Goal: Communication & Community: Answer question/provide support

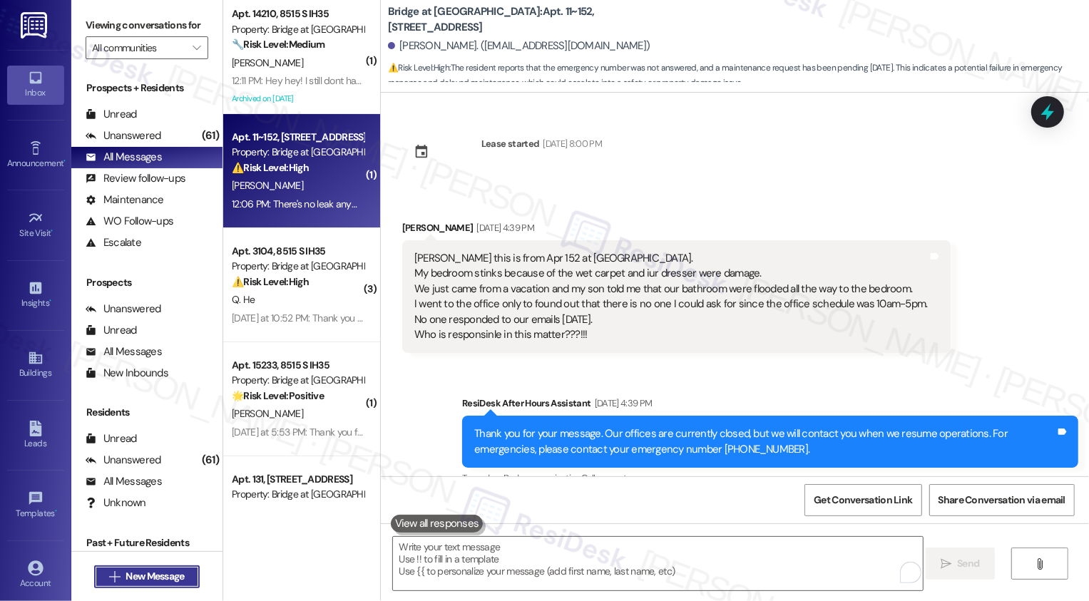
click at [180, 581] on span "New Message" at bounding box center [155, 576] width 58 height 15
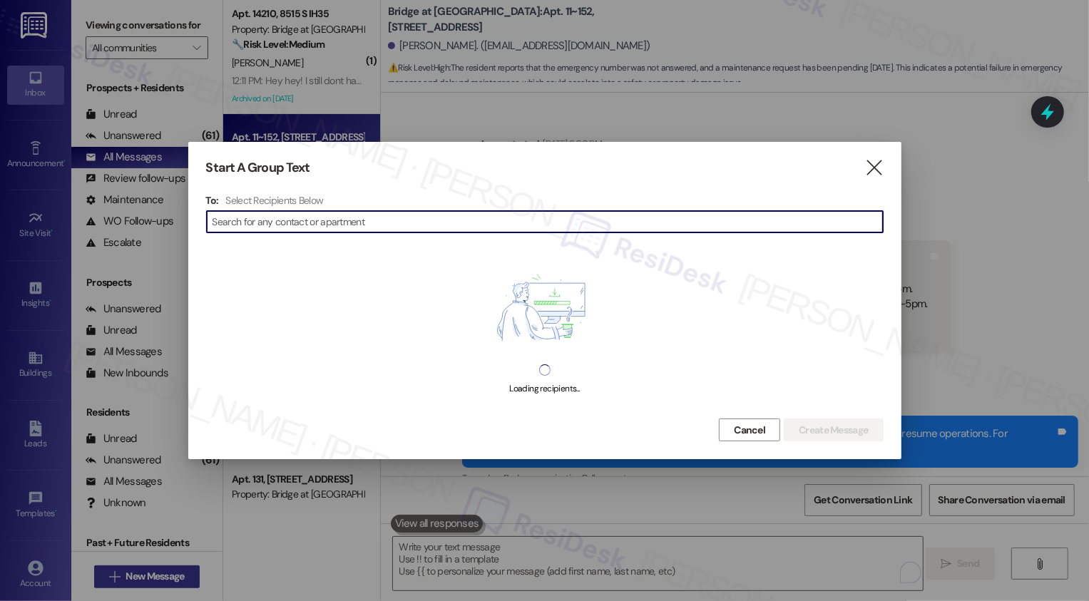
scroll to position [866, 0]
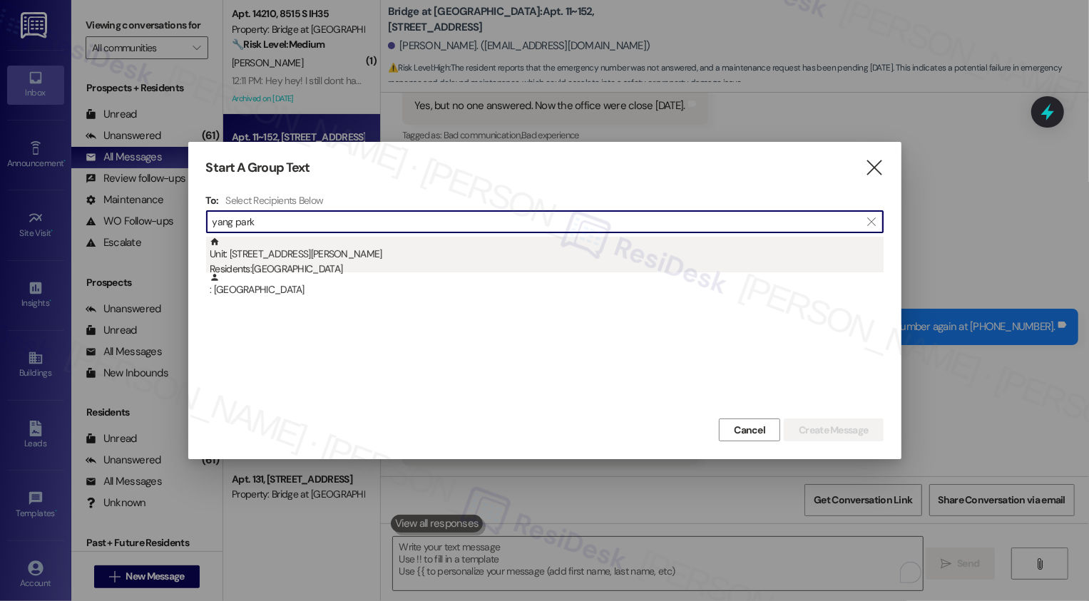
type input "yang park"
click at [330, 260] on div "Unit: 122 - 1773 Wells Branch Pkwy Residents: Yang Park" at bounding box center [547, 257] width 674 height 41
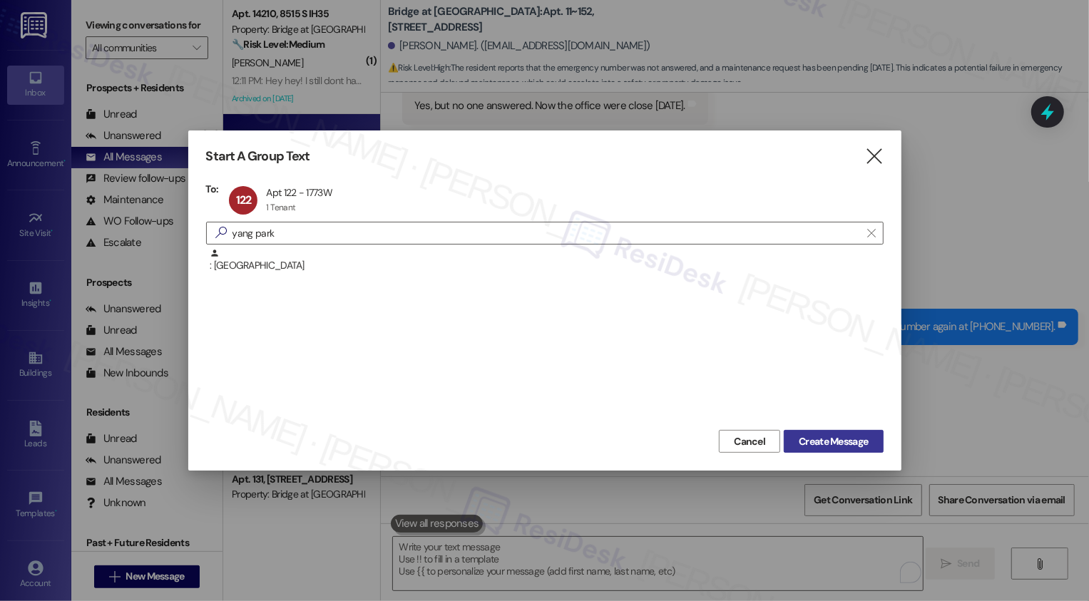
click at [861, 441] on span "Create Message" at bounding box center [833, 441] width 69 height 15
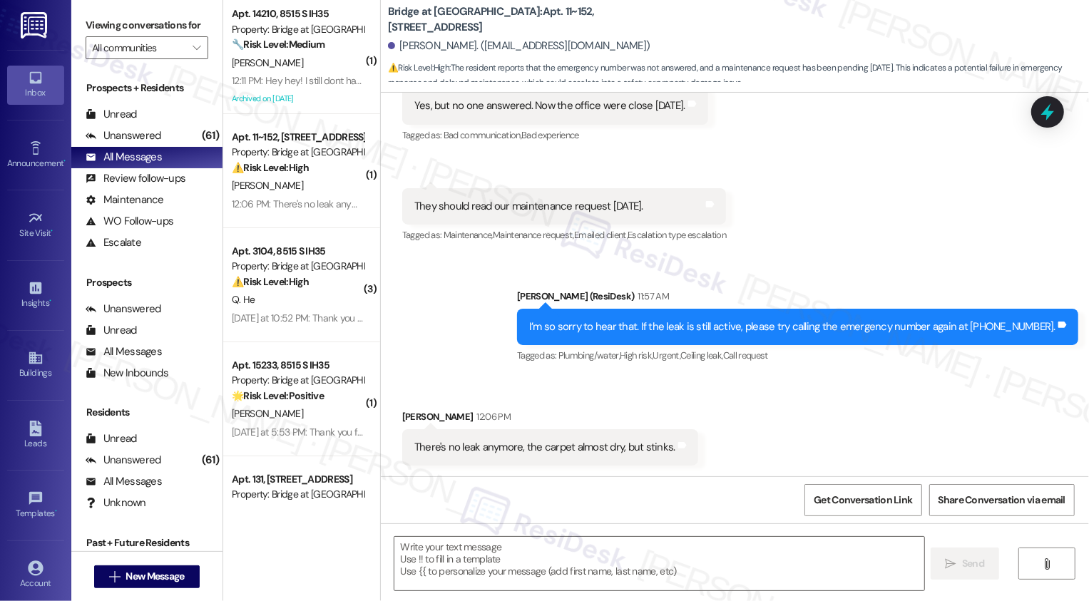
type textarea "Fetching suggested responses. Please feel free to read through the conversation…"
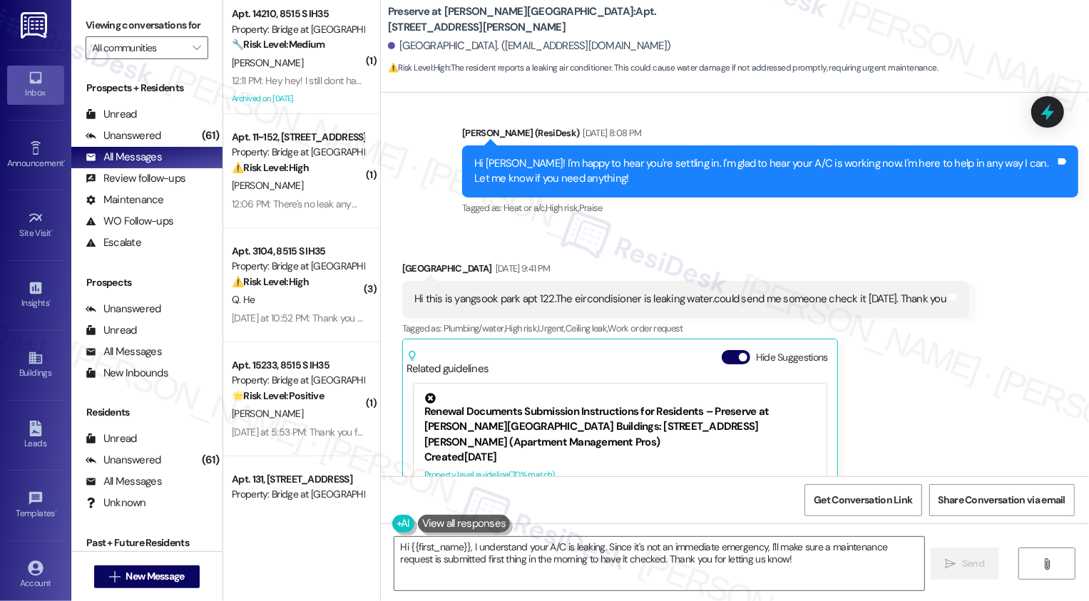
scroll to position [6748, 0]
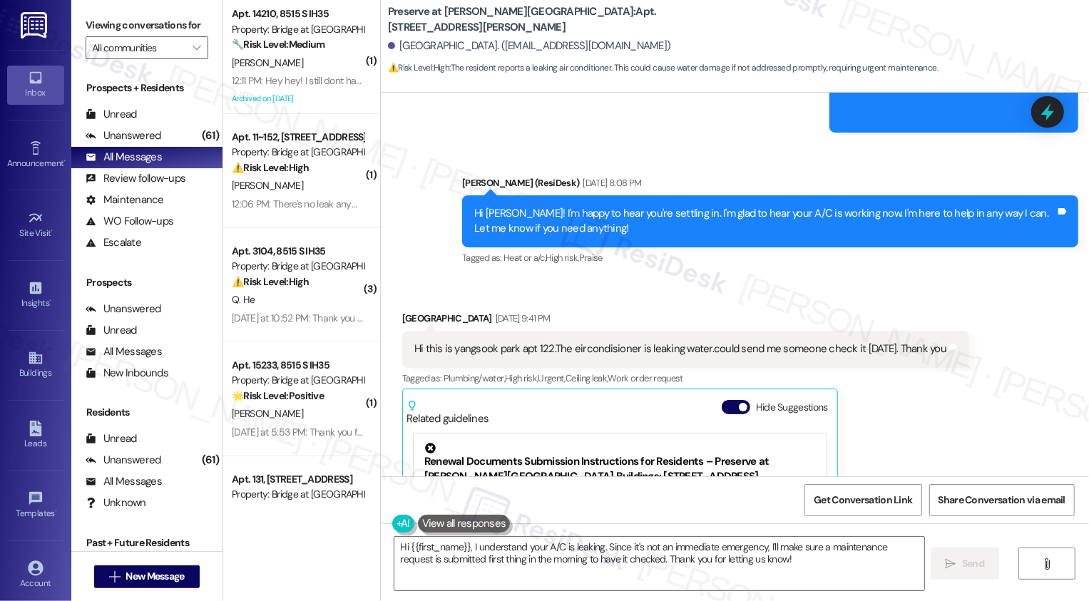
click at [529, 20] on b "Preserve at Wells Branch: Apt. 122, 1773 Wells Branch Pkwy" at bounding box center [530, 19] width 285 height 31
copy b "122"
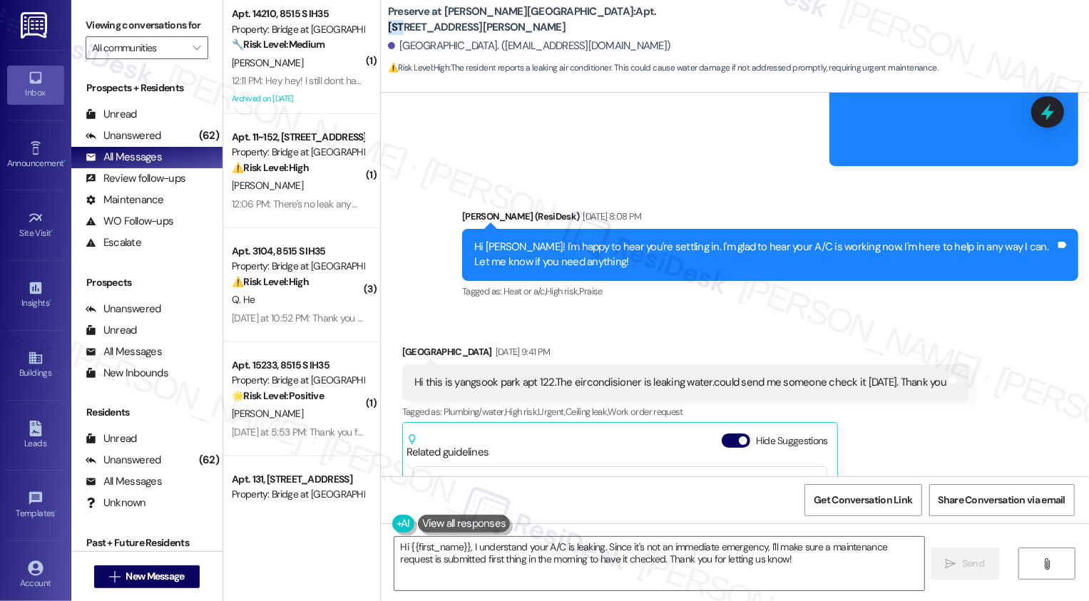
scroll to position [6705, 0]
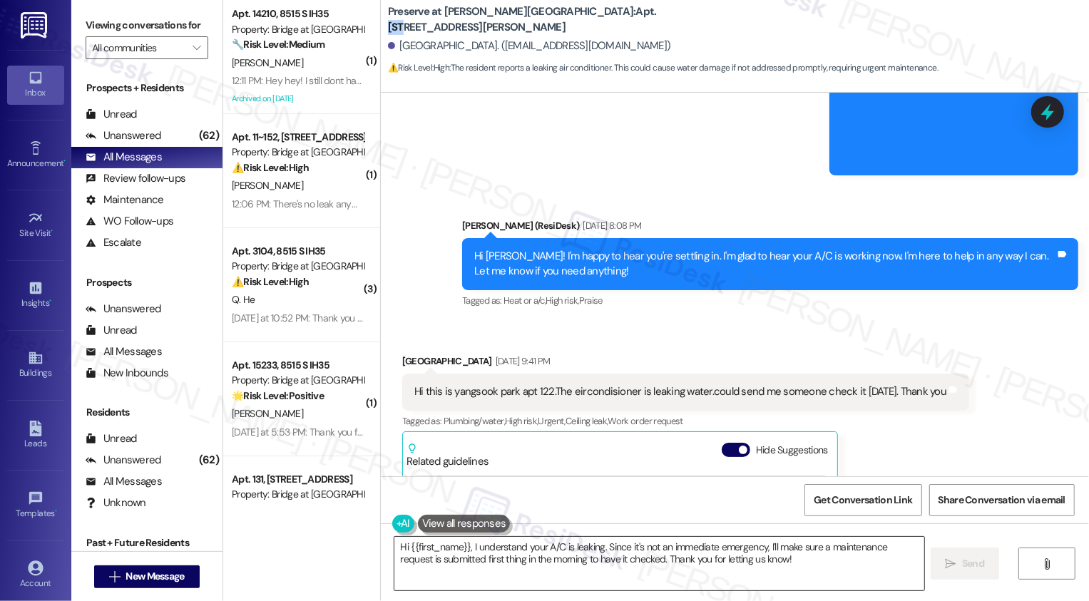
click at [487, 554] on textarea "Hi {{first_name}}, I understand your A/C is leaking. Since it's not an immediat…" at bounding box center [659, 564] width 530 height 54
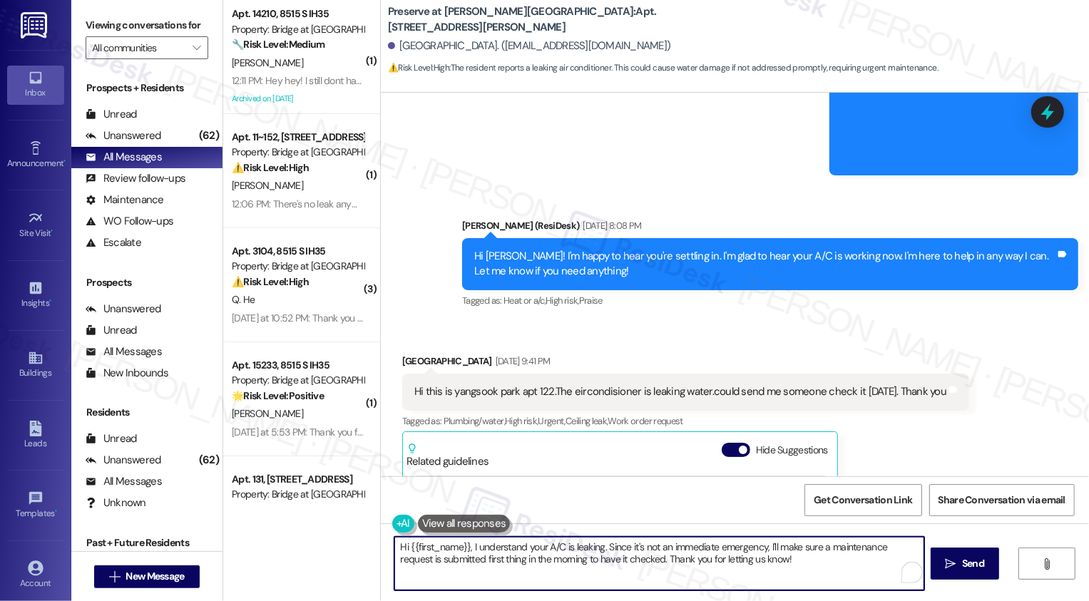
drag, startPoint x: 464, startPoint y: 545, endPoint x: 730, endPoint y: 581, distance: 269.3
click at [730, 581] on textarea "Hi {{first_name}}, I understand your A/C is leaking. Since it's not an immediat…" at bounding box center [659, 564] width 530 height 54
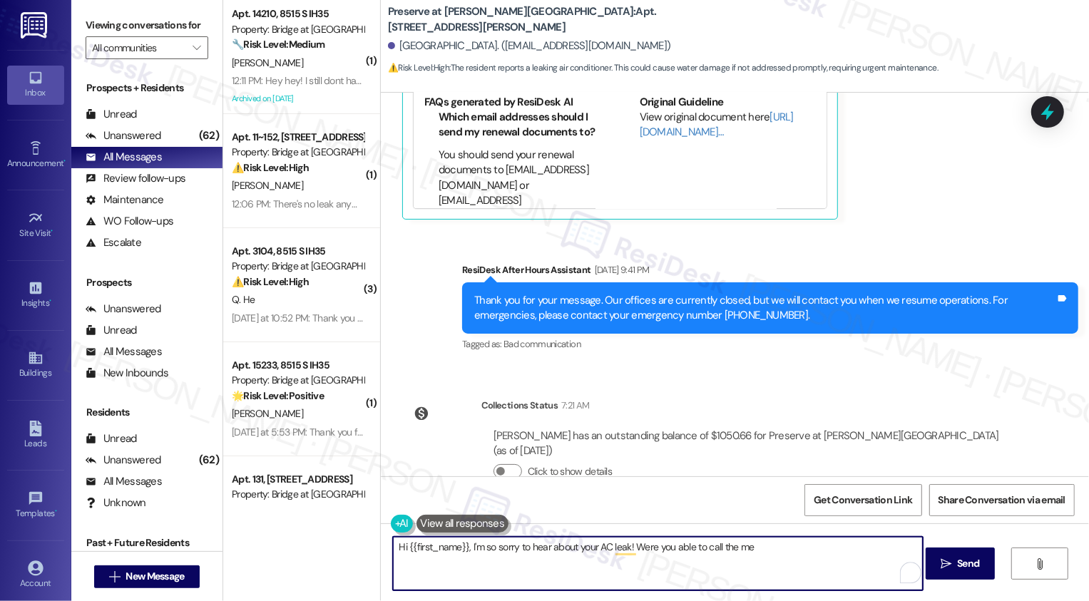
scroll to position [7202, 0]
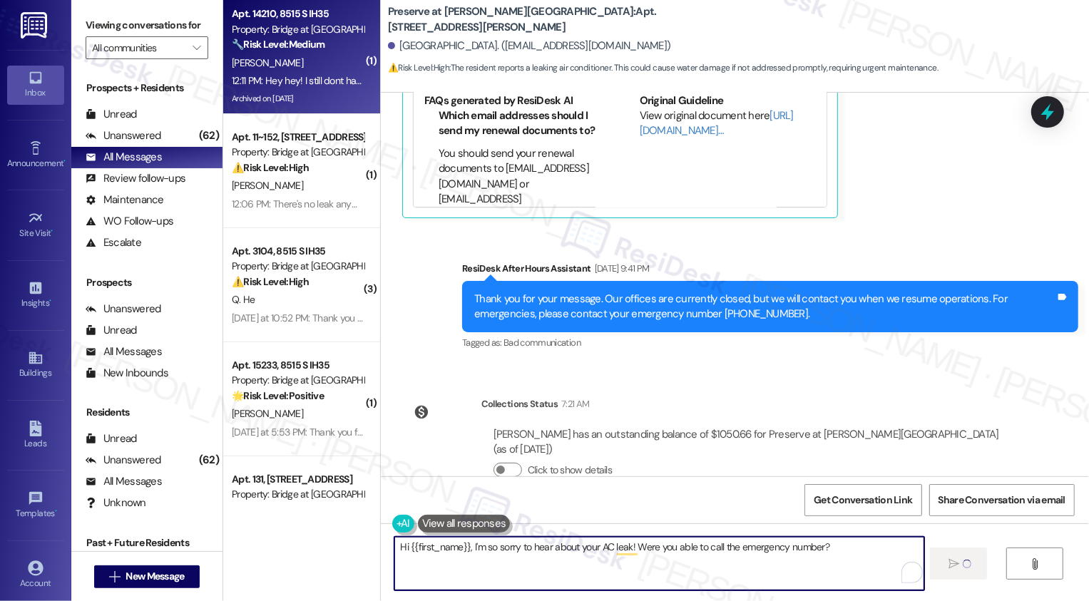
type textarea "Hi {{first_name}}, I'm so sorry to hear about your AC leak! Were you able to ca…"
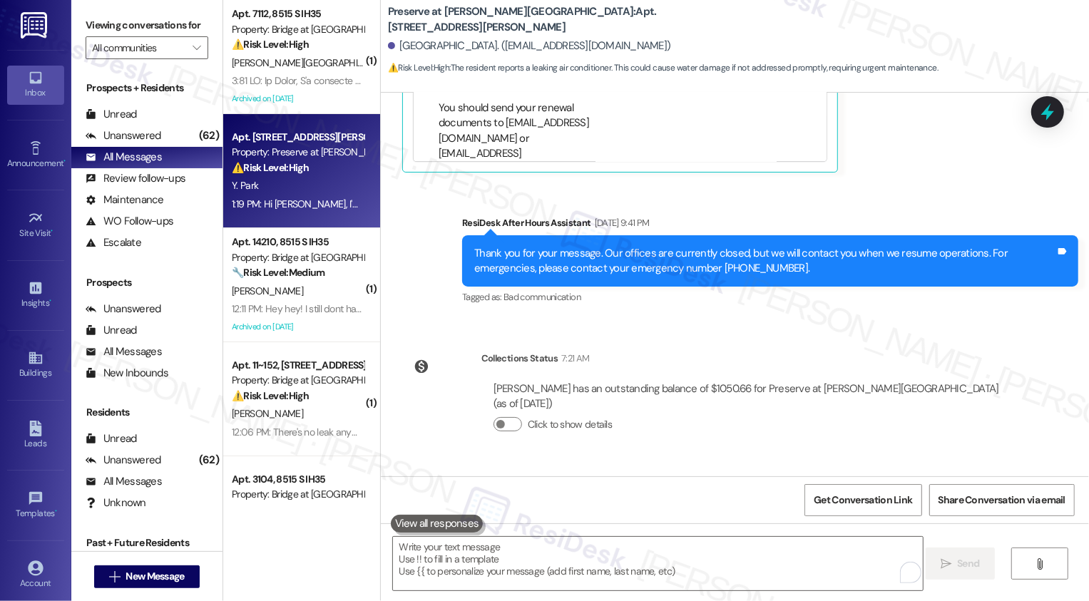
scroll to position [7301, 0]
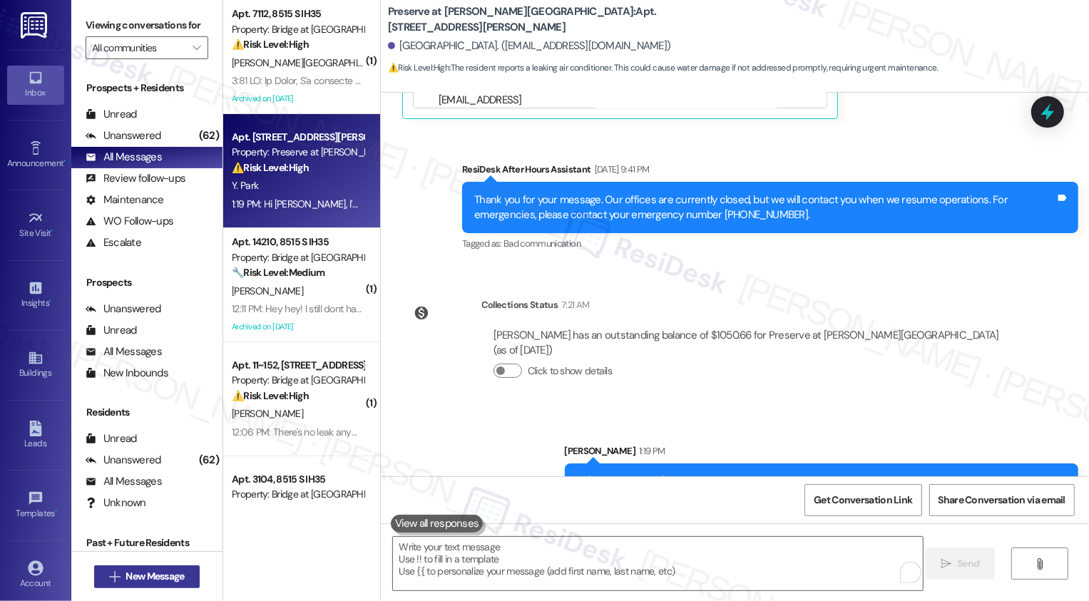
click at [178, 581] on span "New Message" at bounding box center [155, 576] width 58 height 15
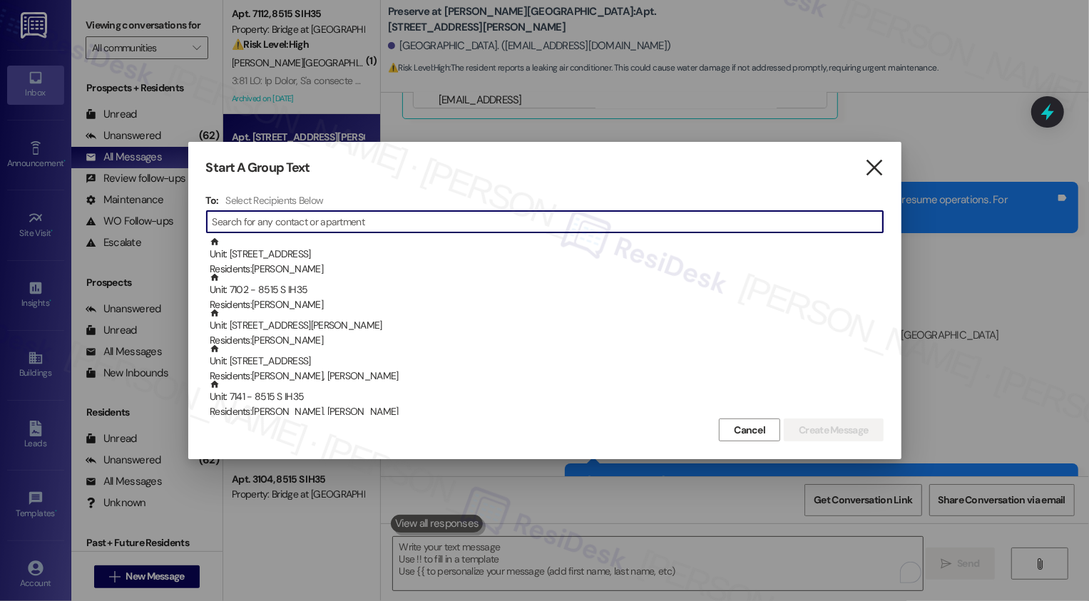
click at [877, 175] on icon "" at bounding box center [874, 168] width 19 height 15
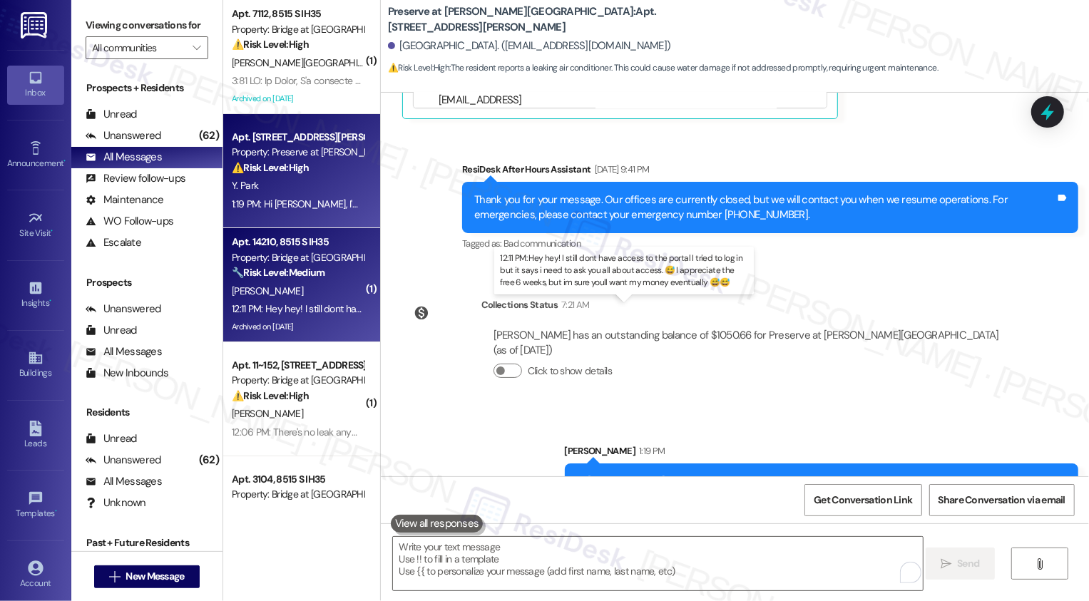
click at [300, 309] on div "12:11 PM: Hey hey! I still dont have access to the portal I tried to log in but…" at bounding box center [640, 308] width 817 height 13
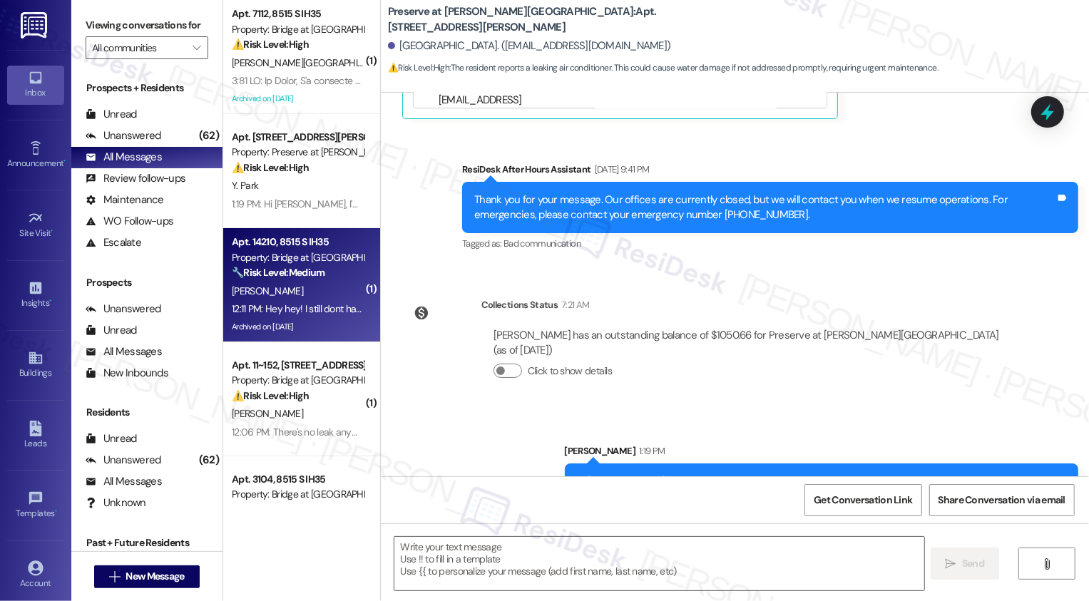
type textarea "Fetching suggested responses. Please feel free to read through the conversation…"
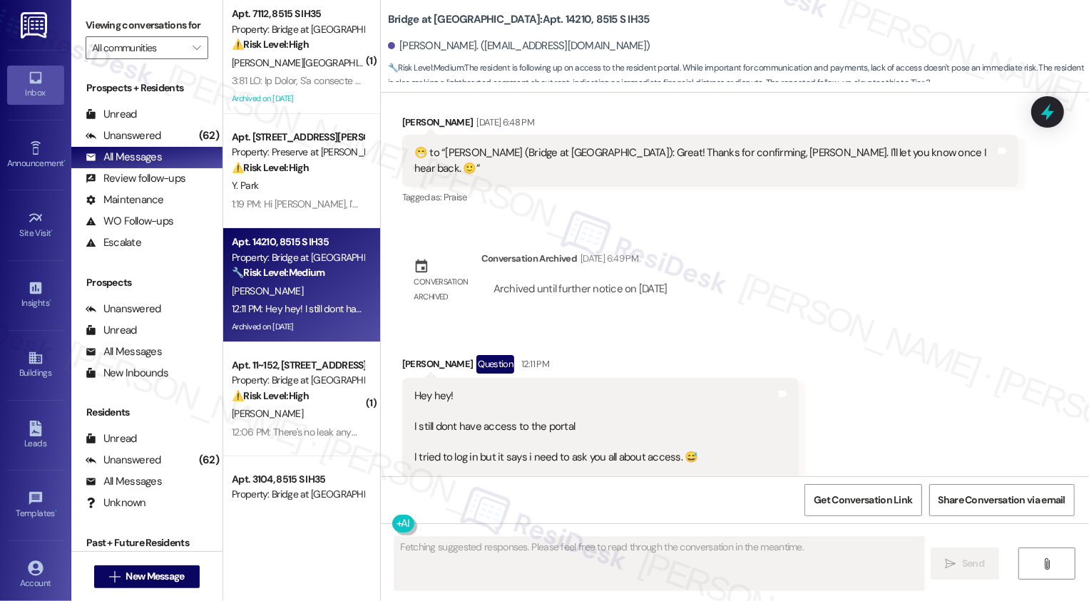
scroll to position [1049, 0]
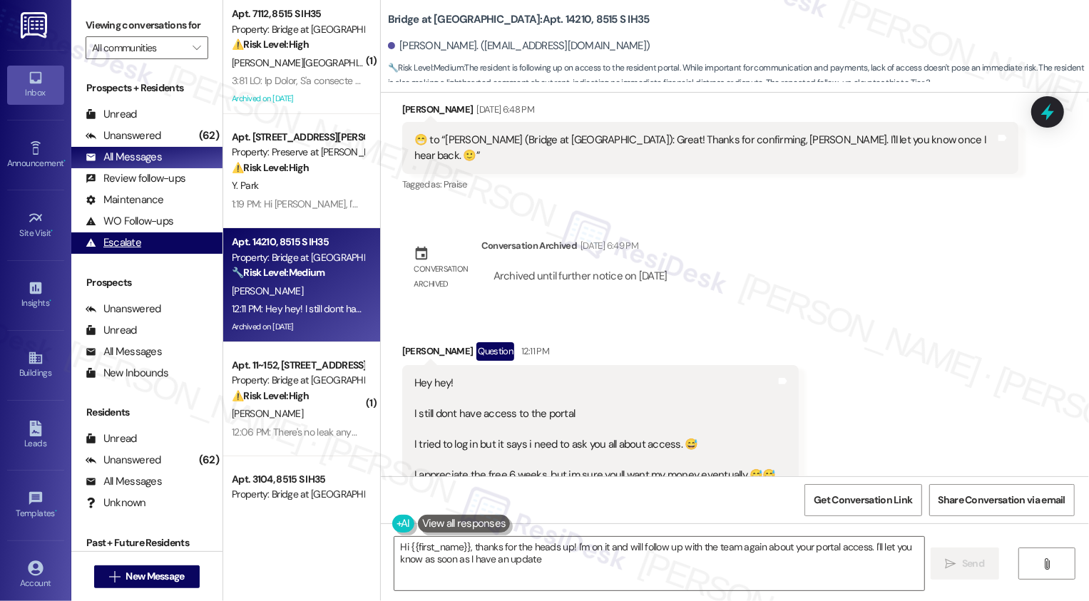
type textarea "Hi {{first_name}}, thanks for the heads up! I'm on it and will follow up with t…"
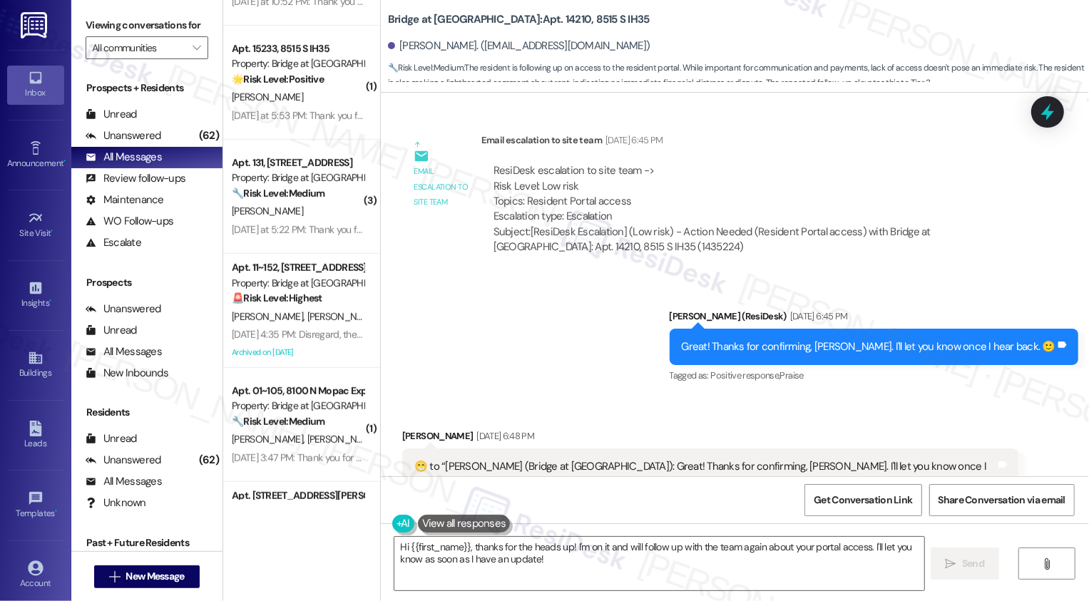
scroll to position [0, 0]
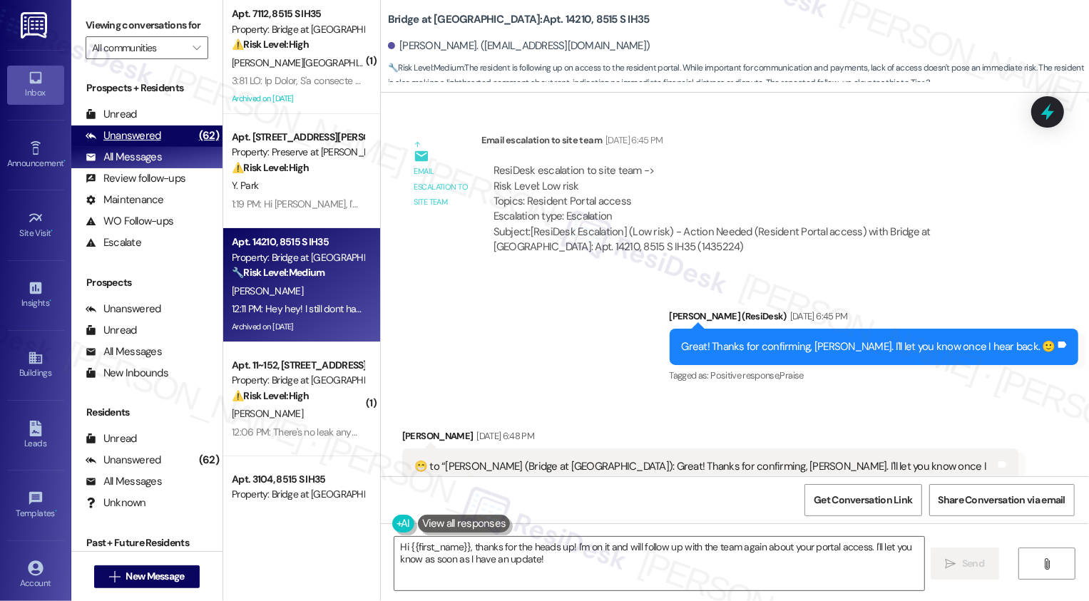
click at [161, 147] on div "Unanswered (62)" at bounding box center [146, 136] width 151 height 21
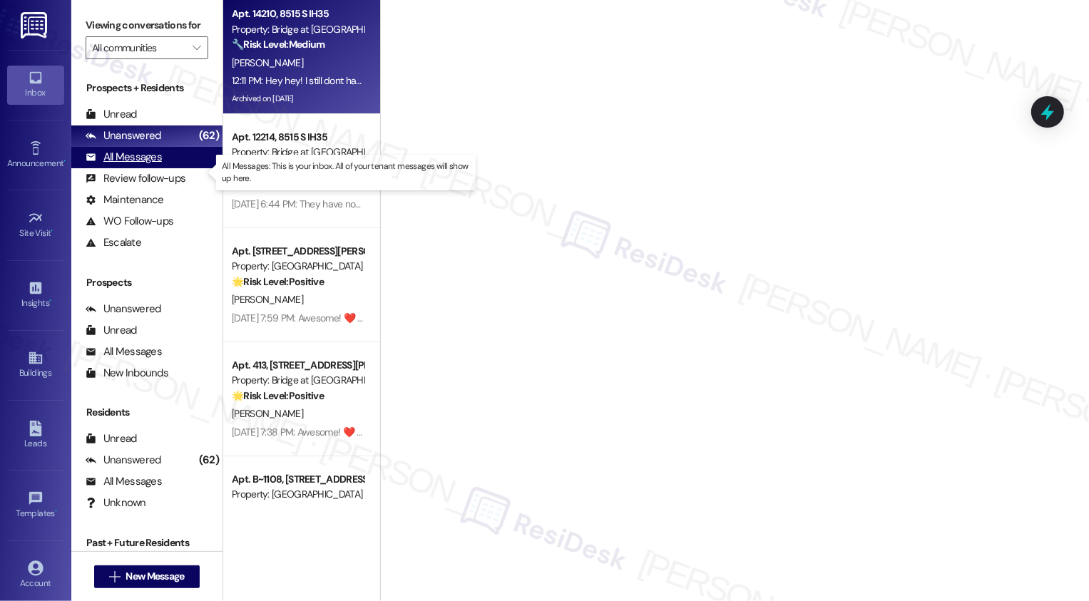
click at [161, 166] on div "All Messages (undefined)" at bounding box center [146, 157] width 151 height 21
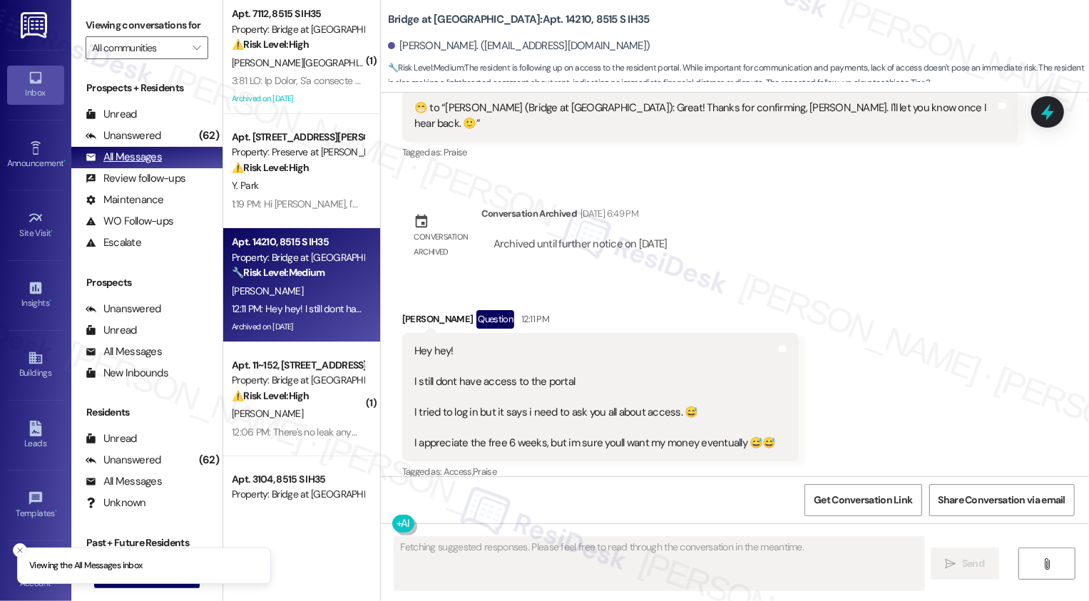
scroll to position [1081, 0]
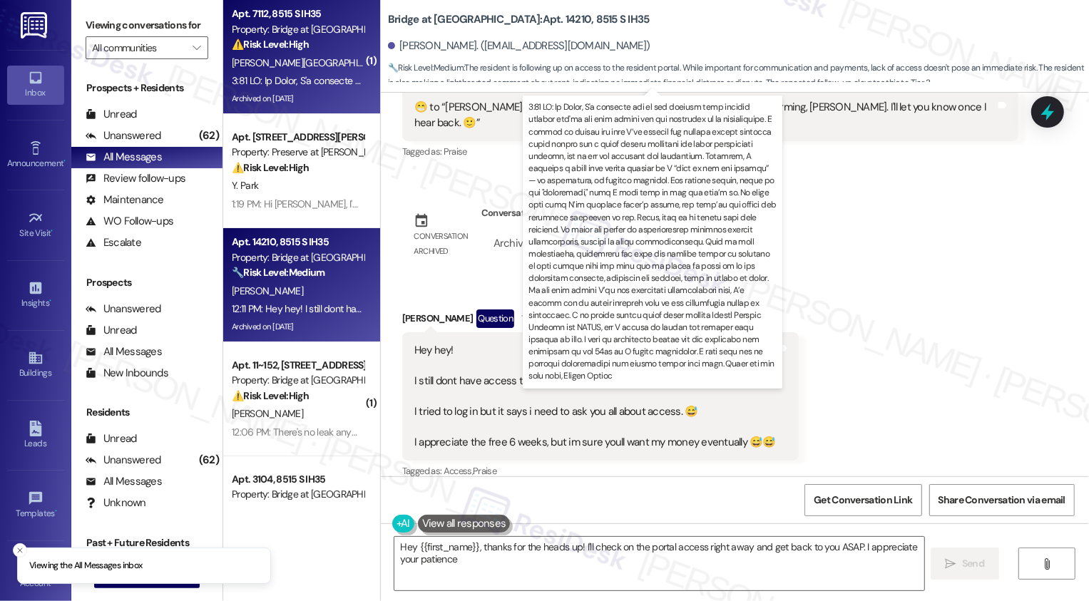
type textarea "Hey {{first_name}}, thanks for the heads up! I'll check on the portal access ri…"
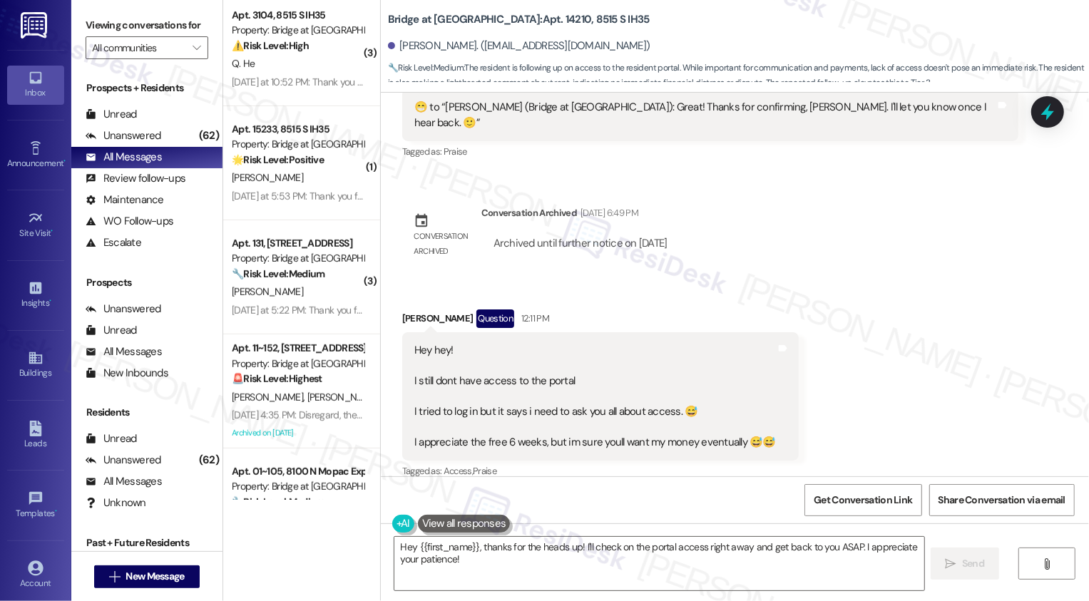
scroll to position [565, 0]
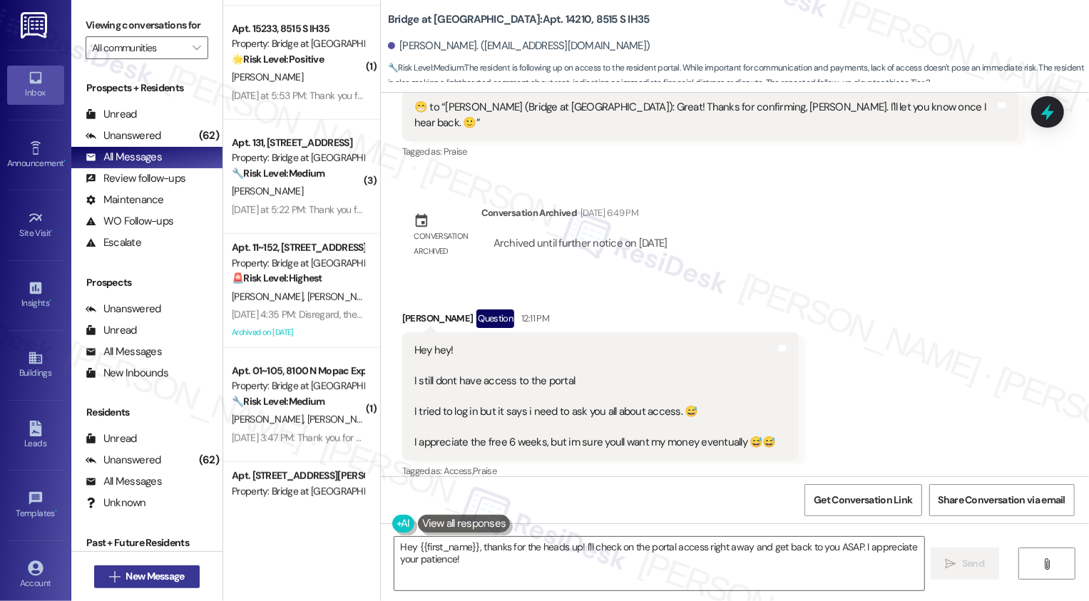
click at [133, 573] on span "New Message" at bounding box center [155, 576] width 58 height 15
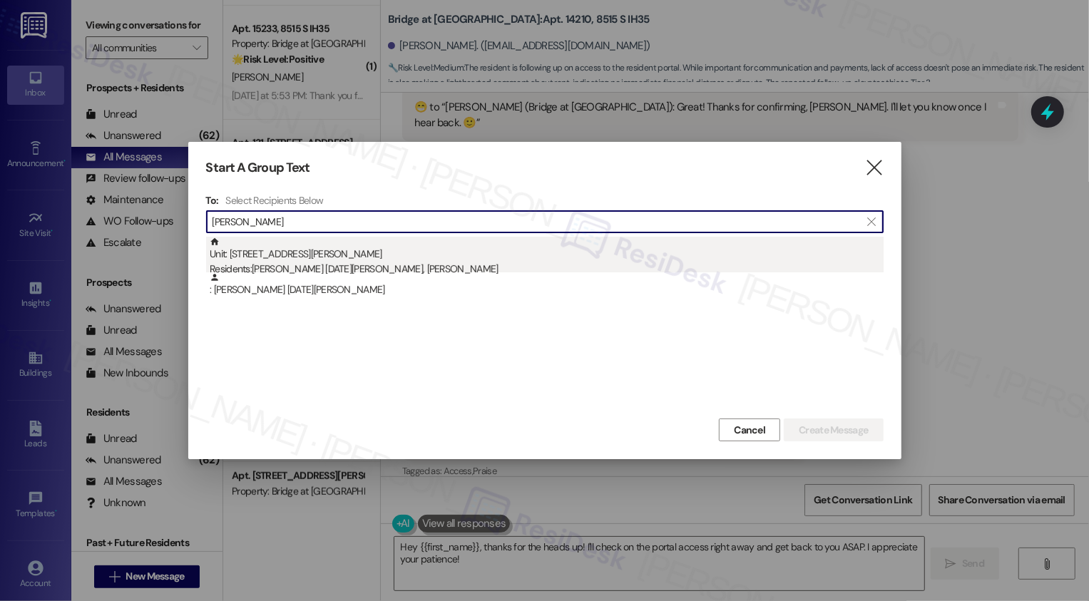
type input "paula san mi"
click at [436, 268] on div "Residents: Paula San Miguel Bedard, Brian Brown" at bounding box center [547, 269] width 674 height 15
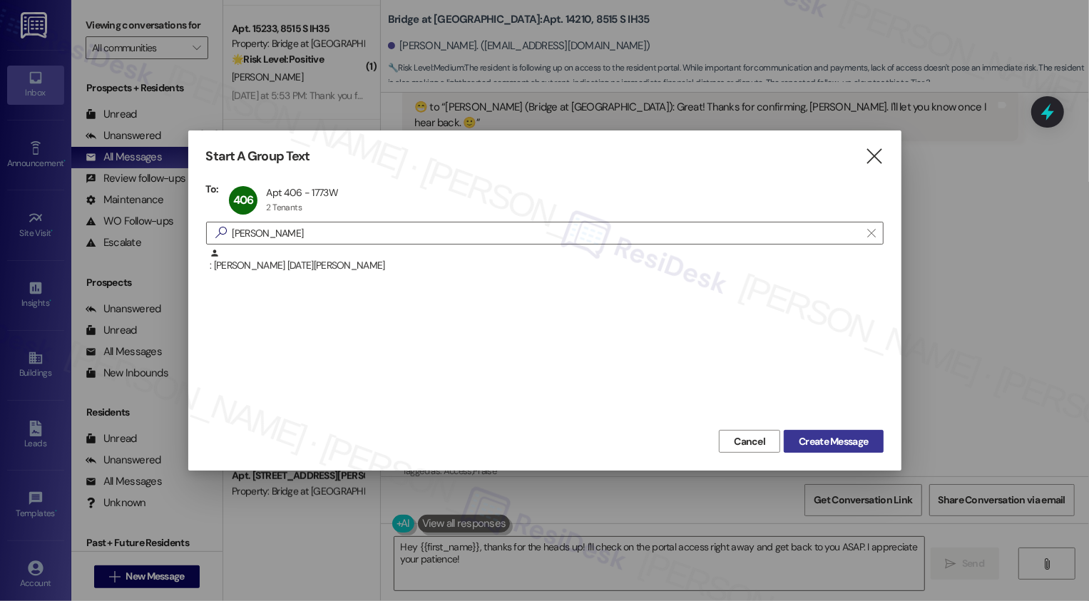
click at [858, 435] on span "Create Message" at bounding box center [833, 441] width 69 height 15
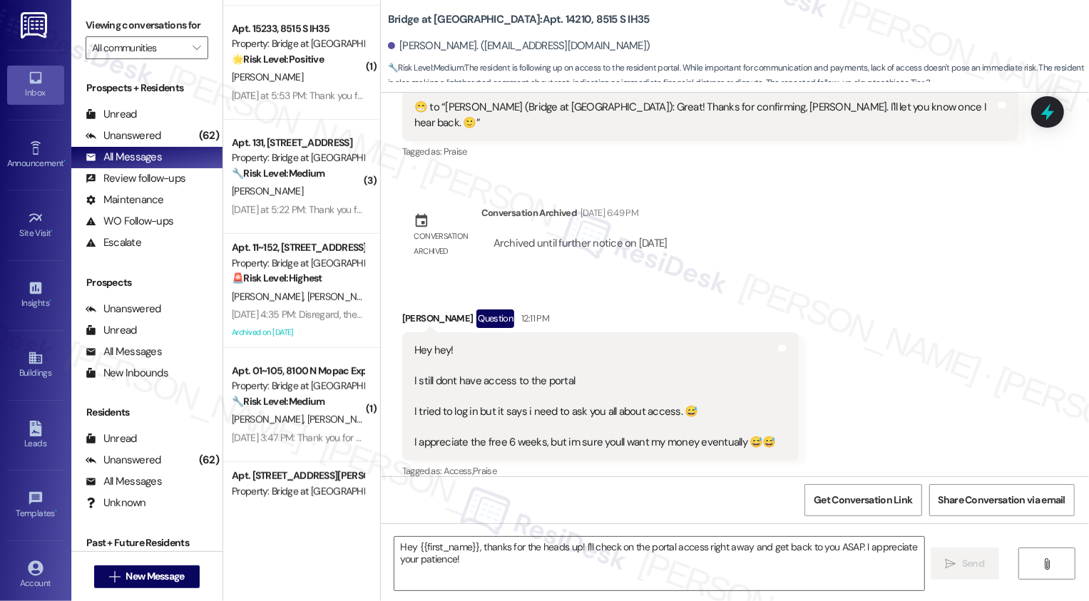
type textarea "Fetching suggested responses. Please feel free to read through the conversation…"
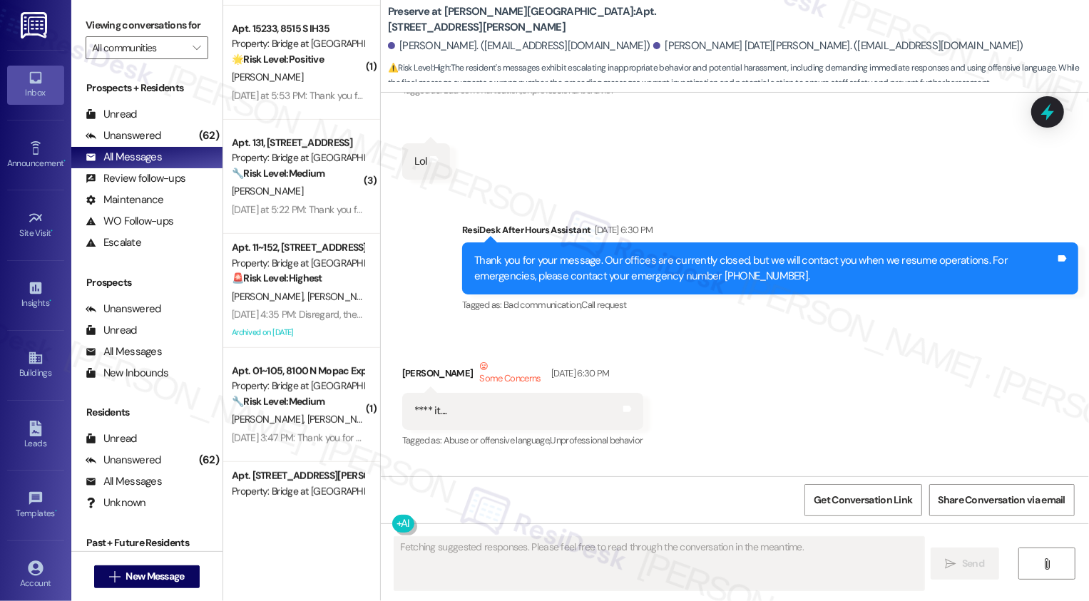
scroll to position [13210, 0]
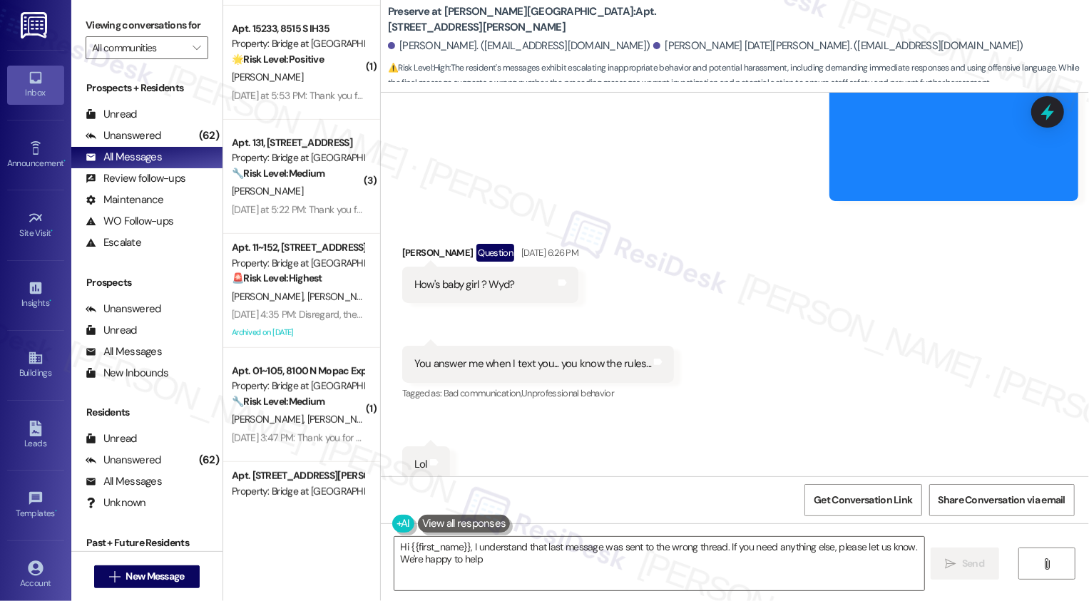
type textarea "Hi {{first_name}}, I understand that last message was sent to the wrong thread.…"
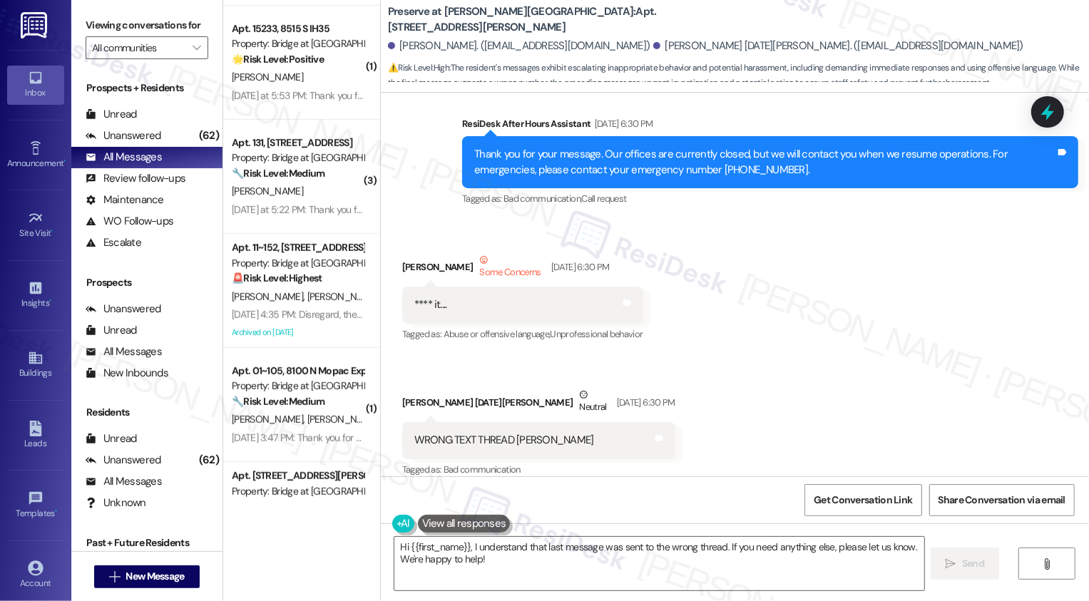
scroll to position [13359, 0]
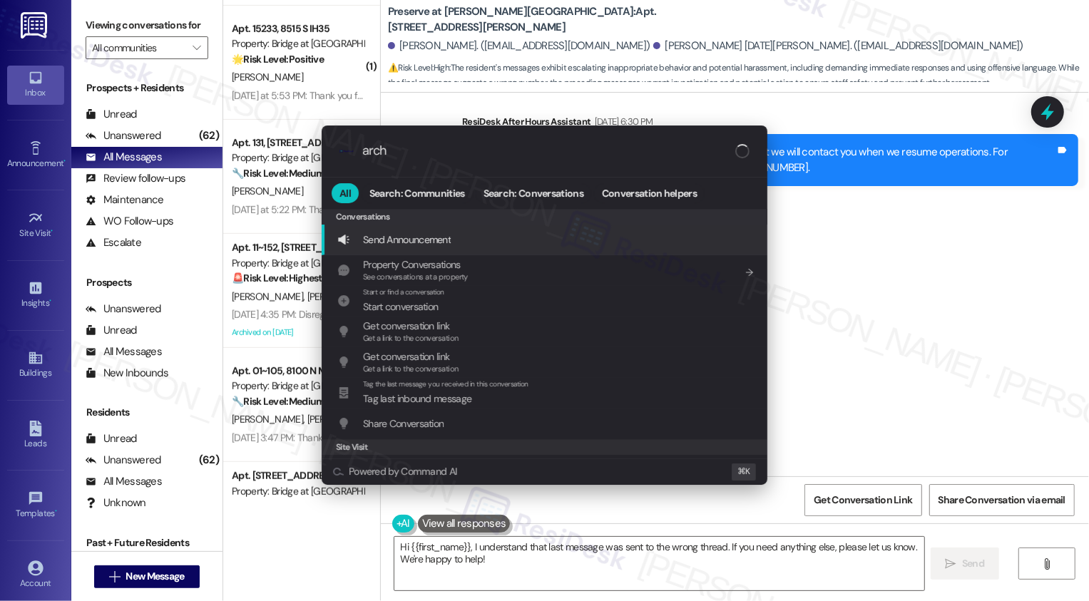
type input "archi"
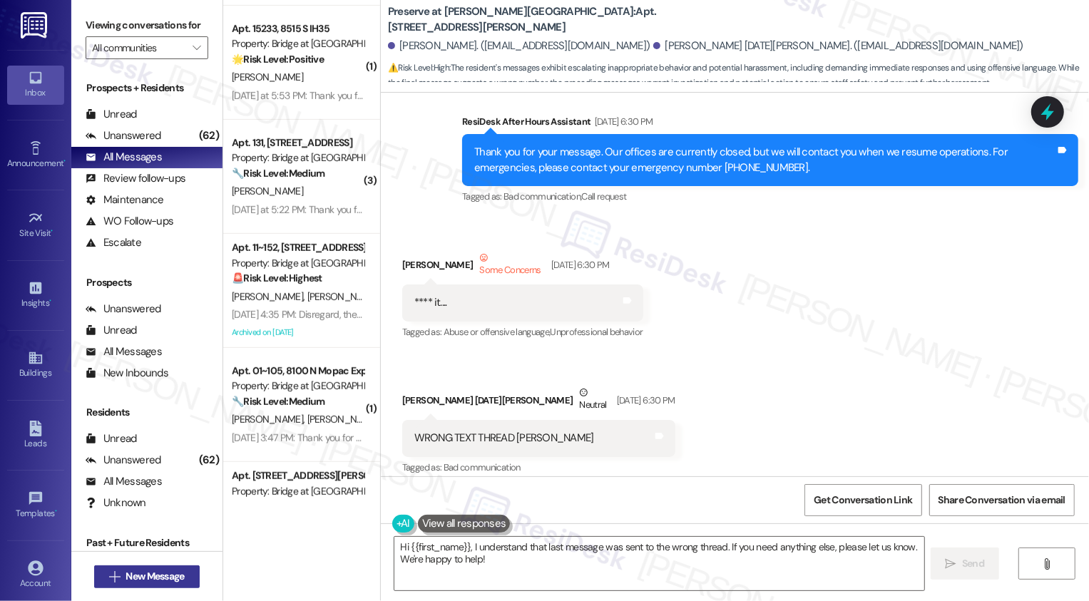
click at [151, 575] on span "New Message" at bounding box center [155, 576] width 58 height 15
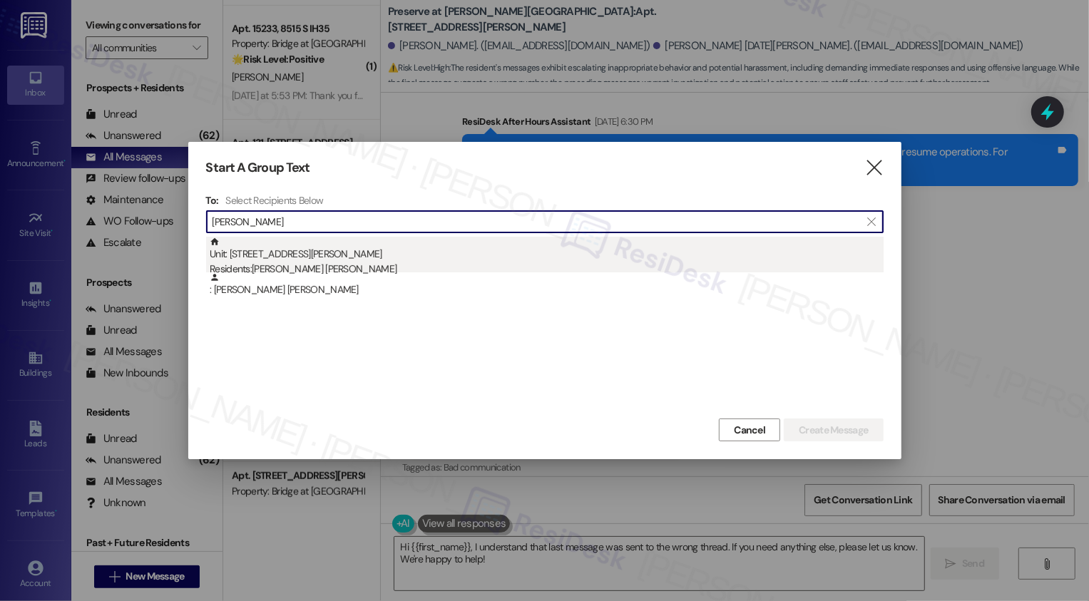
type input "presley jack"
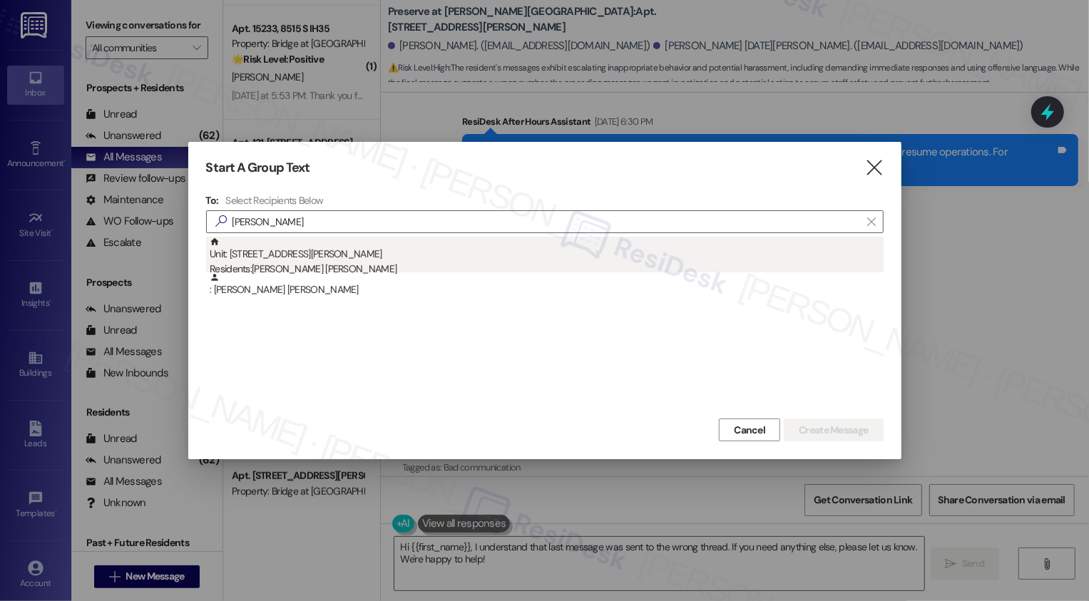
click at [282, 267] on div "Residents: Presley Jackson" at bounding box center [547, 269] width 674 height 15
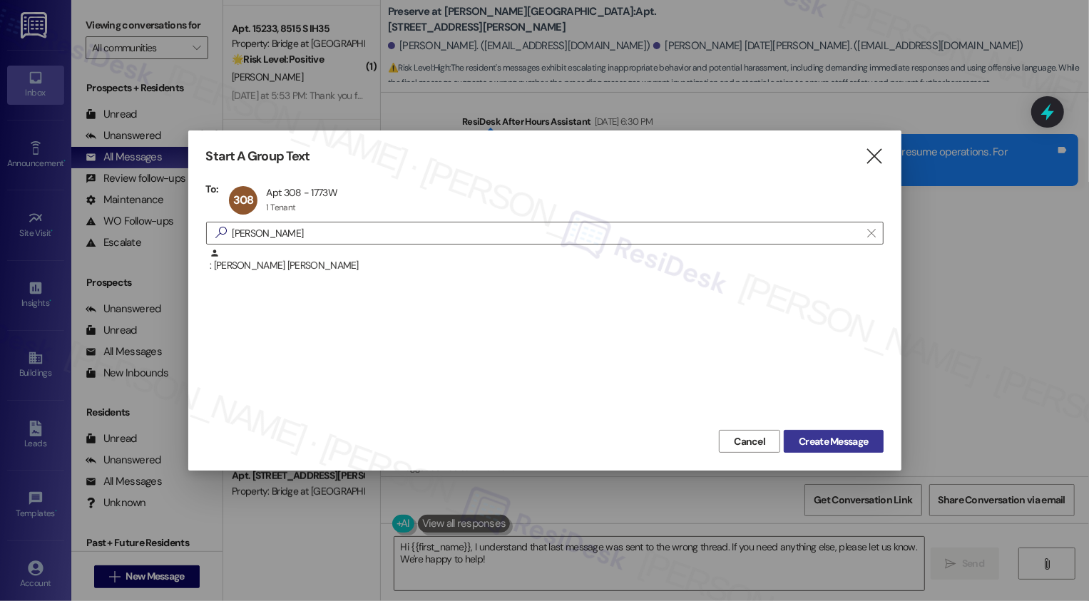
click at [817, 442] on span "Create Message" at bounding box center [833, 441] width 69 height 15
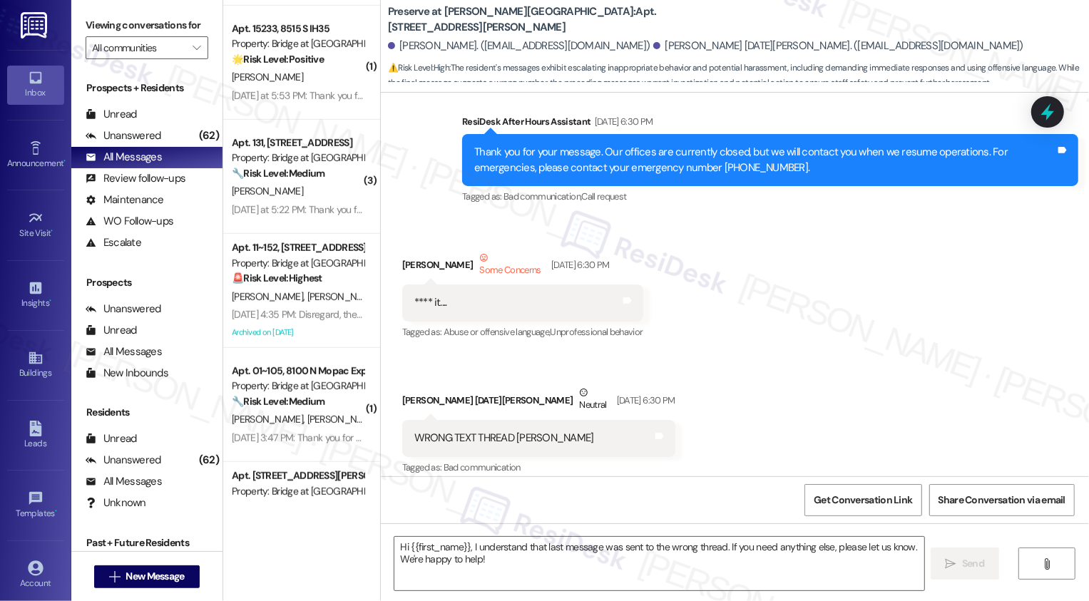
type textarea "Fetching suggested responses. Please feel free to read through the conversation…"
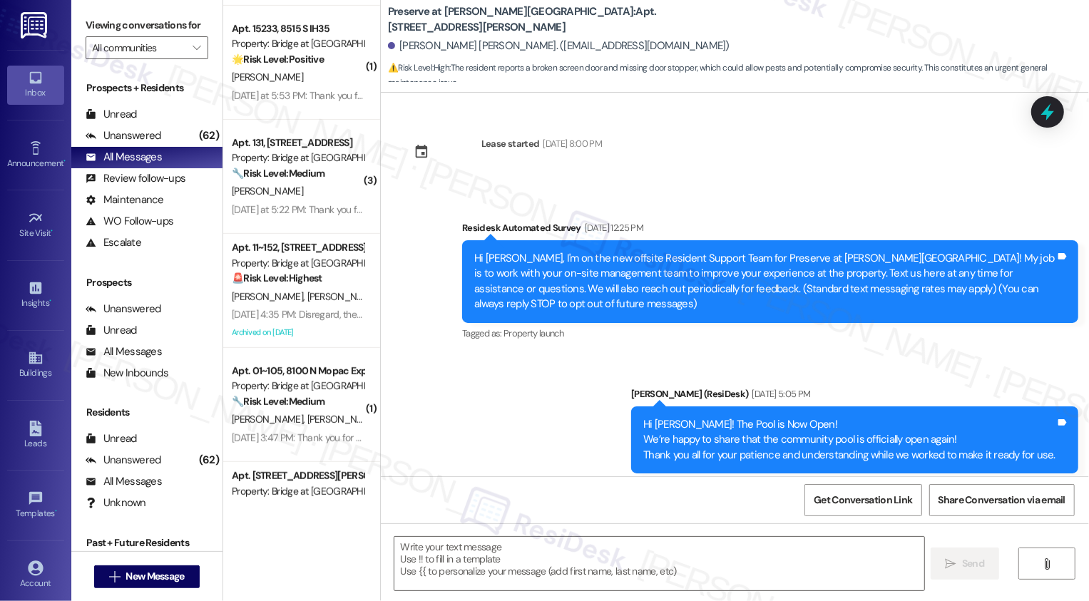
scroll to position [11258, 0]
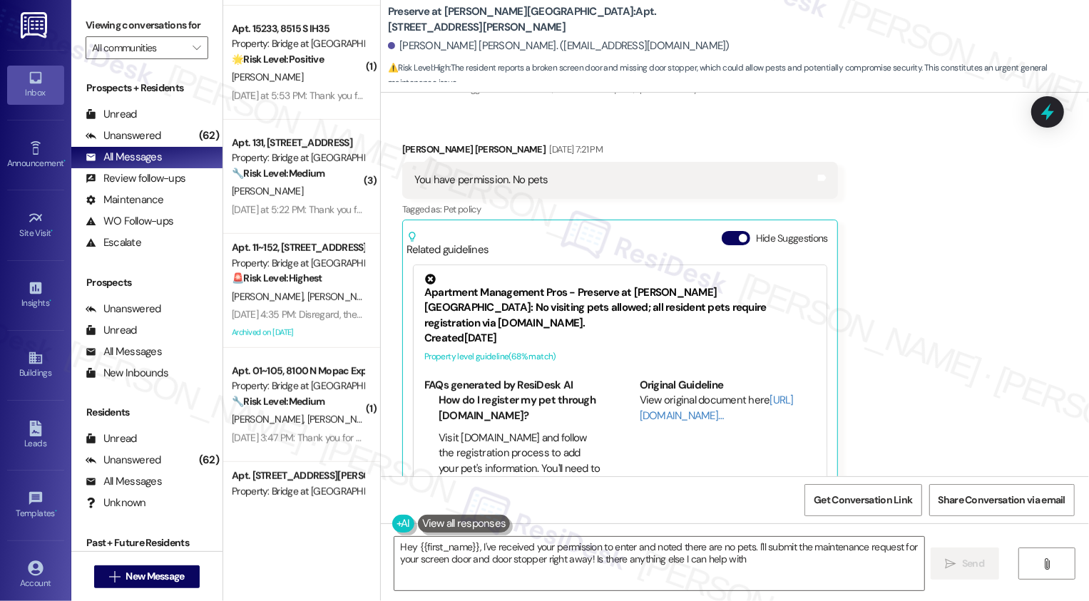
type textarea "Hey {{first_name}}, I've received your permission to enter and noted there are …"
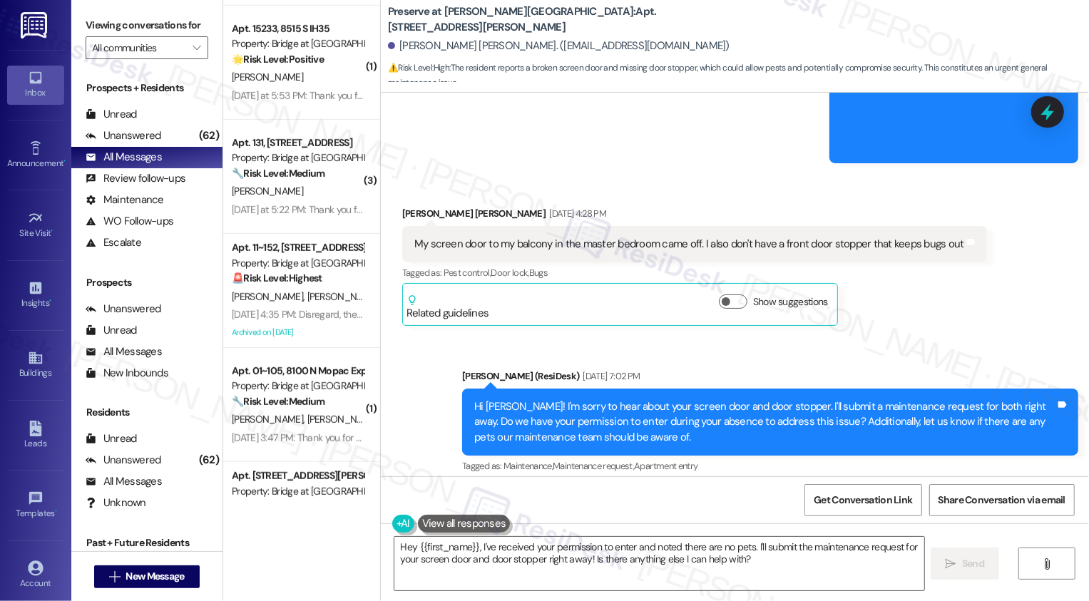
scroll to position [10795, 0]
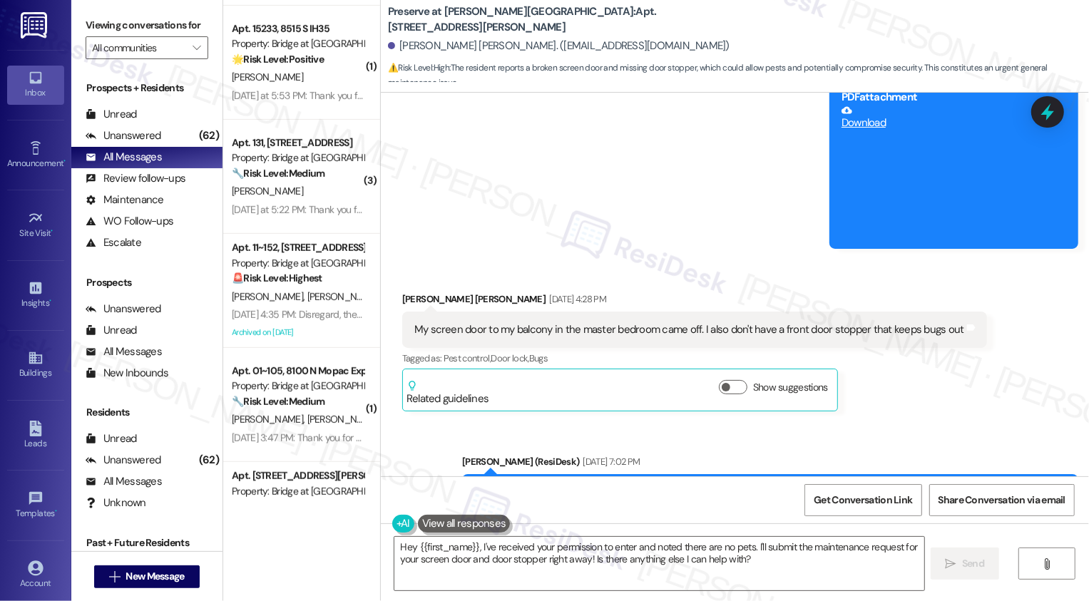
click at [534, 21] on b "Preserve at Wells Branch: Apt. 308, 1773 Wells Branch Pkwy" at bounding box center [530, 19] width 285 height 31
copy b "308"
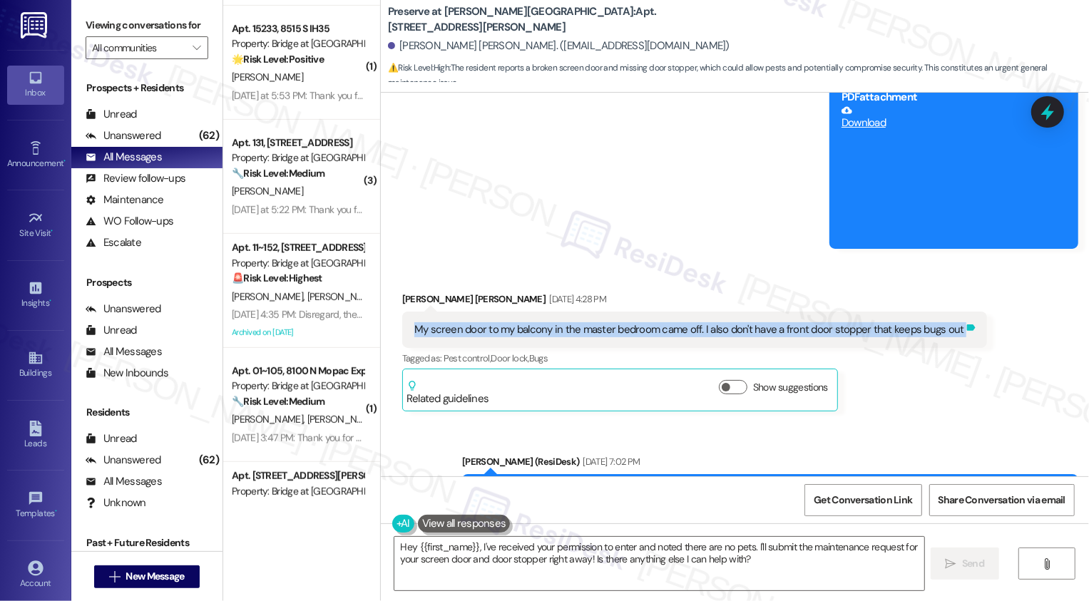
drag, startPoint x: 406, startPoint y: 290, endPoint x: 947, endPoint y: 291, distance: 541.4
click at [947, 312] on div "My screen door to my balcony in the master bedroom came off. I also don't have …" at bounding box center [694, 330] width 585 height 36
copy div "My screen door to my balcony in the master bedroom came off. I also don't have …"
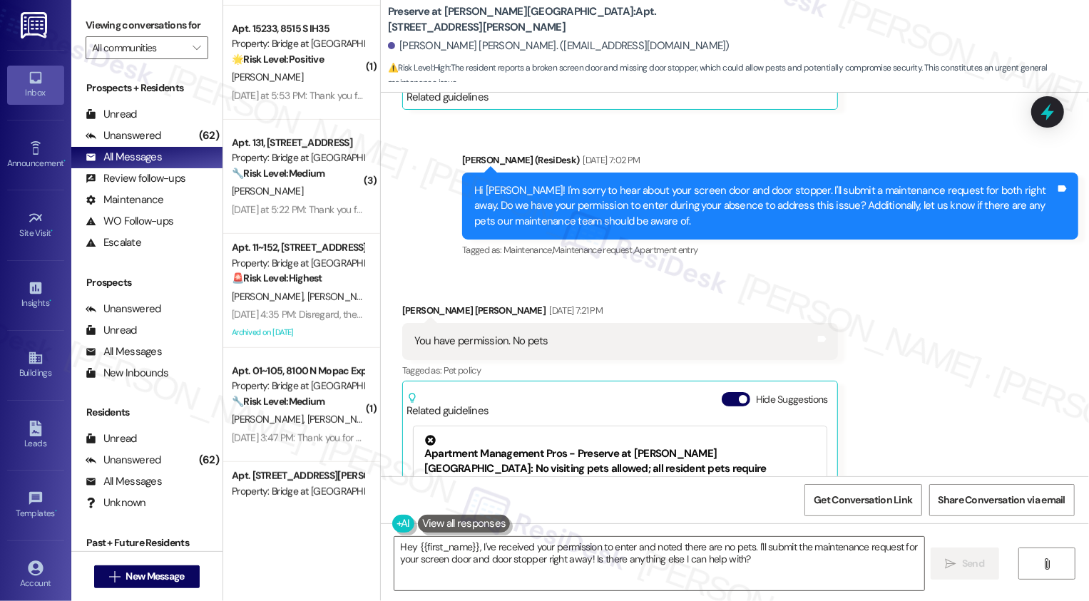
scroll to position [11079, 0]
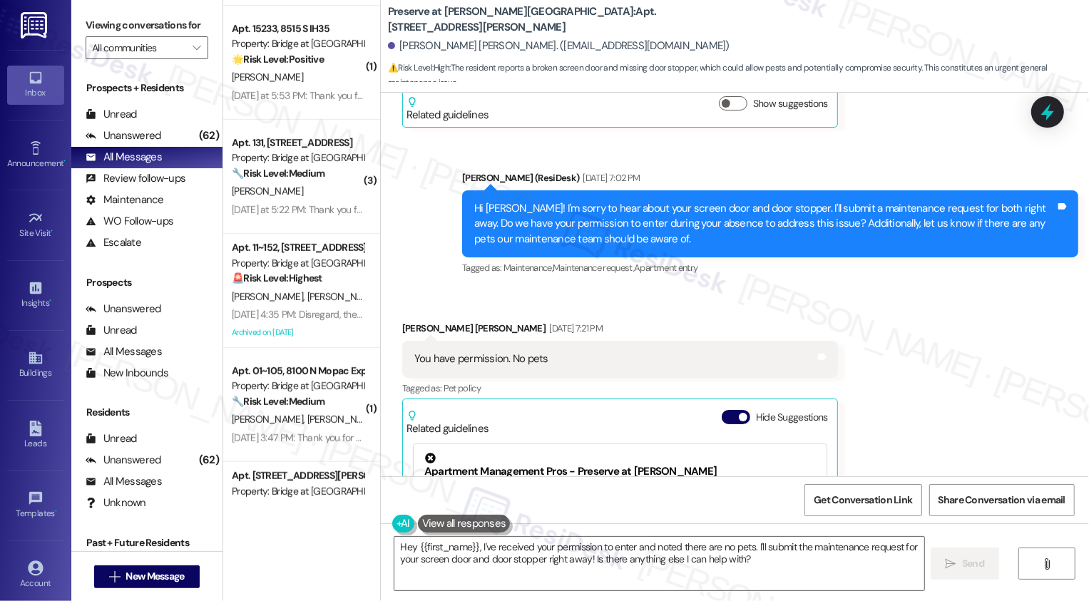
click at [534, 18] on b "Preserve at Wells Branch: Apt. 308, 1773 Wells Branch Pkwy" at bounding box center [530, 19] width 285 height 31
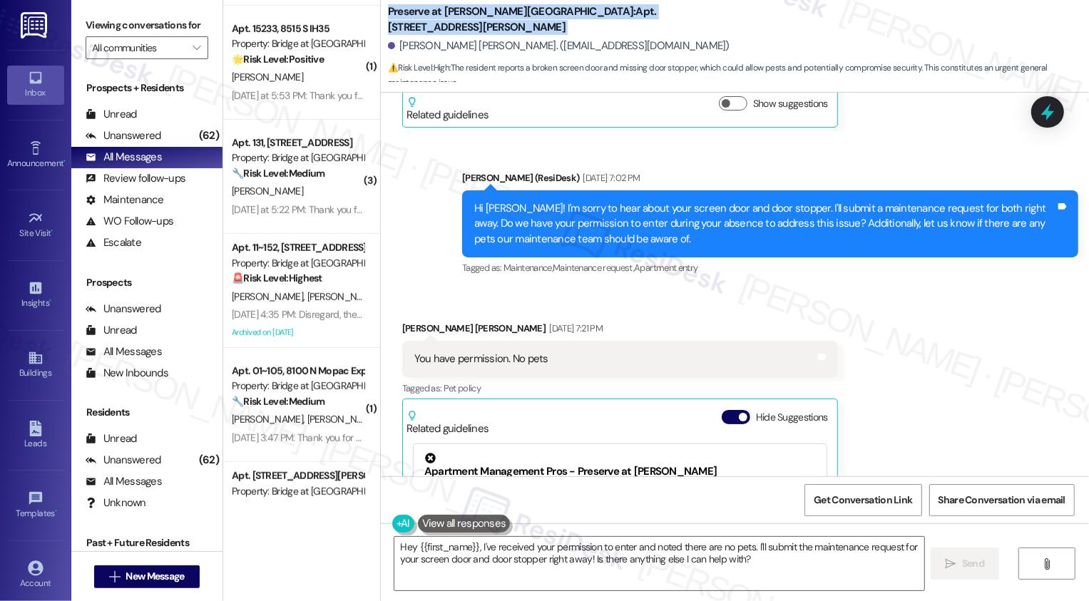
copy div "Preserve at Wells Branch: Apt. 308, 1773 Wells Branch Pkwy"
click at [532, 21] on b "Preserve at Wells Branch: Apt. 308, 1773 Wells Branch Pkwy" at bounding box center [530, 19] width 285 height 31
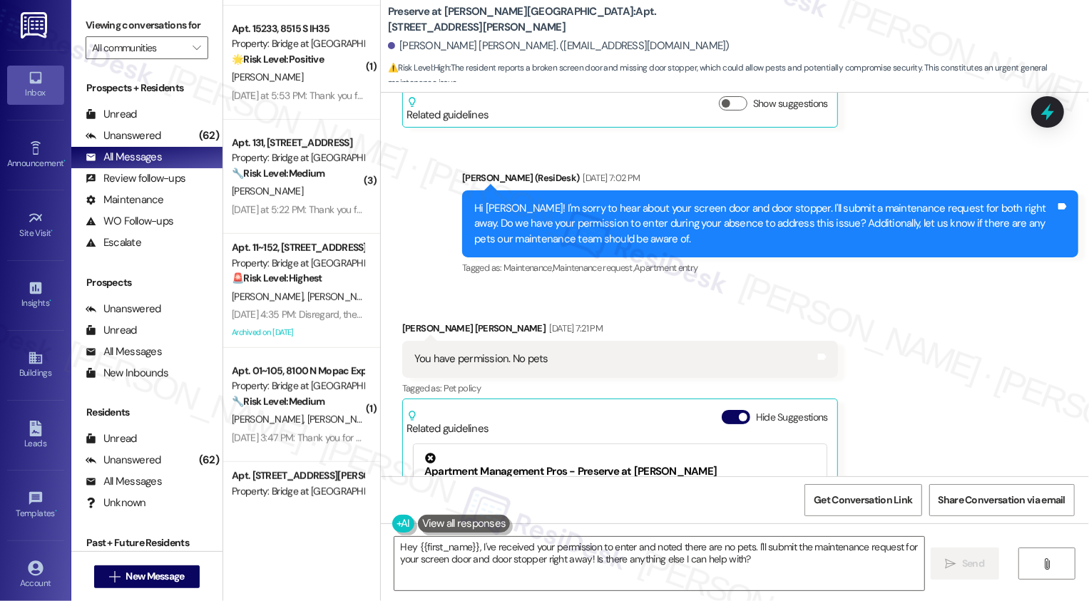
click at [532, 21] on b "Preserve at Wells Branch: Apt. 308, 1773 Wells Branch Pkwy" at bounding box center [530, 19] width 285 height 31
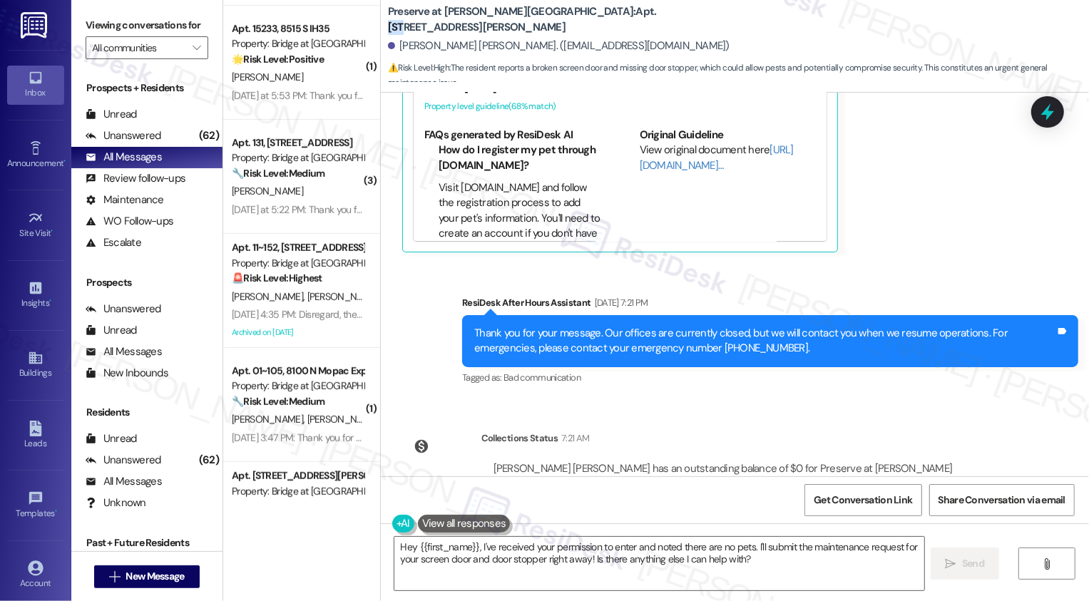
scroll to position [11525, 0]
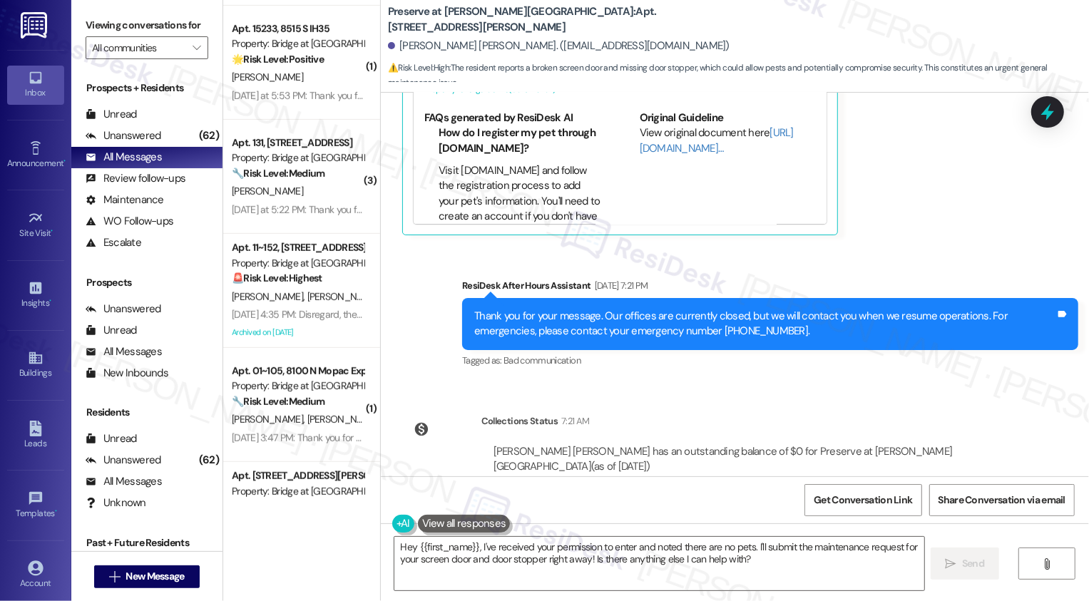
click at [1000, 364] on div "Lease started May 29, 2025 at 8:00 PM Survey, sent via SMS Residesk Automated S…" at bounding box center [735, 285] width 708 height 384
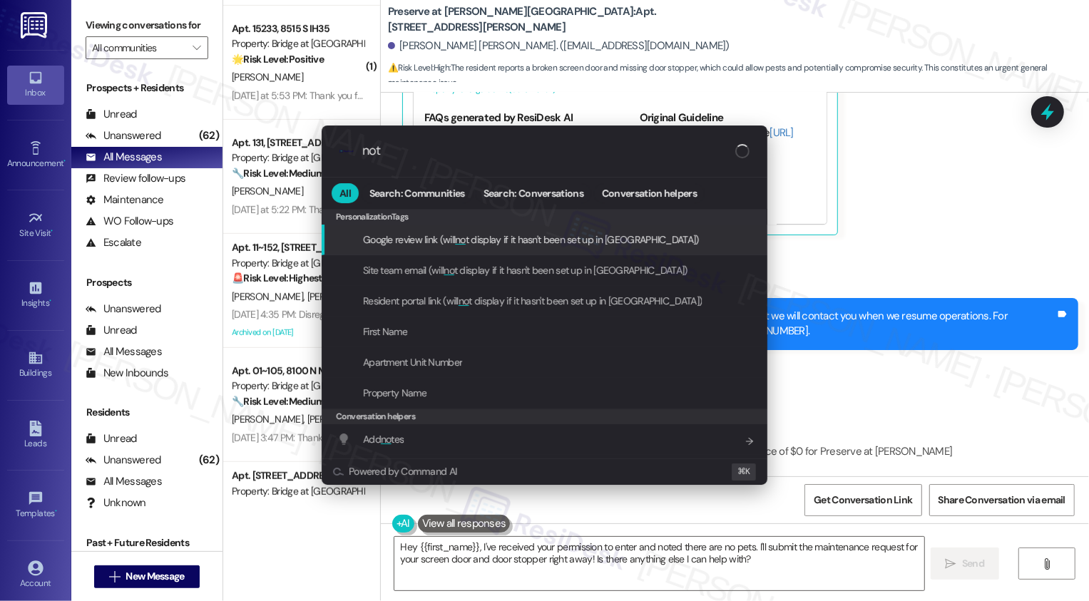
type input "note"
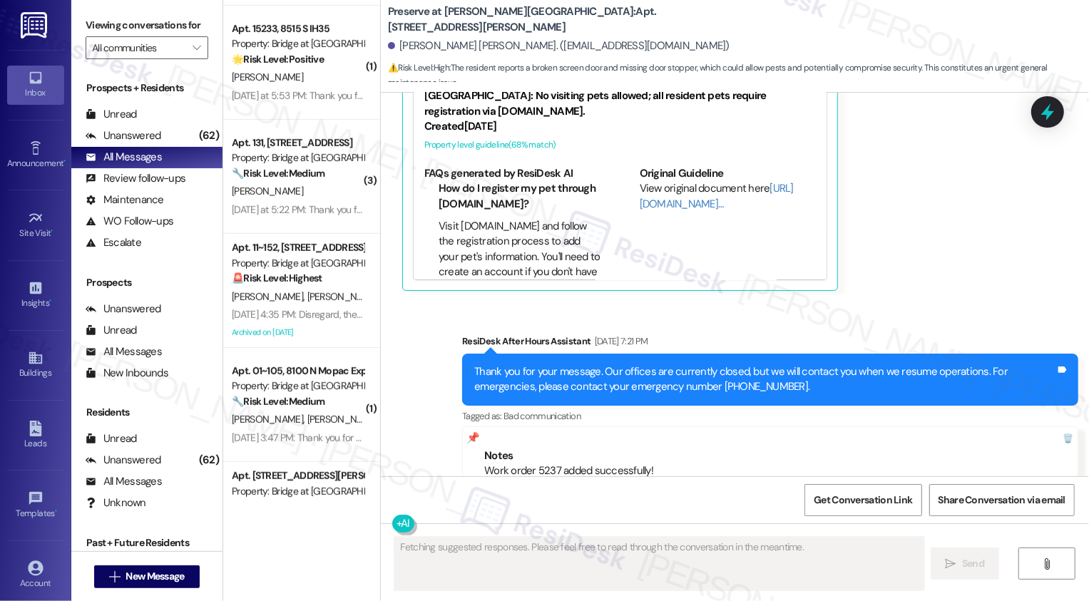
scroll to position [11620, 0]
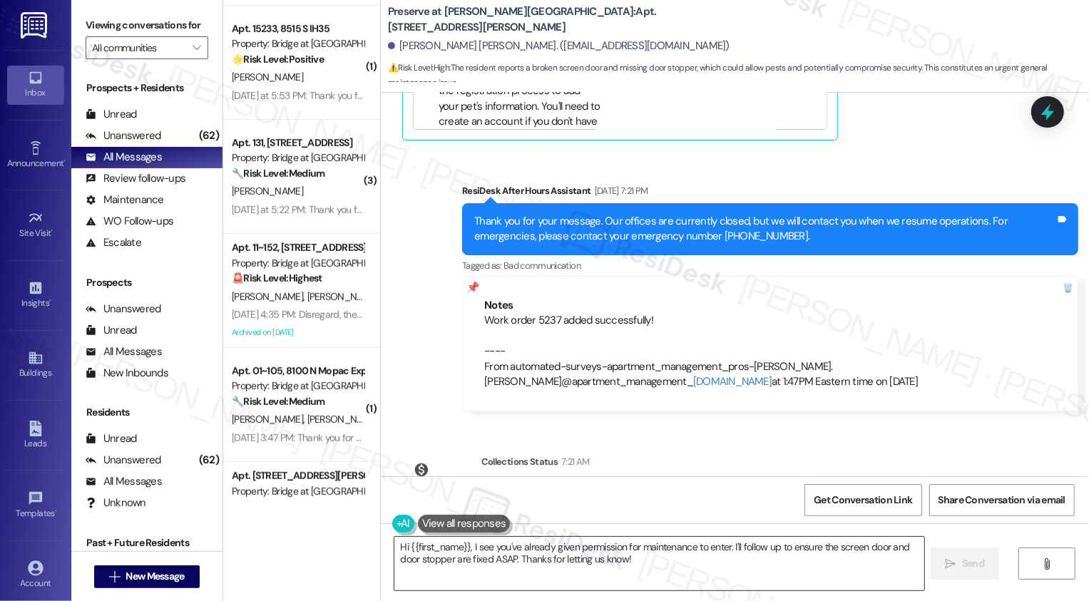
click at [576, 559] on textarea "Hi {{first_name}}, I see you've already given permission for maintenance to ent…" at bounding box center [659, 564] width 530 height 54
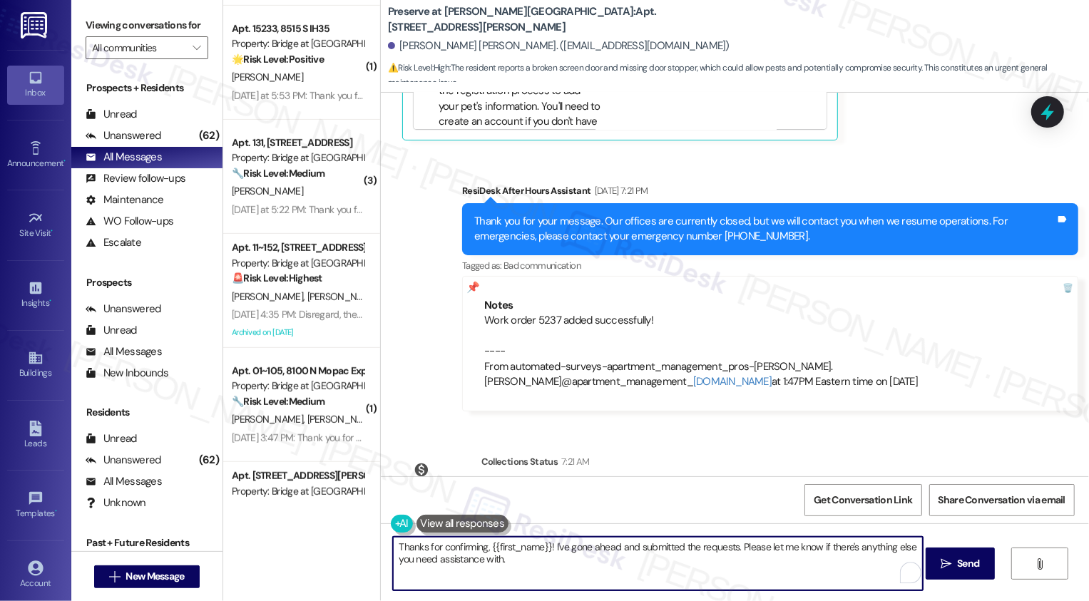
click at [727, 547] on textarea "Thanks for confirming, {{first_name}}! I've gone ahead and submitted the reques…" at bounding box center [658, 564] width 530 height 54
type textarea "Thanks for confirming, {{first_name}}! I've gone ahead and submitted the reques…"
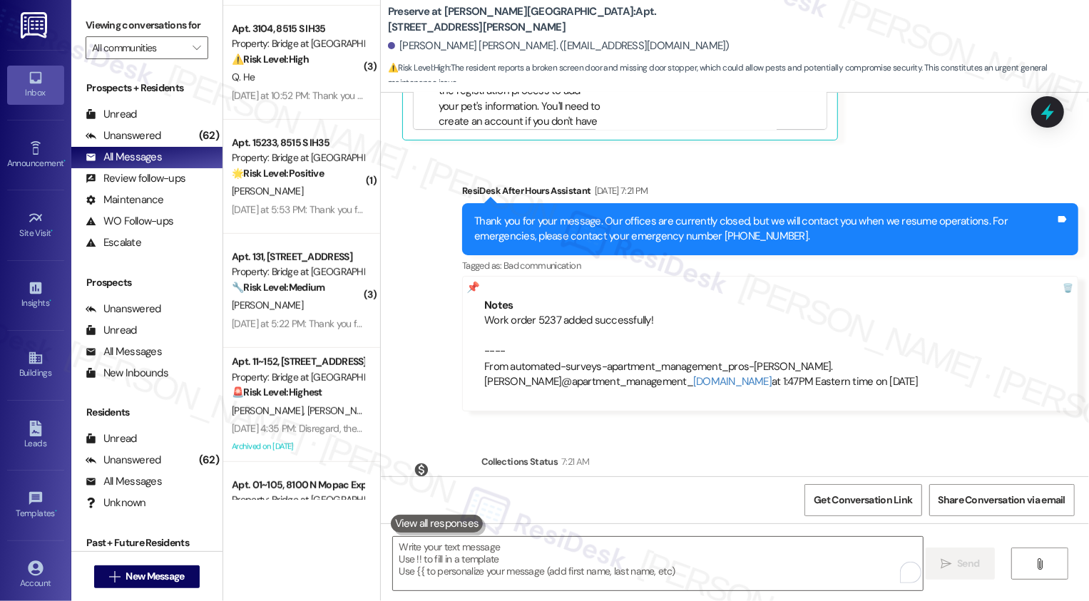
scroll to position [11776, 0]
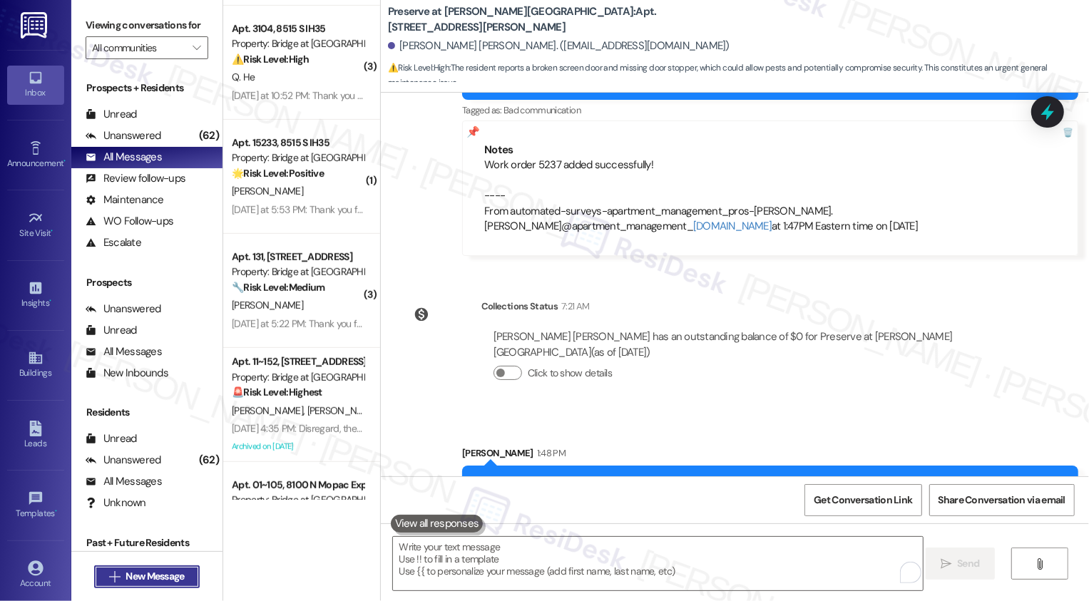
click at [165, 574] on span "New Message" at bounding box center [155, 576] width 58 height 15
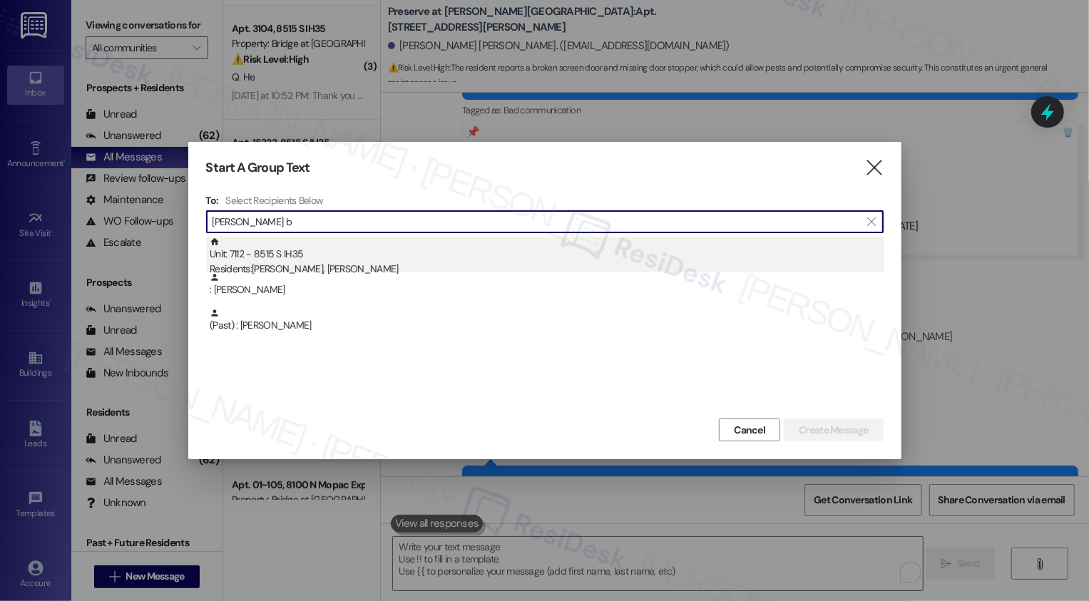
type input "yessica b"
click at [339, 271] on div "Residents: Yessica Berrio, Wilmer Berrio Hoyos" at bounding box center [547, 269] width 674 height 15
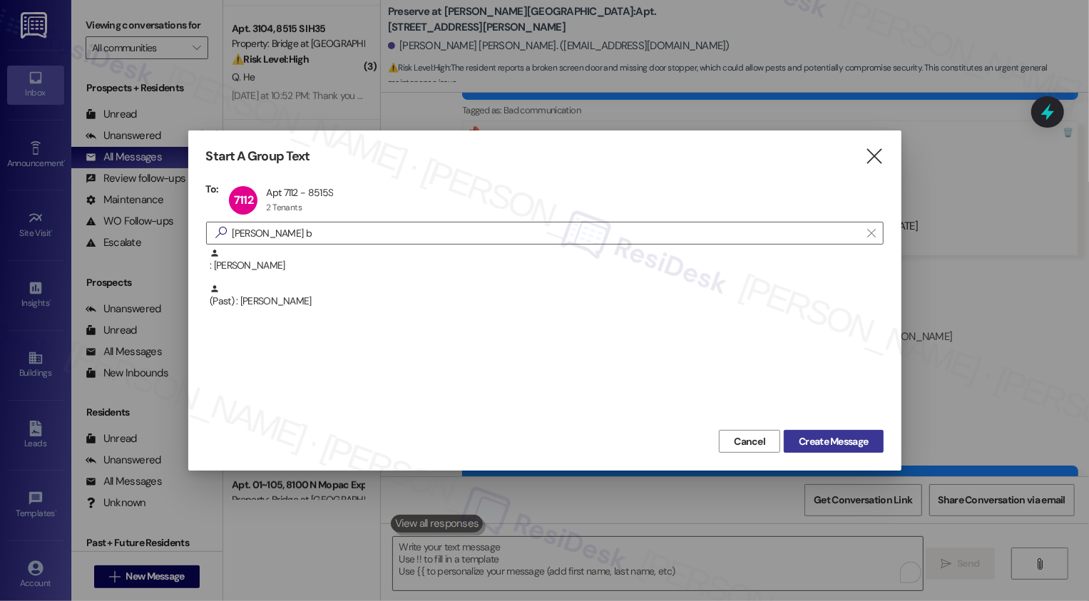
click at [810, 442] on span "Create Message" at bounding box center [833, 441] width 69 height 15
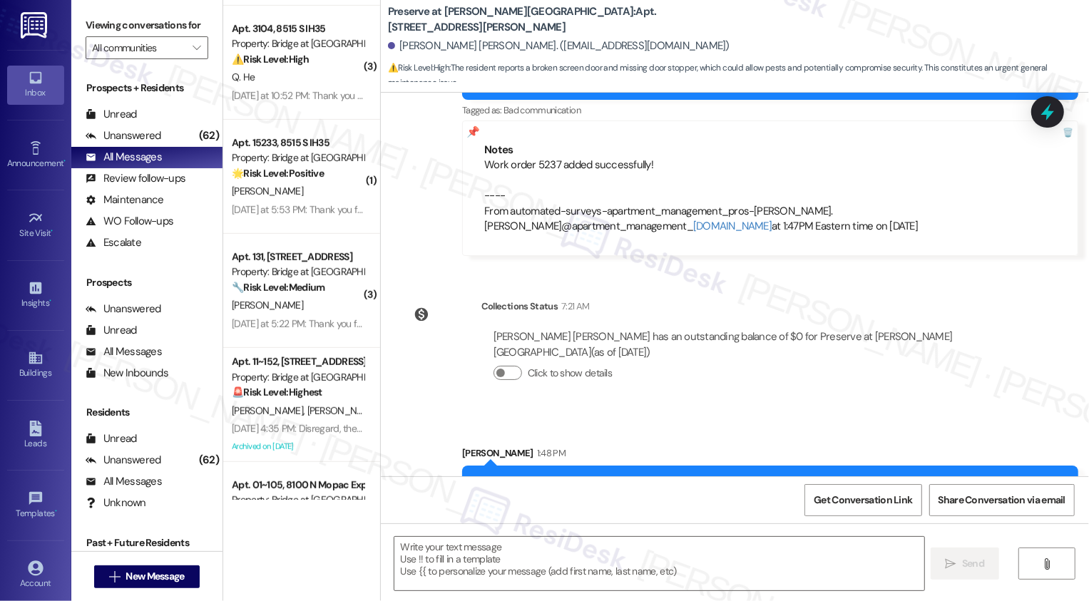
type textarea "Fetching suggested responses. Please feel free to read through the conversation…"
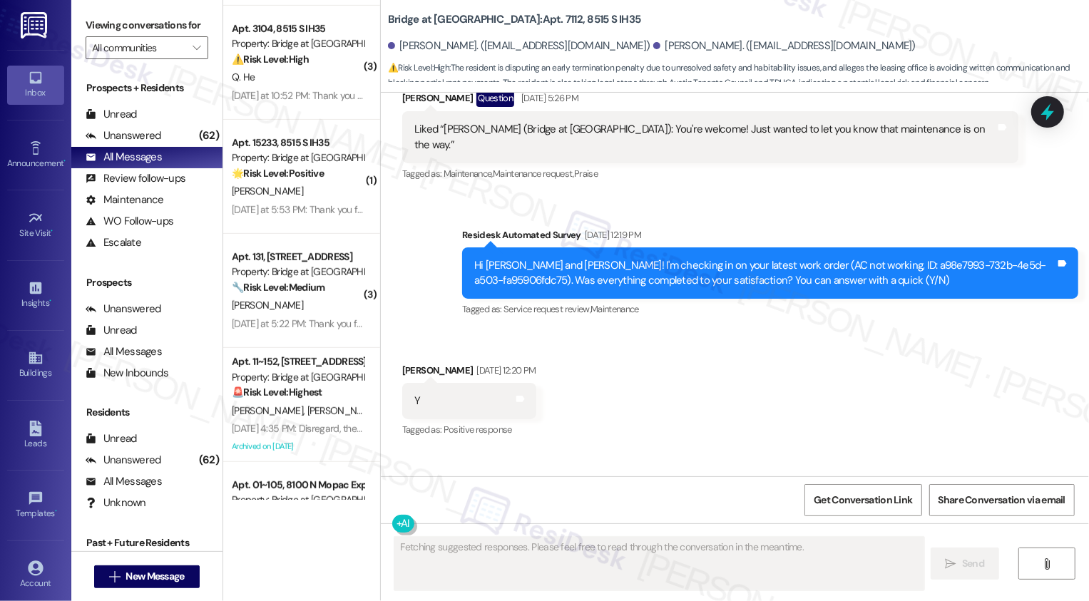
scroll to position [8528, 0]
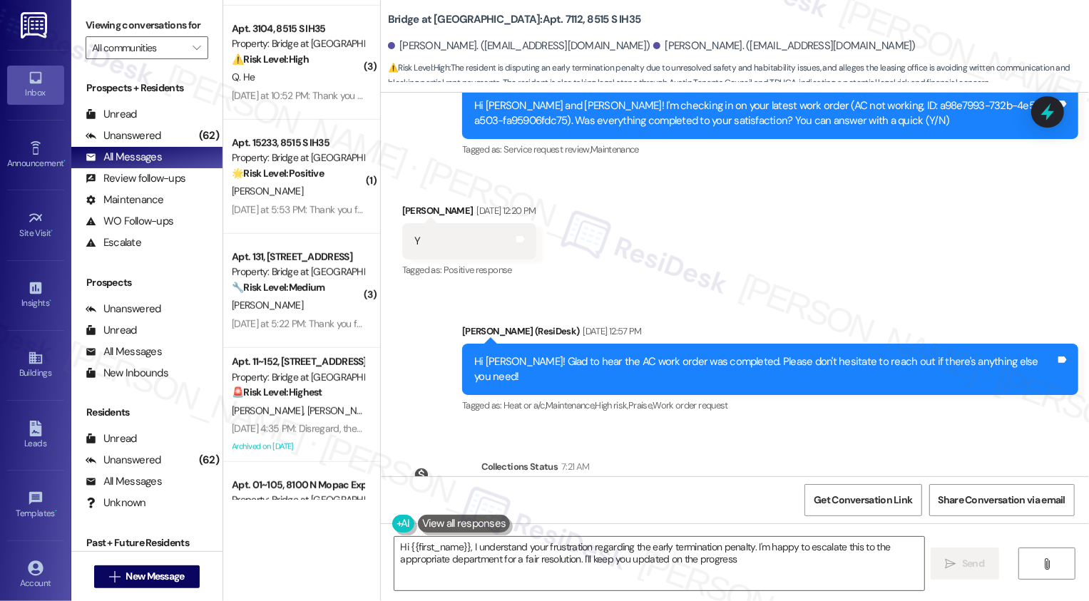
type textarea "Hi {{first_name}}, I understand your frustration regarding the early terminatio…"
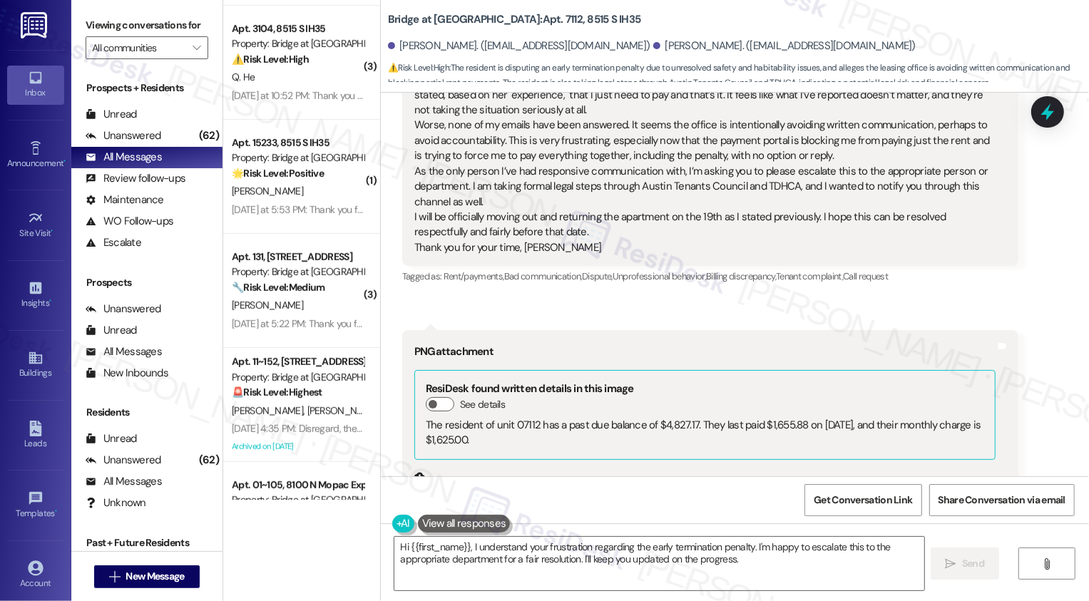
scroll to position [9374, 0]
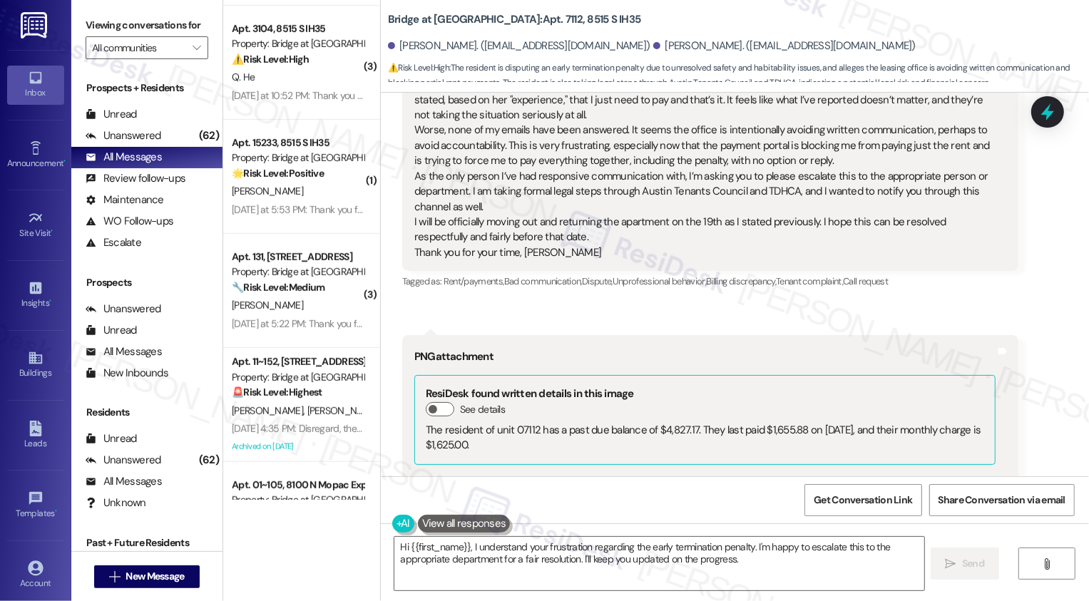
click at [482, 501] on button "Zoom image" at bounding box center [467, 520] width 107 height 39
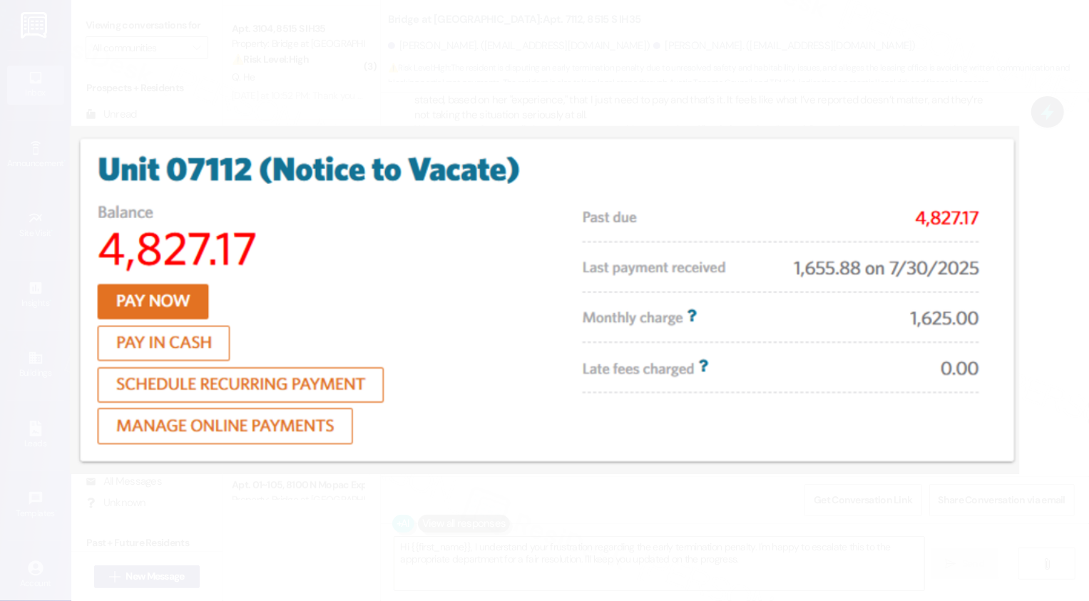
click at [810, 488] on button "Unzoom image" at bounding box center [544, 300] width 1089 height 601
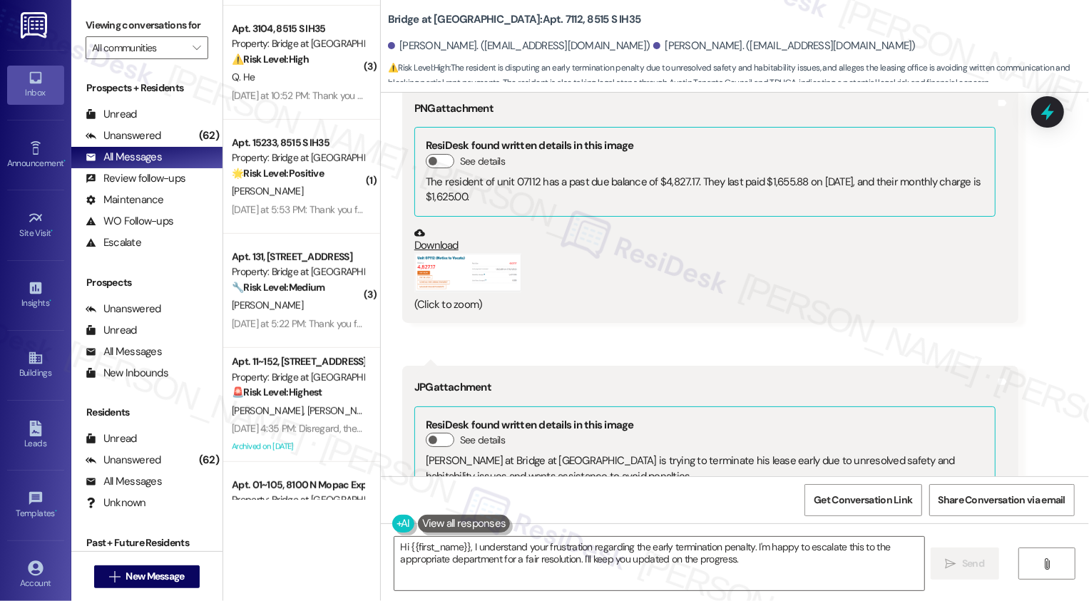
scroll to position [9654, 0]
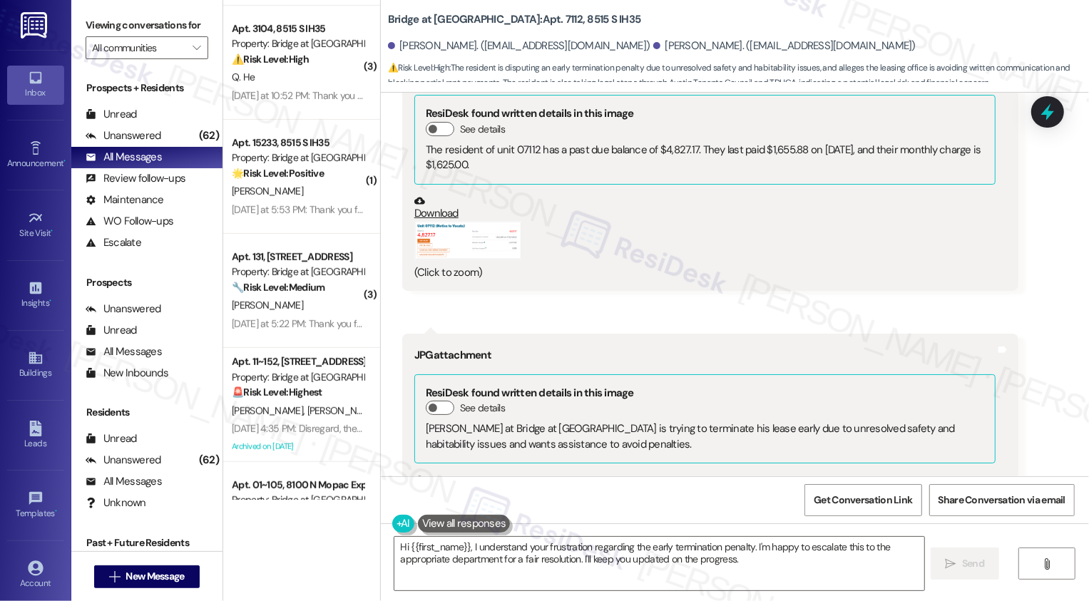
click at [471, 501] on button "Zoom image" at bounding box center [467, 569] width 107 height 137
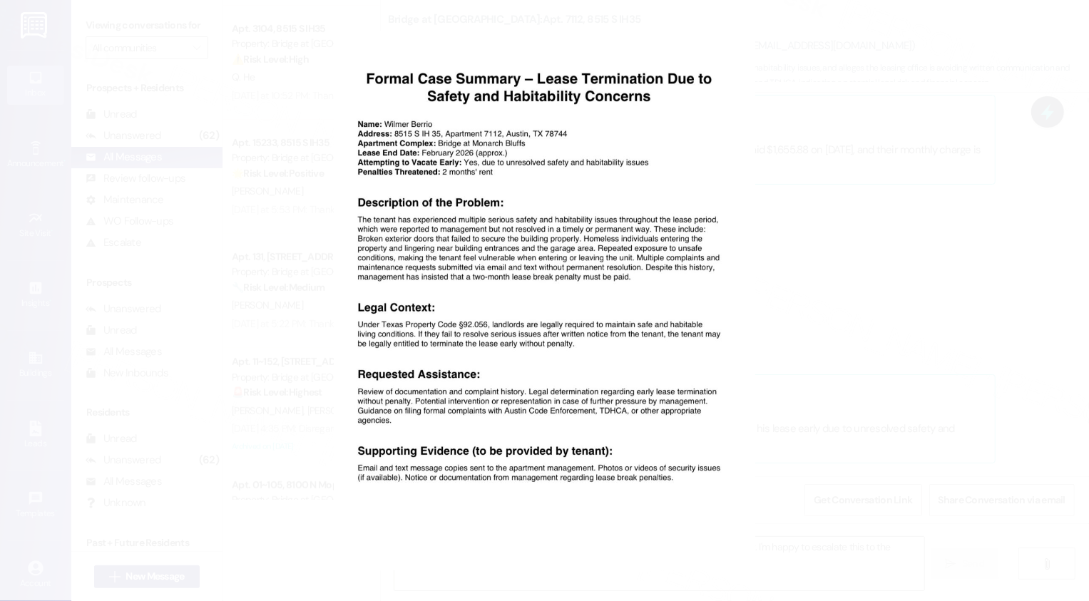
click at [794, 305] on button "Unzoom image" at bounding box center [544, 300] width 1089 height 601
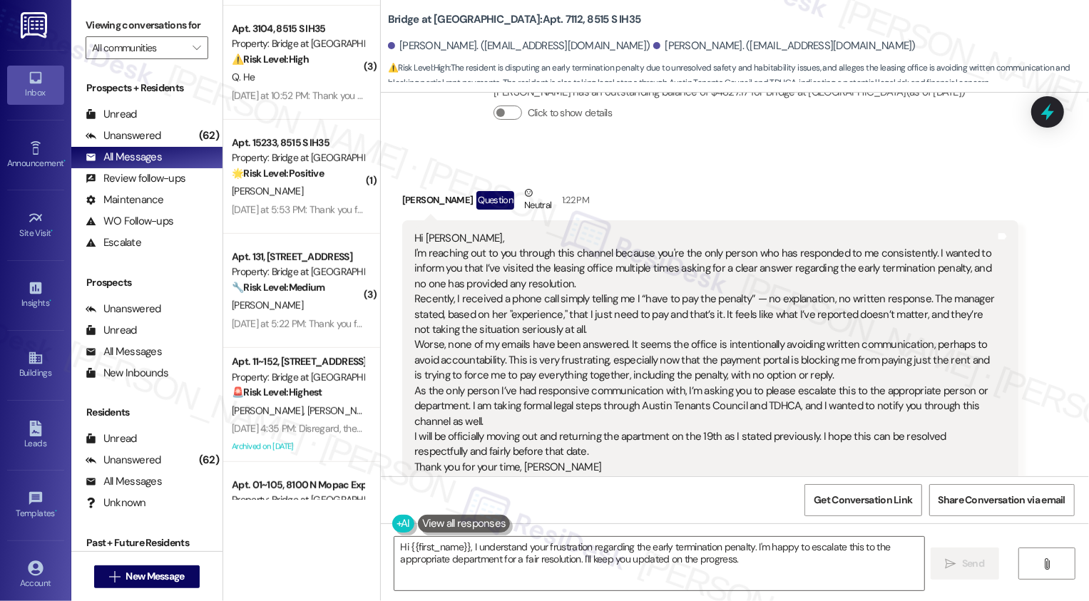
scroll to position [9062, 0]
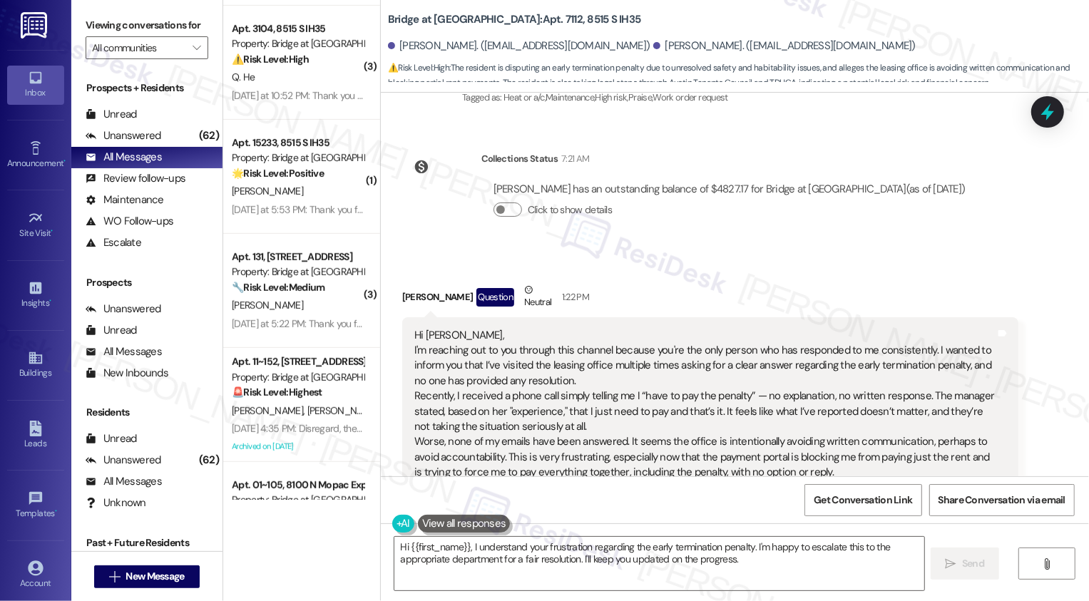
drag, startPoint x: 512, startPoint y: 300, endPoint x: 566, endPoint y: 300, distance: 53.5
click at [566, 328] on div "Hi Sarah, I'm reaching out to you through this channel because you're the only …" at bounding box center [704, 450] width 581 height 245
click at [555, 328] on div "Hi Sarah, I'm reaching out to you through this channel because you're the only …" at bounding box center [704, 450] width 581 height 245
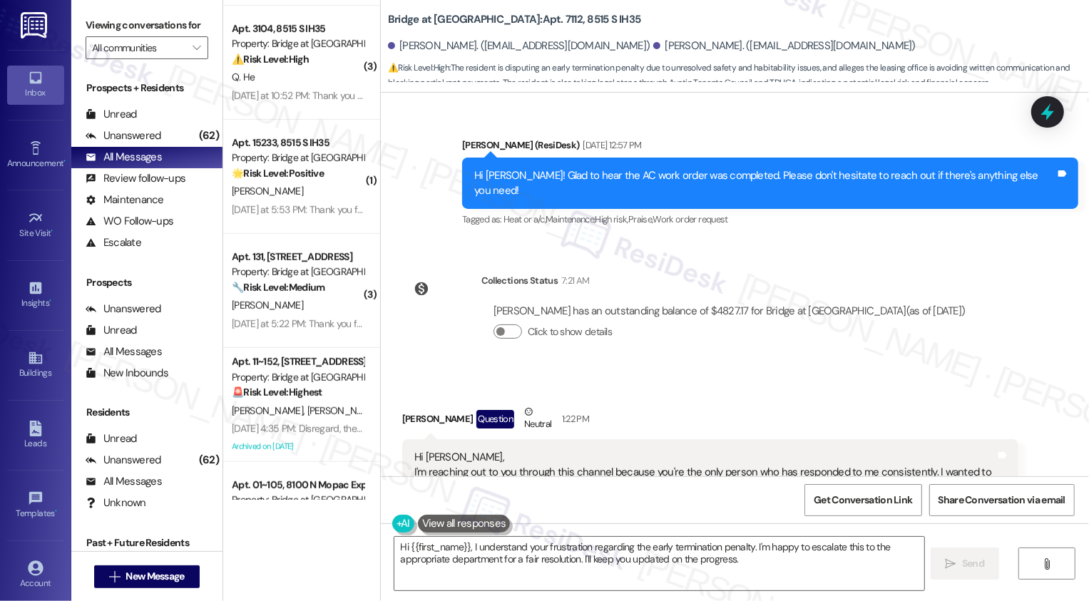
scroll to position [8953, 0]
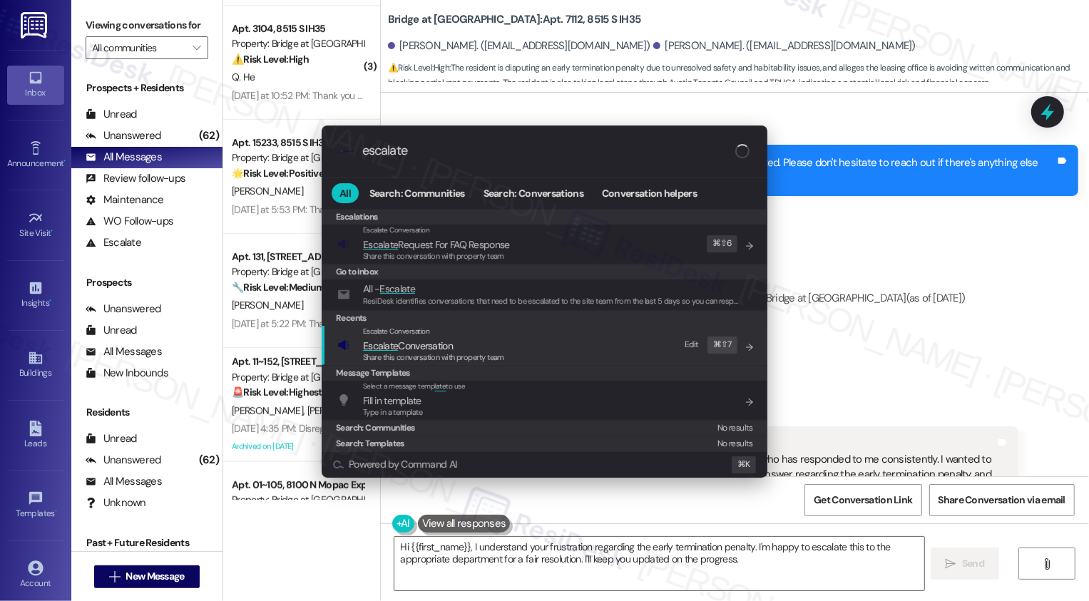
type input "escalate"
click at [432, 342] on span "Escalate Conversation" at bounding box center [408, 346] width 90 height 13
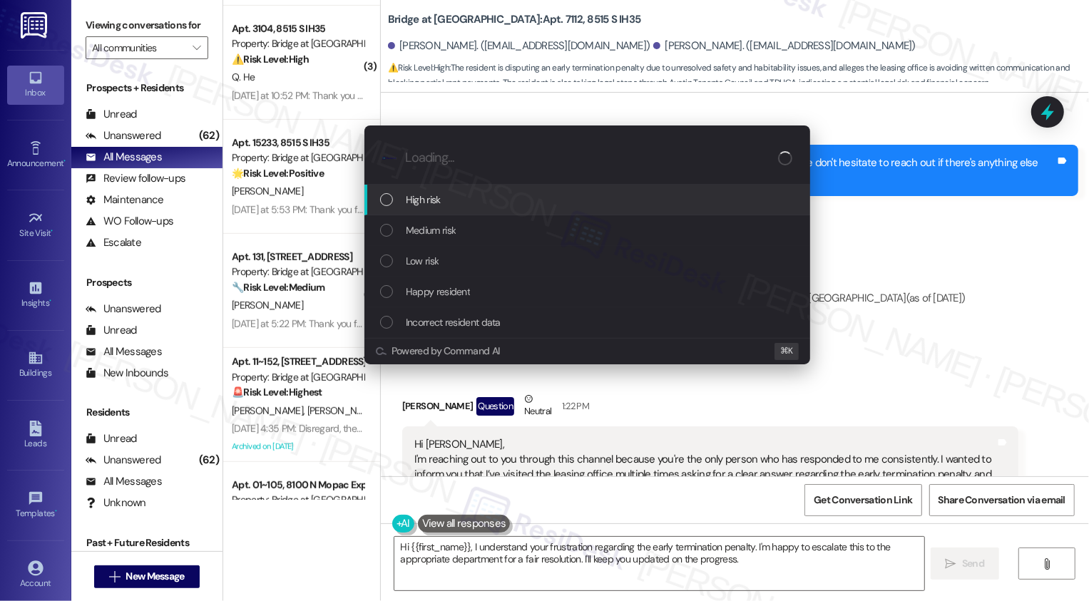
click at [427, 198] on span "High risk" at bounding box center [423, 200] width 35 height 16
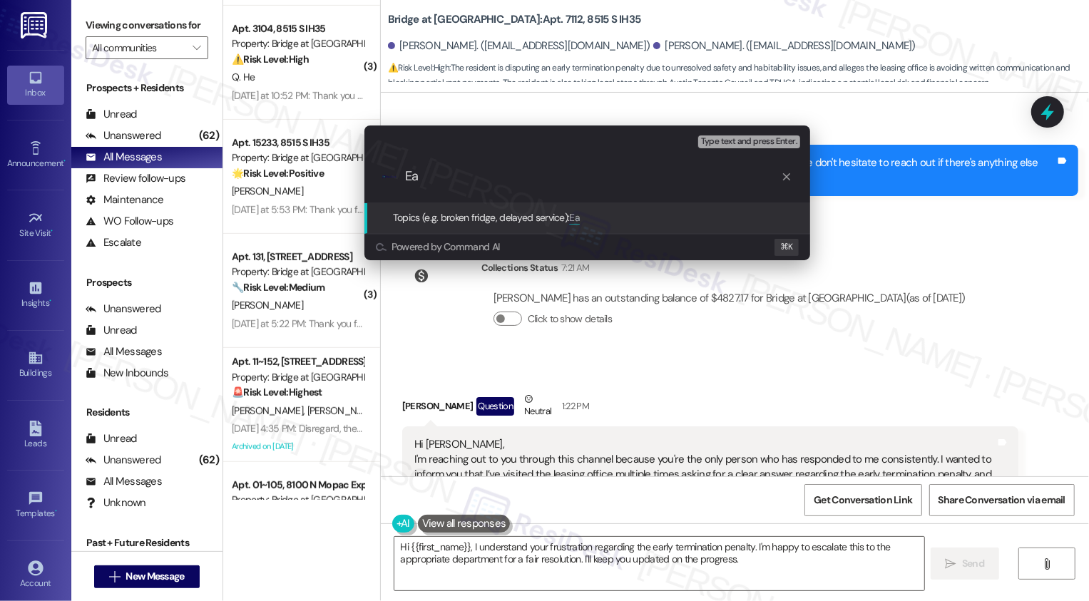
paste input "Julie"
click at [702, 176] on input "Early termination fee Concern (the resident will be taking this legally)" at bounding box center [593, 176] width 376 height 15
click at [696, 178] on input "Early termination fee Concern (the resident will be taking this legally)" at bounding box center [593, 176] width 376 height 15
type input "Early termination fee Concern (the resident will handle this legally)"
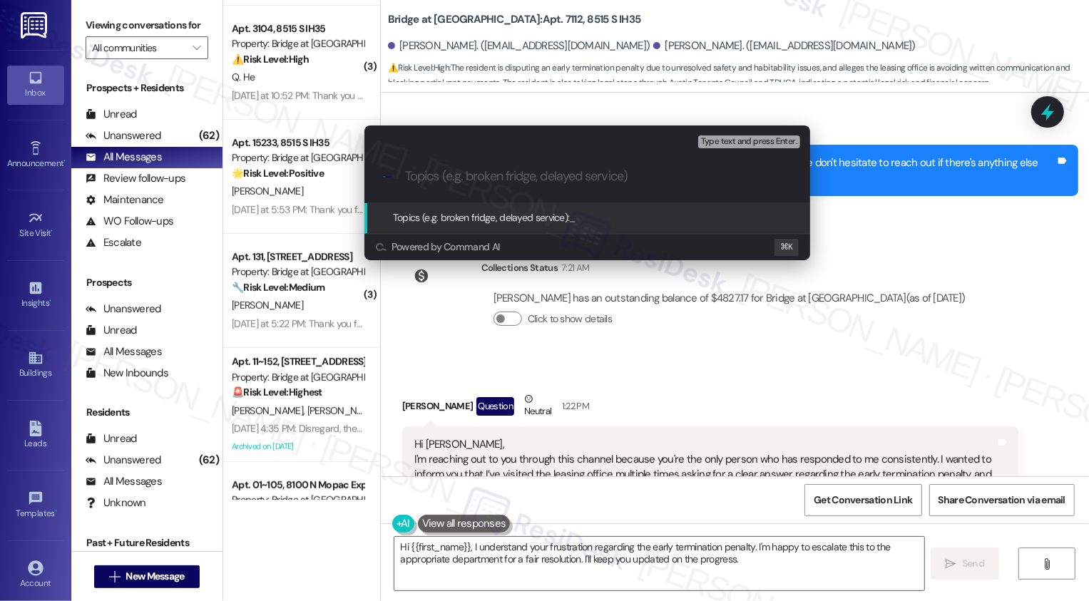
type input "Early termination fee Concern (the resident will handle this legally)"
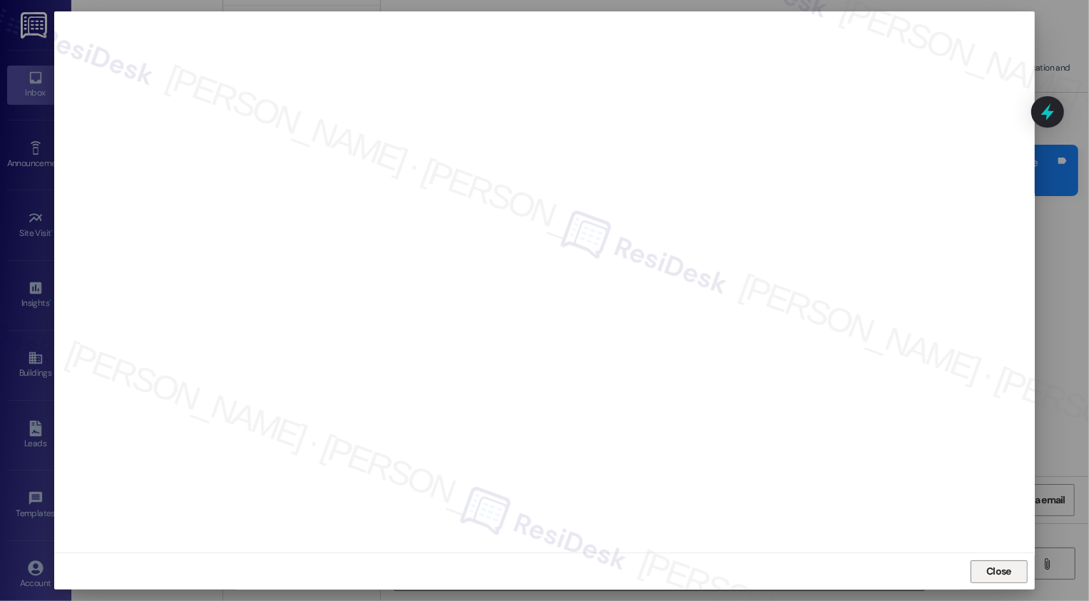
click at [1009, 579] on button "Close" at bounding box center [999, 572] width 57 height 23
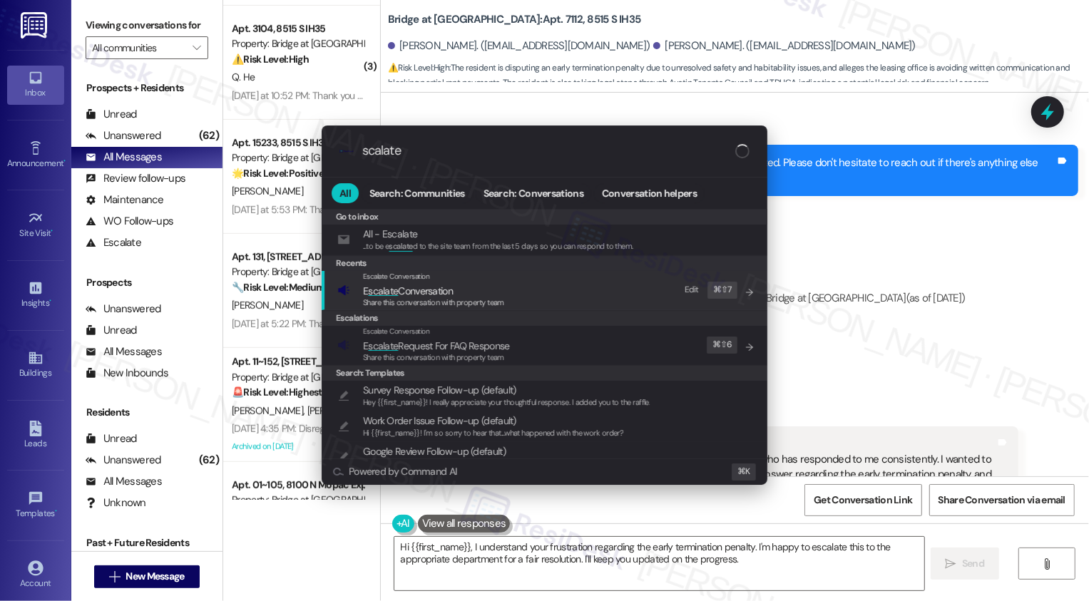
type input "scalate"
click at [442, 285] on span "E scalate Conversation" at bounding box center [408, 291] width 90 height 13
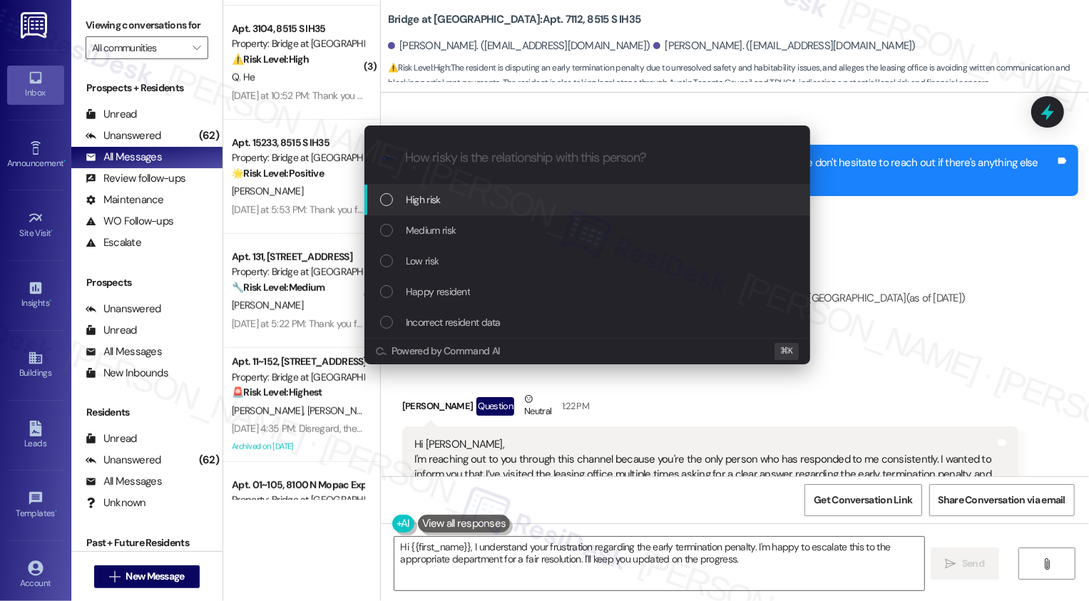
click at [419, 198] on span "High risk" at bounding box center [423, 200] width 35 height 16
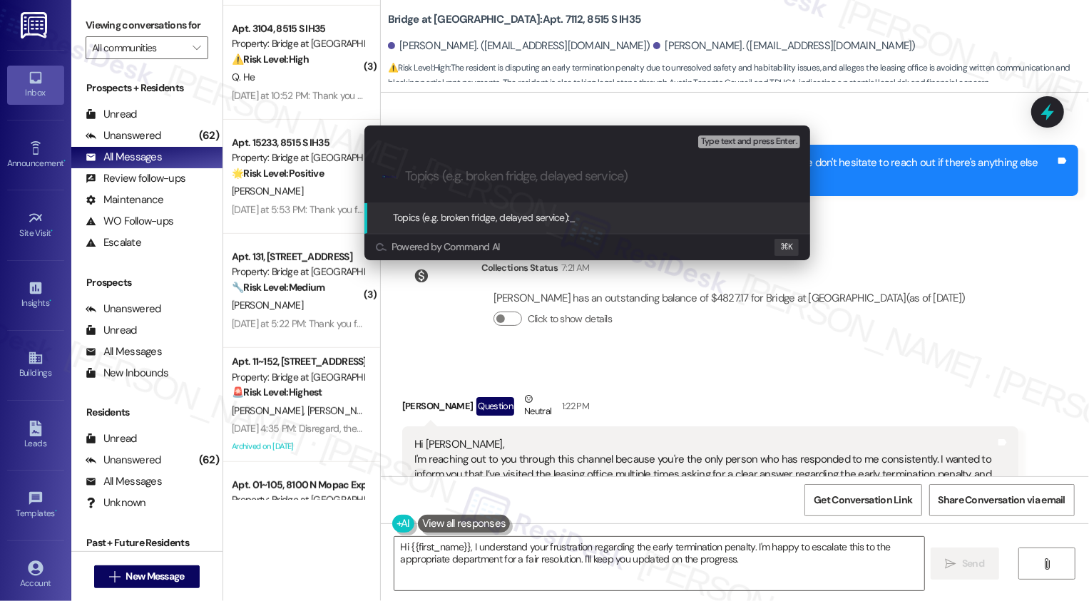
paste input "Early termination fee Concern (the resident will handle this legally)"
type input "Early termination fee Concern (the resident will handle this legally)"
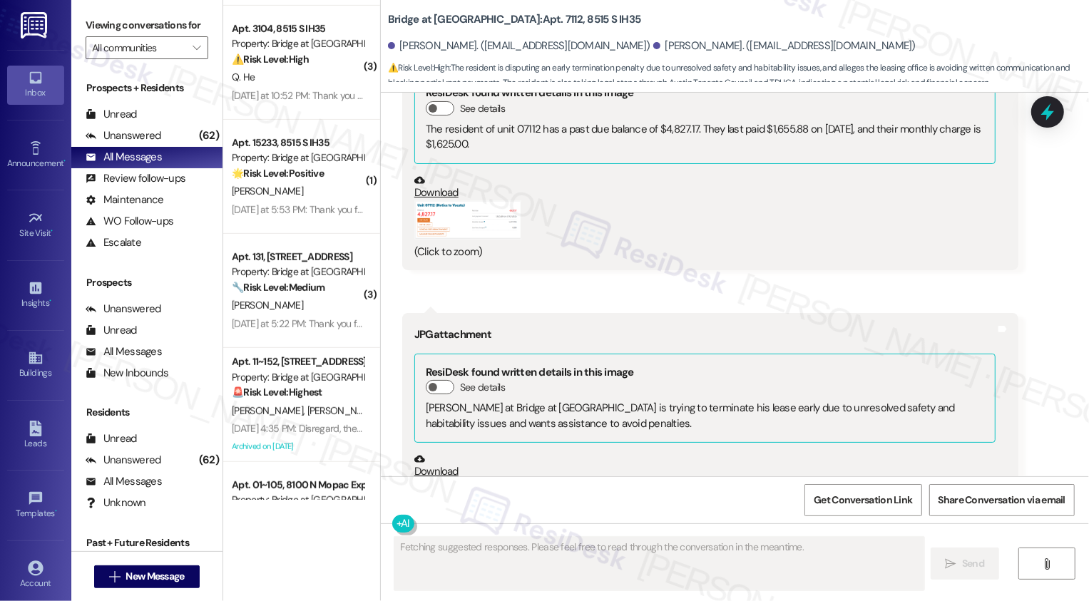
scroll to position [9676, 0]
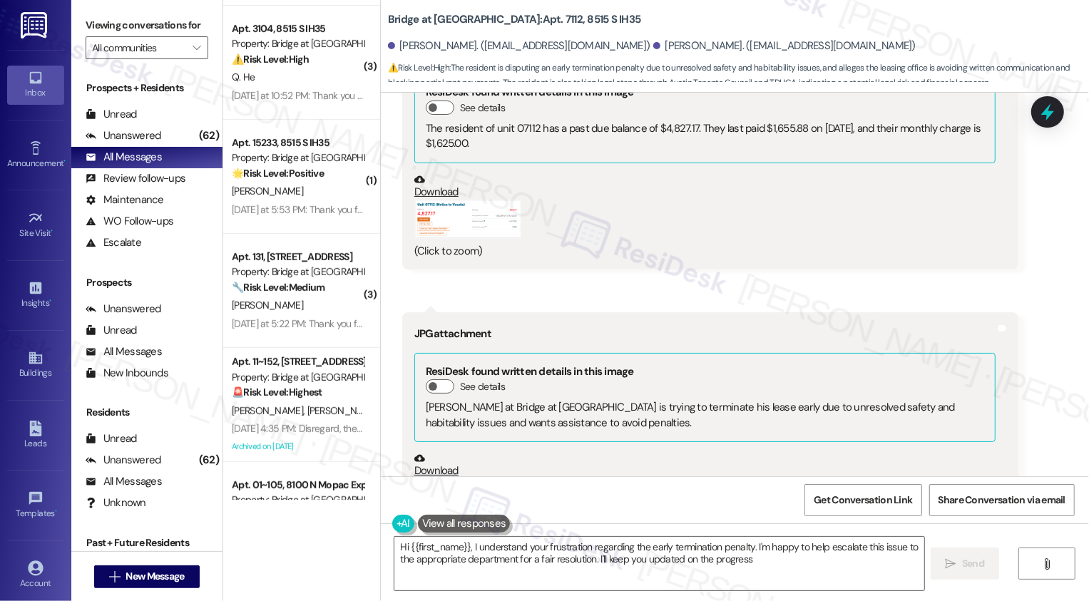
type textarea "Hi {{first_name}}, I understand your frustration regarding the early terminatio…"
click at [183, 579] on span "New Message" at bounding box center [155, 576] width 64 height 15
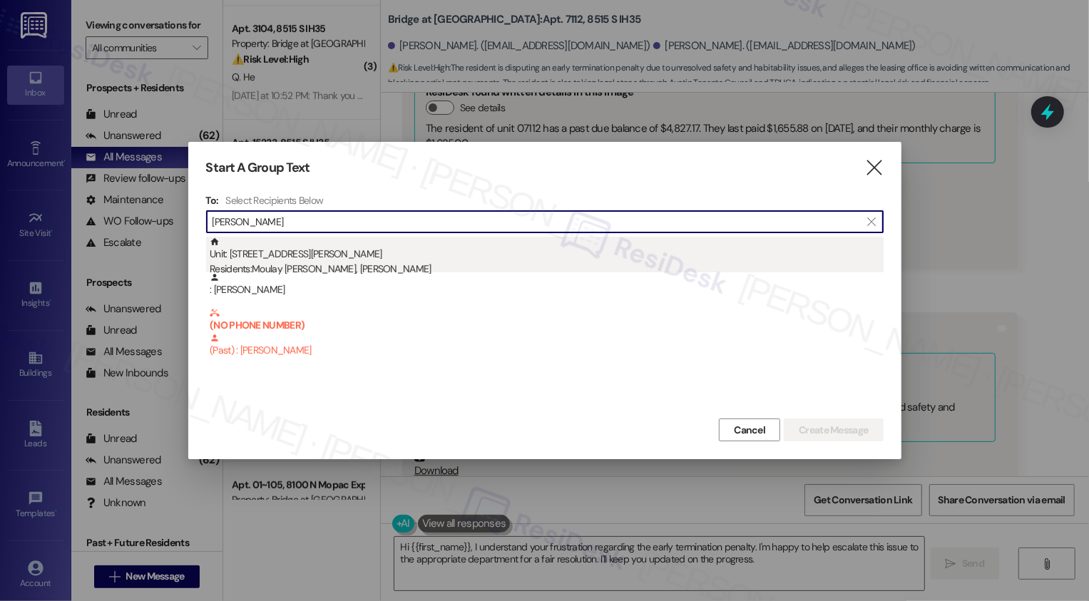
type input "jasmine vand"
click at [371, 260] on div "Unit: 1014 - 11908 Anderson Mill Rd Residents: Moulay Rachid Alaoui Youssoufi, …" at bounding box center [547, 257] width 674 height 41
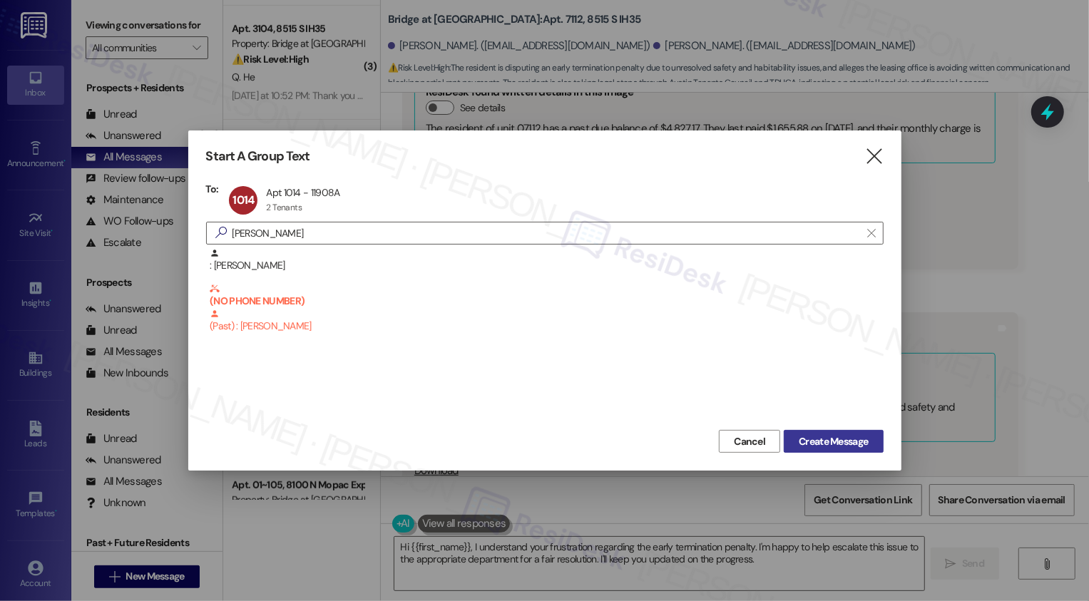
click at [810, 440] on span "Create Message" at bounding box center [833, 441] width 69 height 15
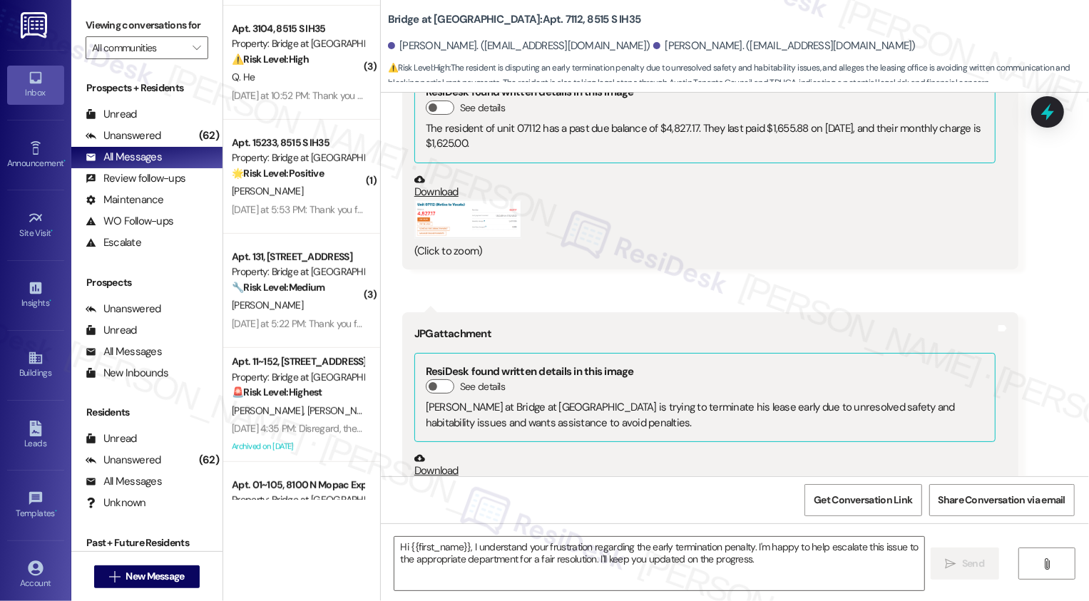
type textarea "Fetching suggested responses. Please feel free to read through the conversation…"
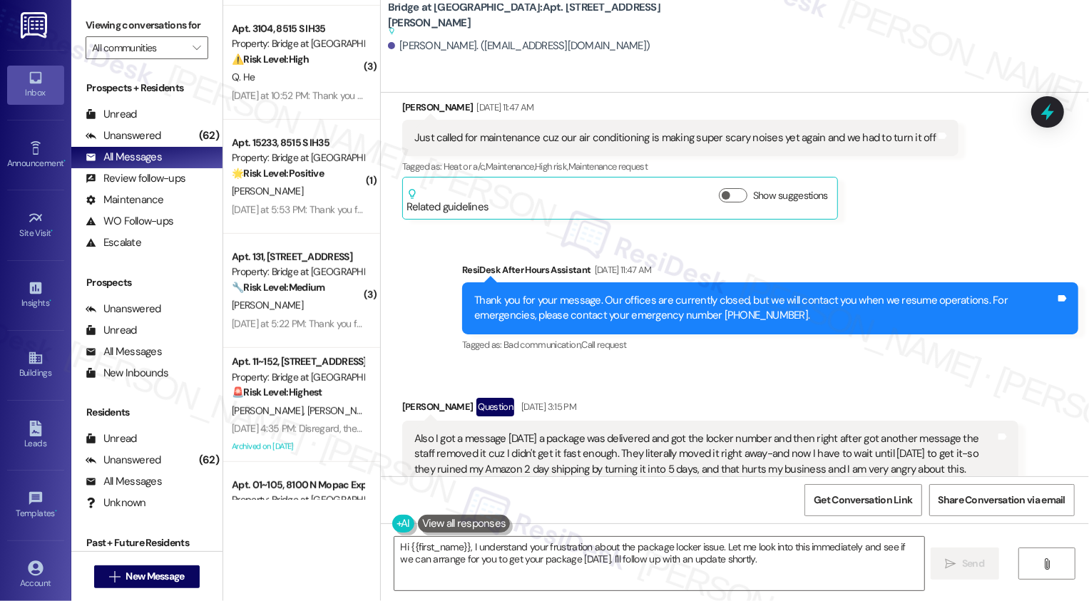
scroll to position [19919, 0]
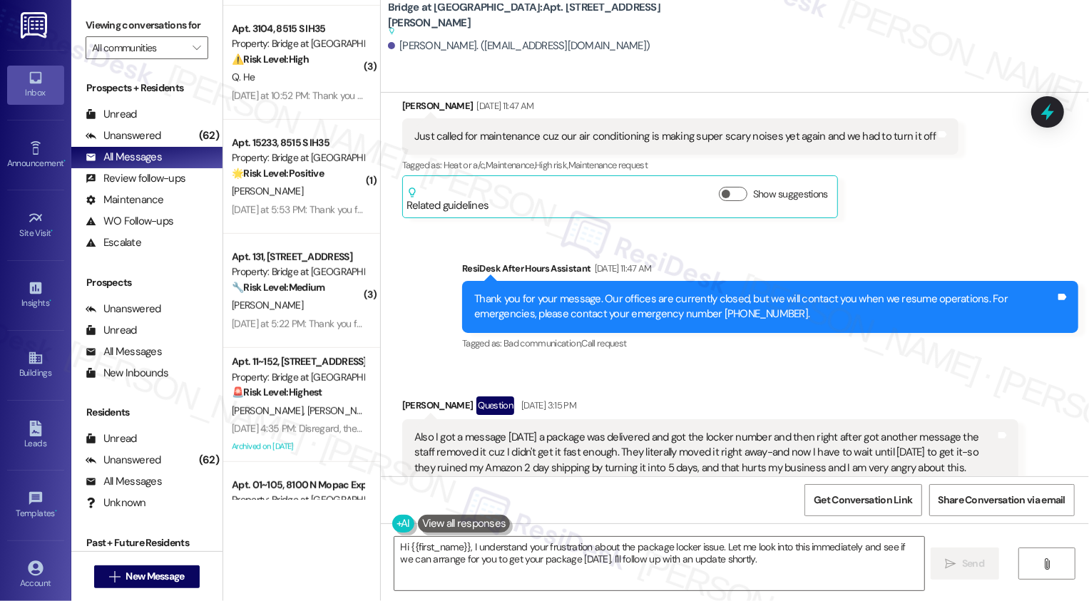
click at [870, 502] on div "Tagged as: Packages/delivery , Click to highlight conversations about Packages/…" at bounding box center [710, 512] width 616 height 21
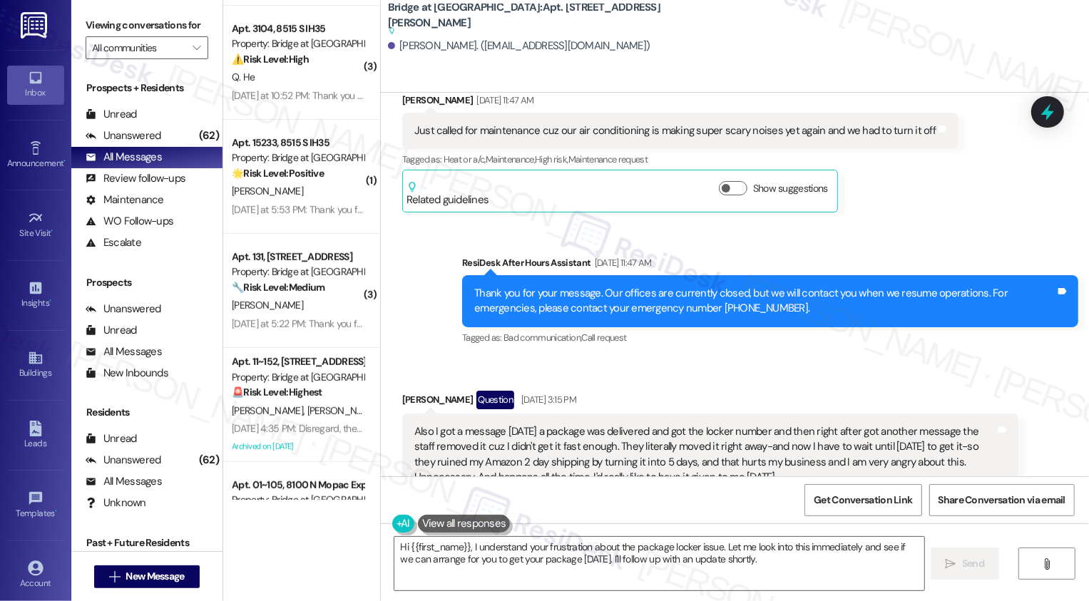
scroll to position [19952, 0]
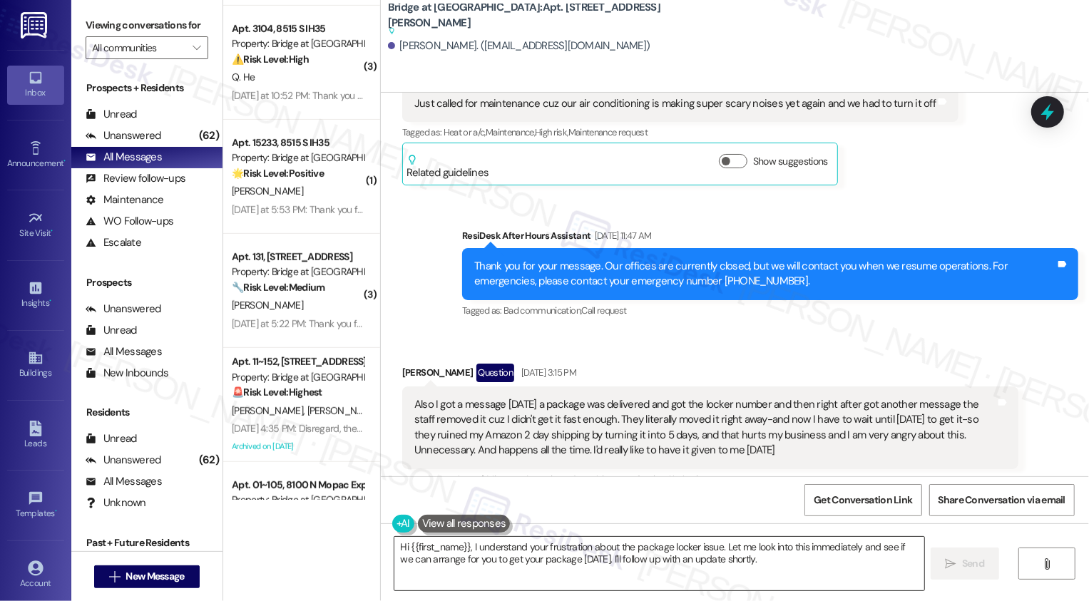
click at [464, 547] on textarea "Hi {{first_name}}, I understand your frustration about the package locker issue…" at bounding box center [659, 564] width 530 height 54
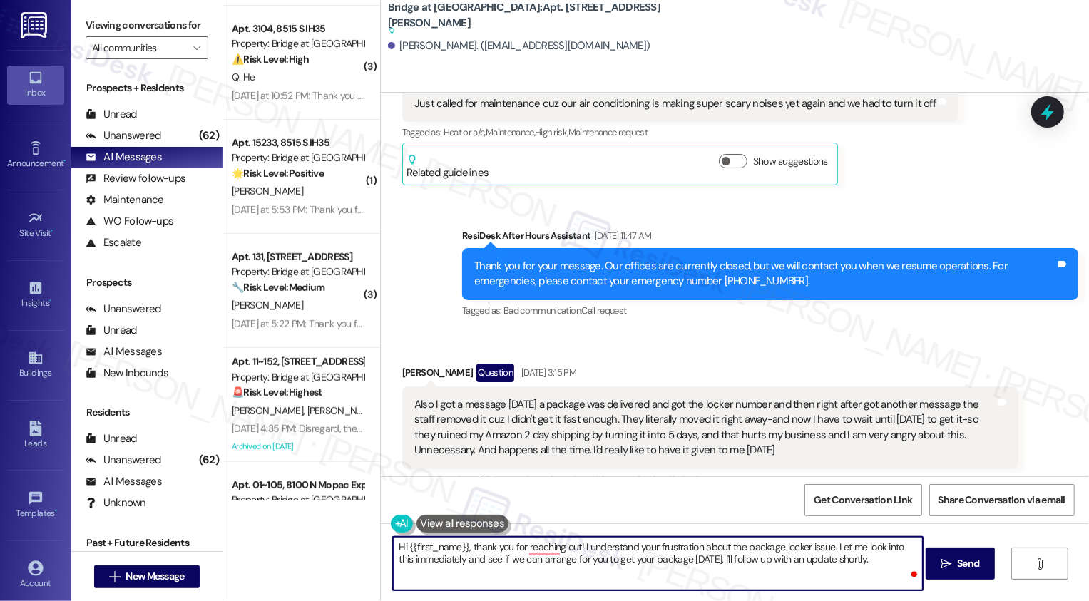
type textarea "Hi {{first_name}}, thank you for reaching out! I understand your frustration ab…"
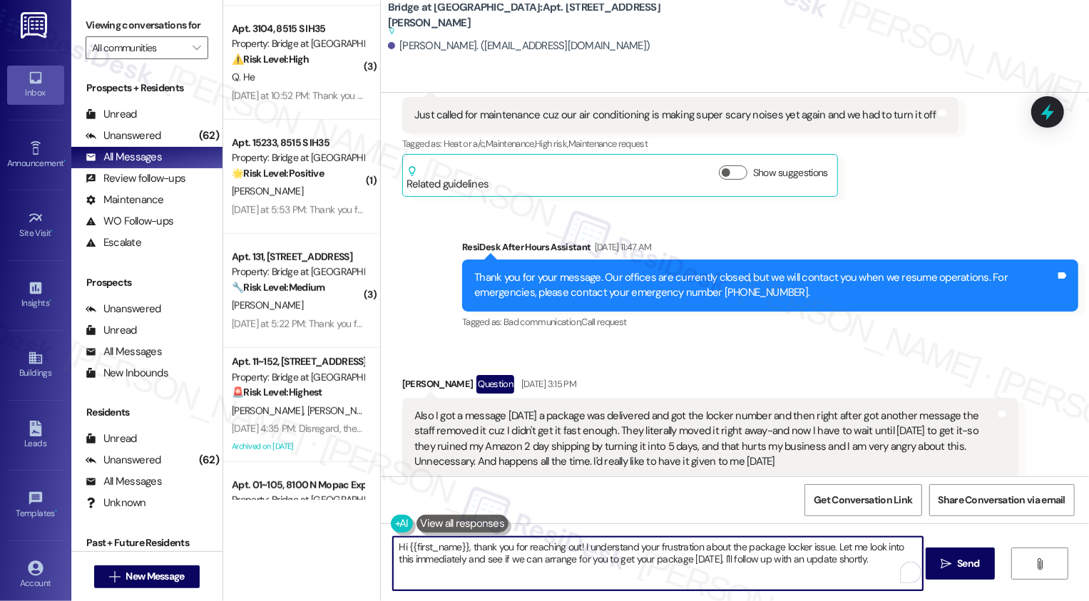
scroll to position [19942, 0]
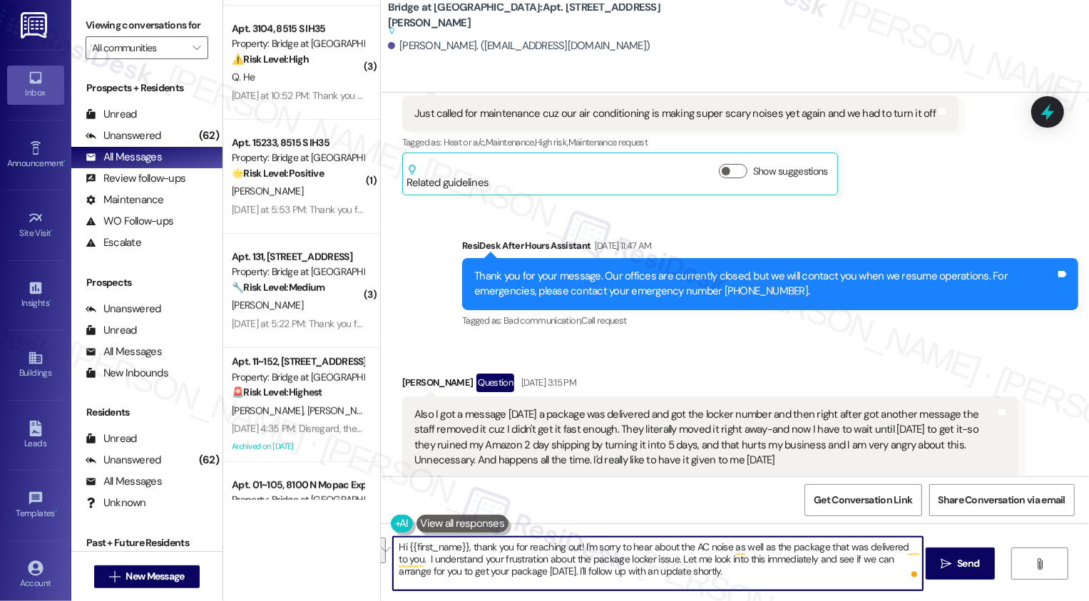
drag, startPoint x: 408, startPoint y: 559, endPoint x: 855, endPoint y: 574, distance: 446.8
click at [855, 575] on textarea "Hi {{first_name}}, thank you for reaching out! I'm sorry to hear about the AC n…" at bounding box center [658, 564] width 530 height 54
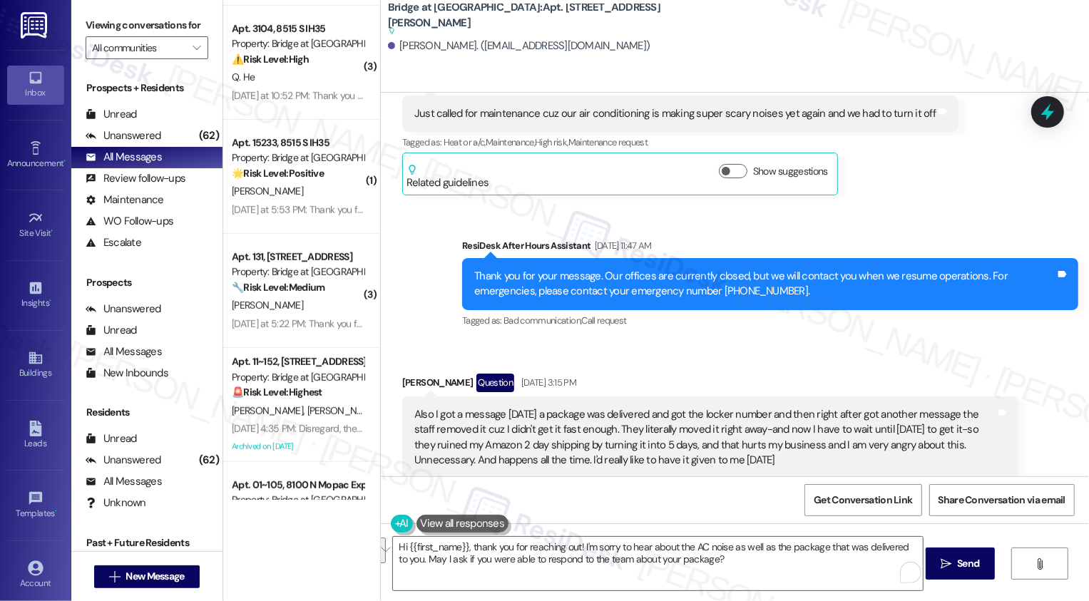
scroll to position [19952, 0]
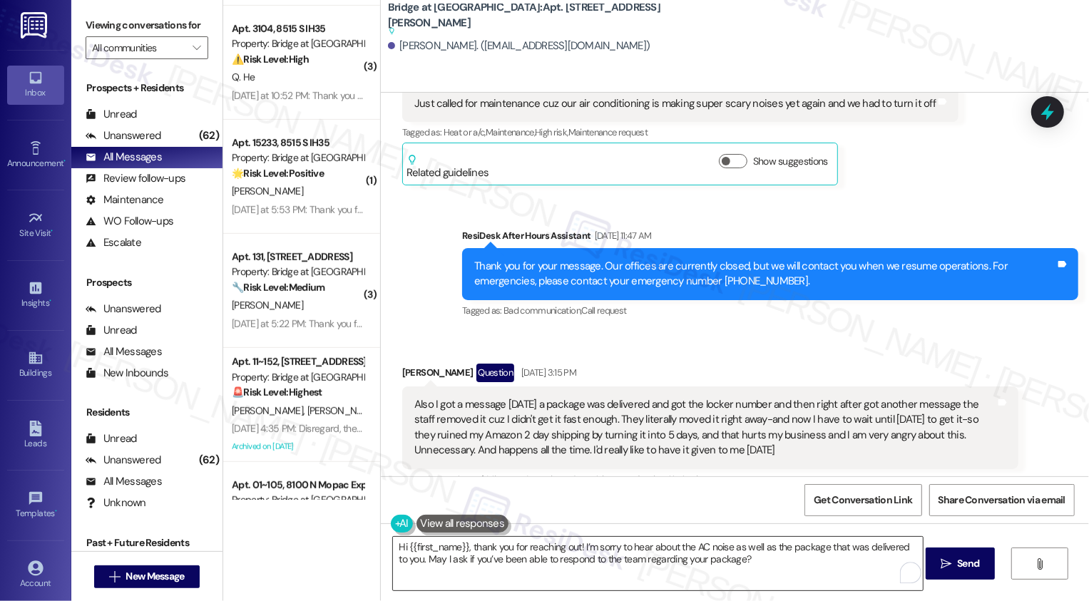
click at [494, 553] on textarea "Hi {{first_name}}, thank you for reaching out! I’m sorry to hear about the AC n…" at bounding box center [658, 564] width 530 height 54
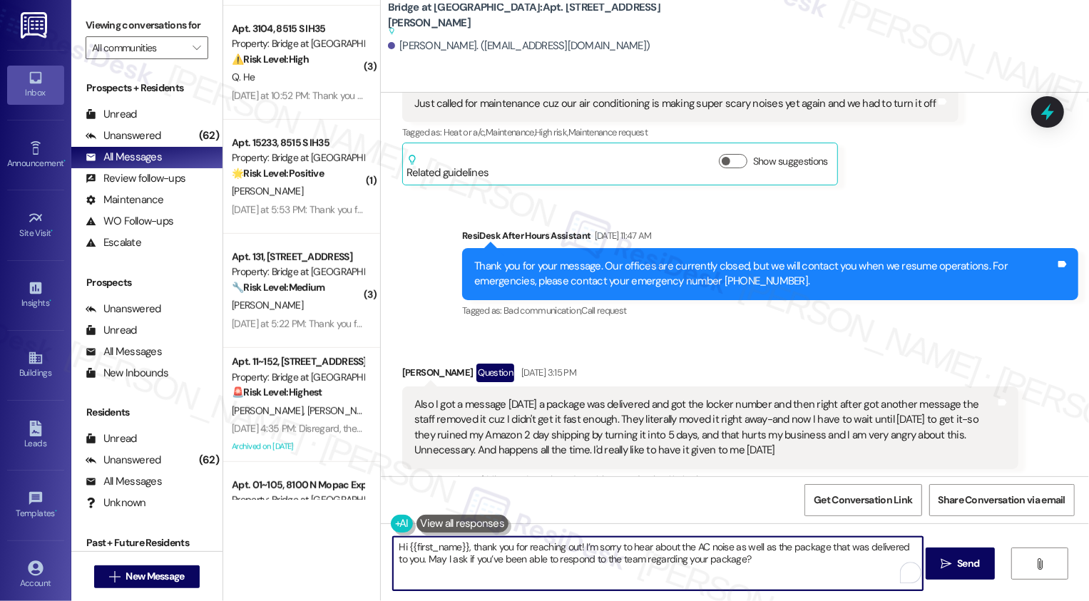
click at [603, 550] on textarea "Hi {{first_name}}, thank you for reaching out! I’m sorry to hear about the AC n…" at bounding box center [658, 564] width 530 height 54
click at [749, 563] on textarea "Hi {{first_name}}, thank you for reaching out! I’m sorry to hear about the AC n…" at bounding box center [658, 564] width 530 height 54
click at [773, 558] on textarea "Hi {{first_name}}, thank you for reaching out! I’m sorry to hear about the AC n…" at bounding box center [658, 564] width 530 height 54
click at [509, 569] on textarea "Hi {{first_name}}, thank you for reaching out! I’m sorry to hear about the AC n…" at bounding box center [658, 564] width 530 height 54
type textarea "Hi {{first_name}}, thank you for reaching out! I’m sorry to hear about the AC n…"
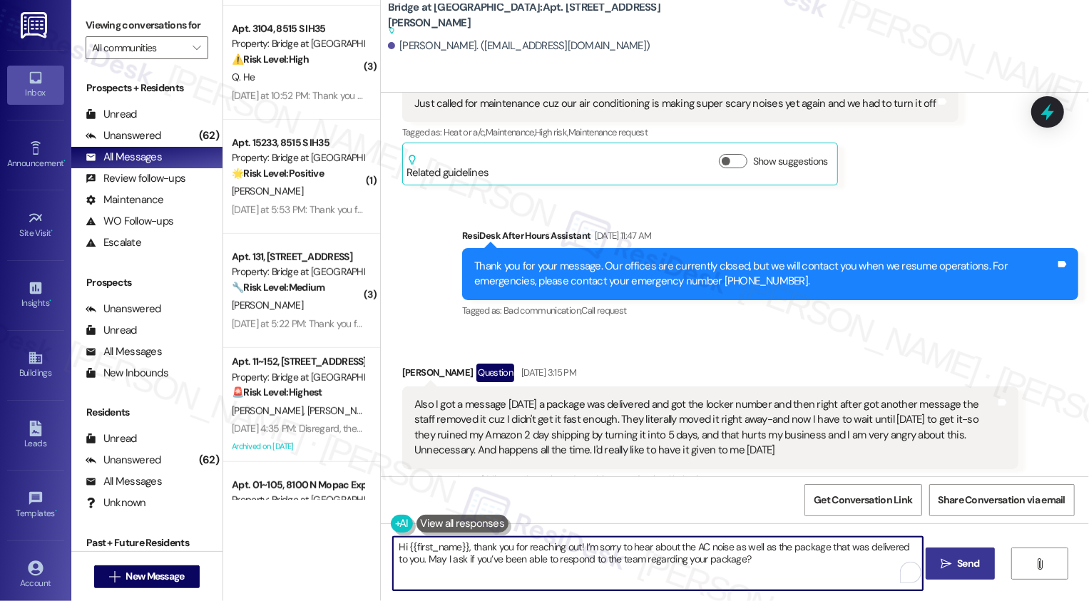
click at [954, 564] on span "Send" at bounding box center [968, 563] width 28 height 15
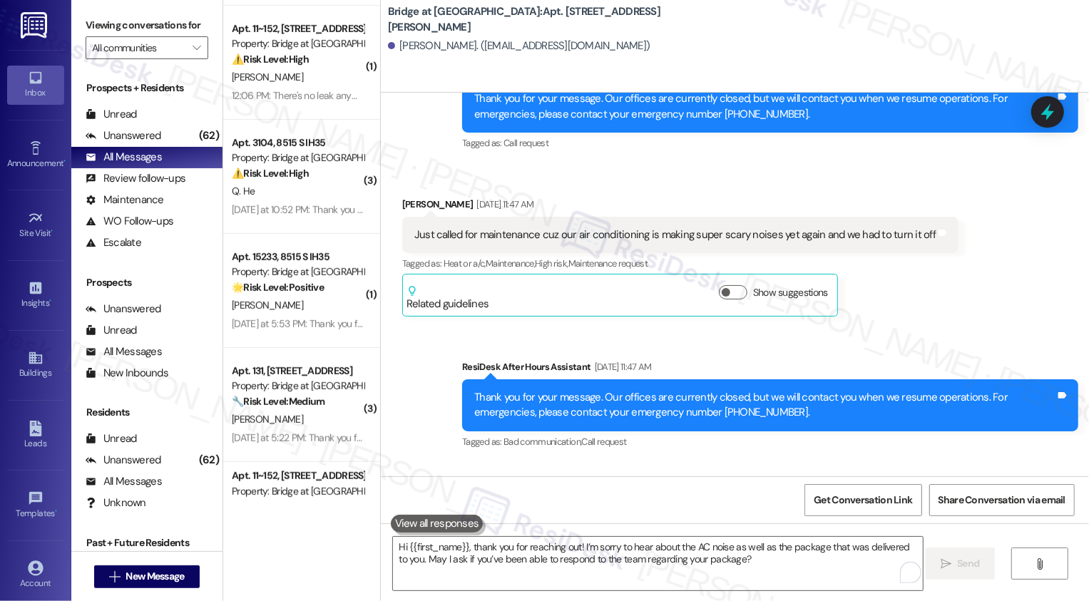
scroll to position [20067, 0]
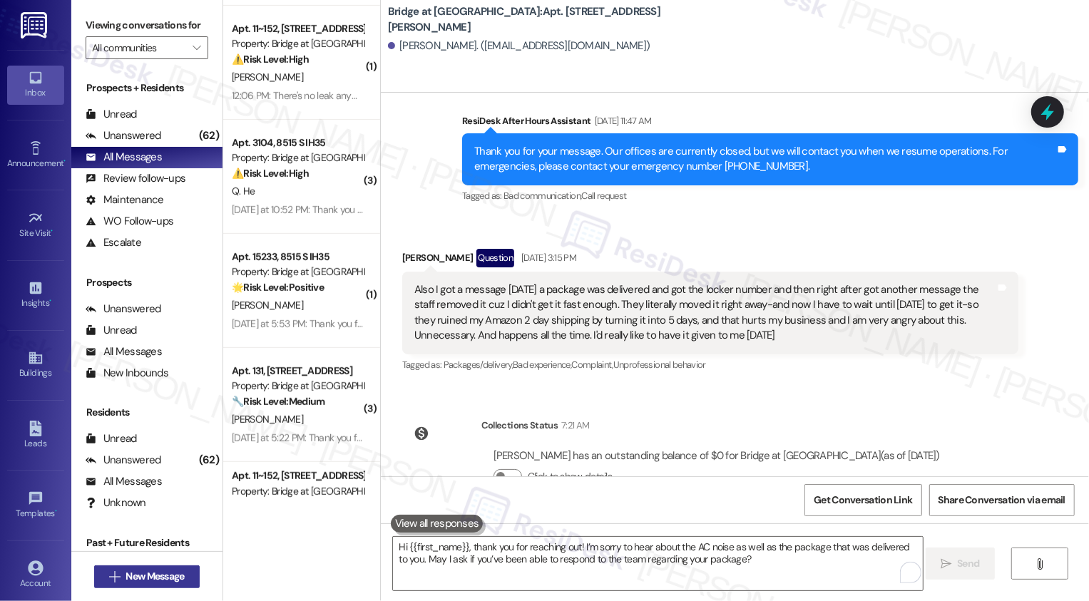
click at [131, 585] on button " New Message" at bounding box center [147, 577] width 106 height 23
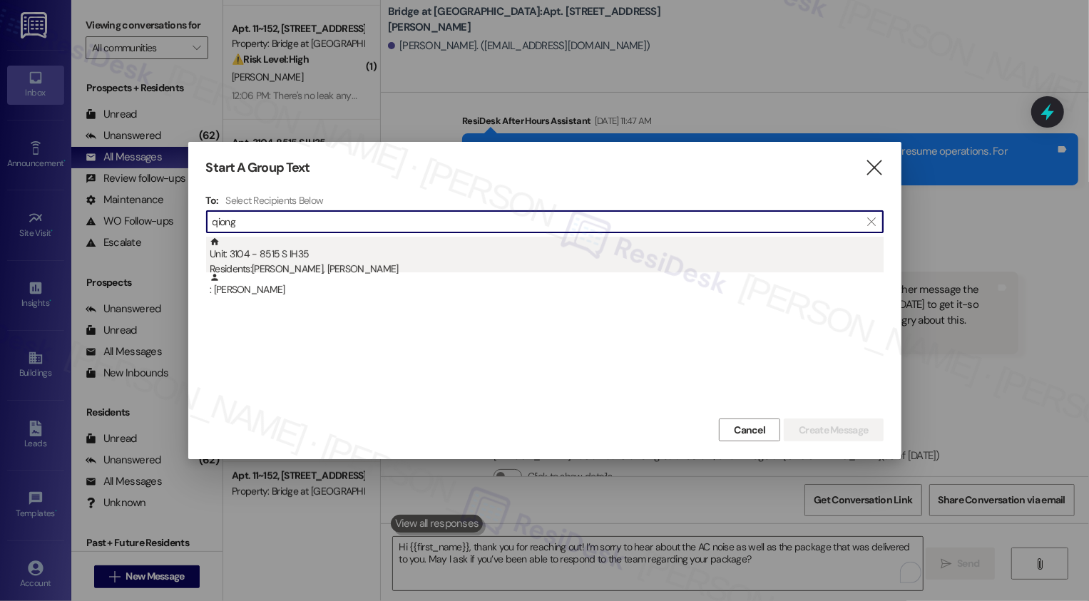
type input "qiong"
click at [324, 267] on div "Residents: [PERSON_NAME], [PERSON_NAME]" at bounding box center [547, 269] width 674 height 15
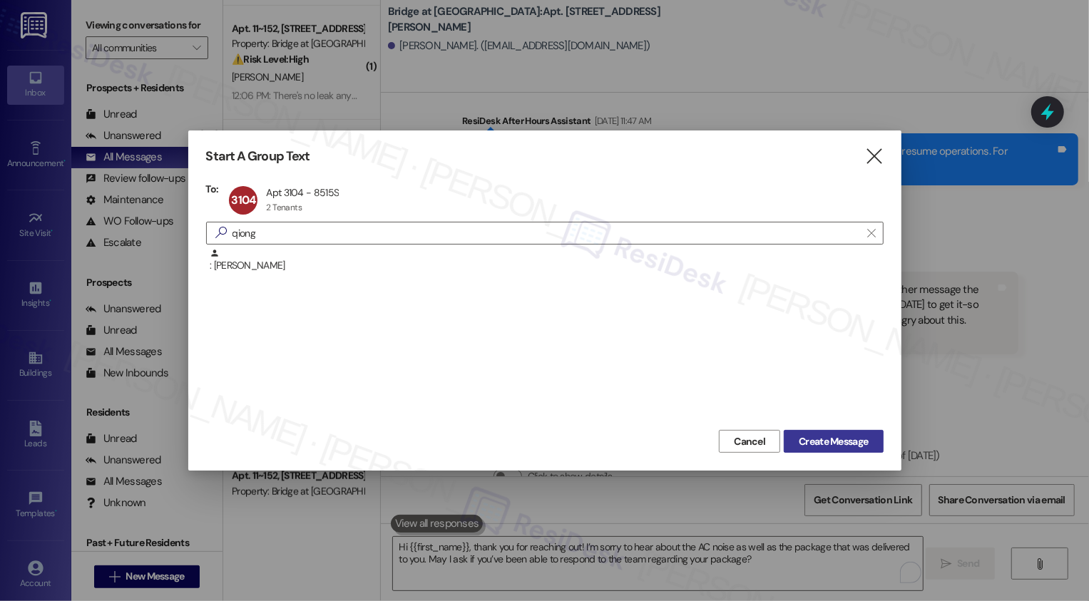
click at [832, 438] on span "Create Message" at bounding box center [833, 441] width 69 height 15
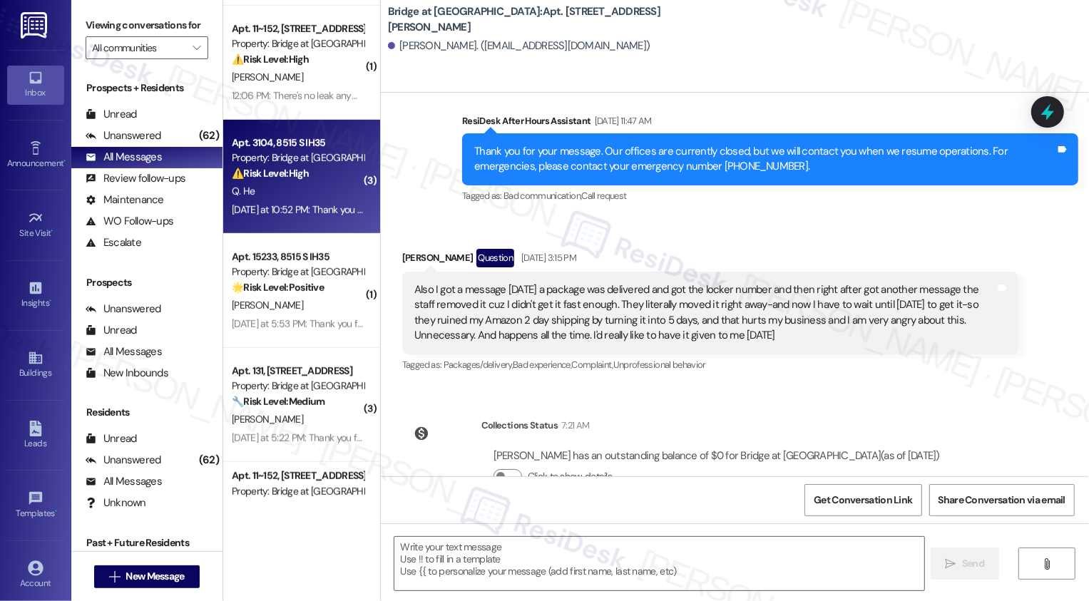
type textarea "Fetching suggested responses. Please feel free to read through the conversation…"
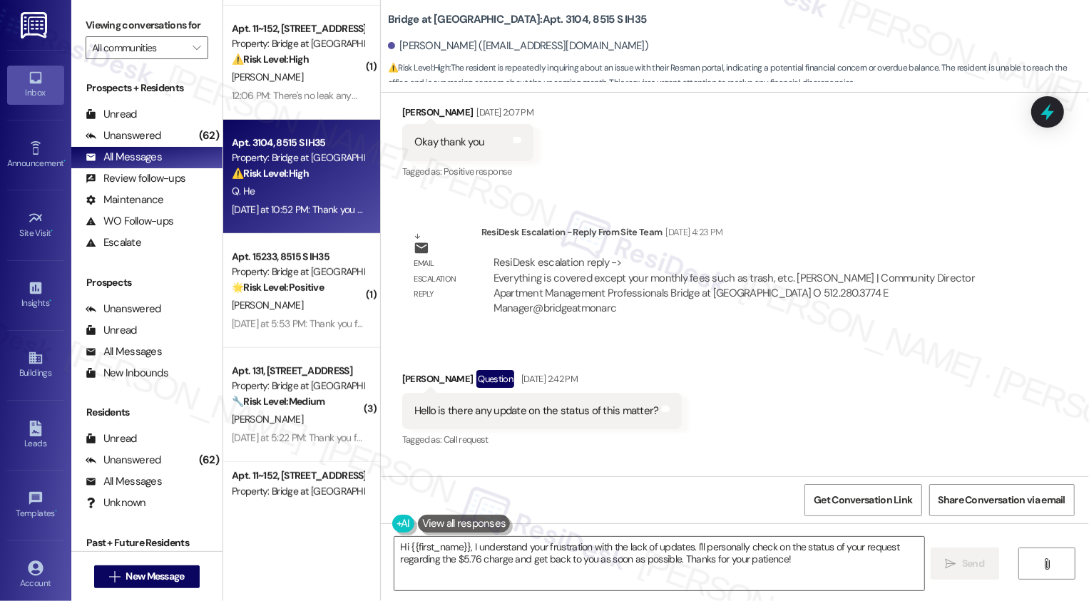
scroll to position [7665, 0]
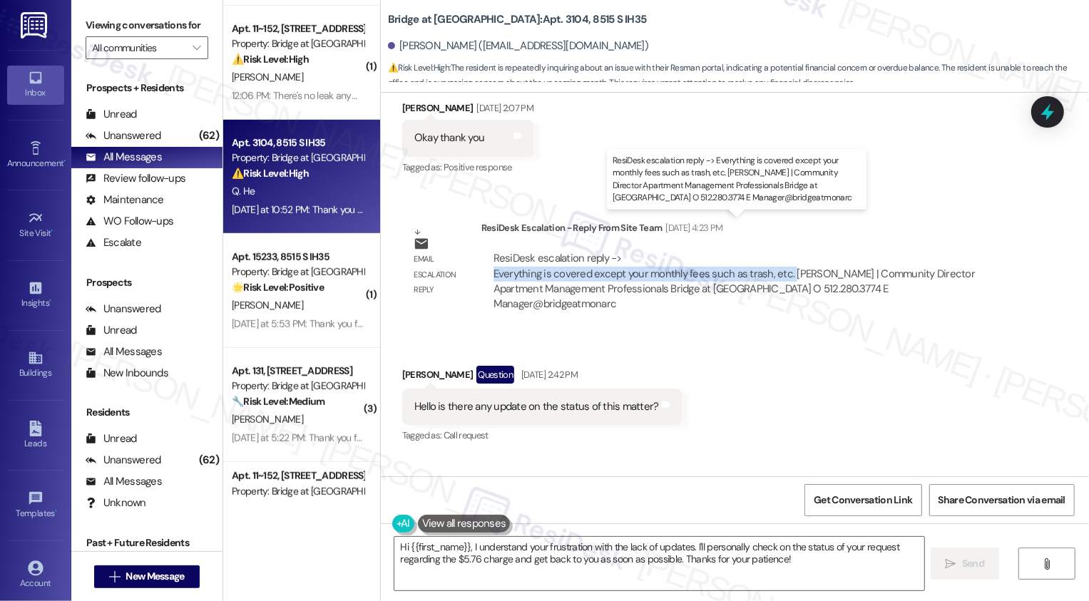
drag, startPoint x: 486, startPoint y: 233, endPoint x: 778, endPoint y: 238, distance: 292.5
click at [778, 251] on div "ResiDesk escalation reply -> Everything is covered except your monthly fees suc…" at bounding box center [735, 281] width 482 height 60
copy div "Everything is covered except your monthly fees such as trash, etc."
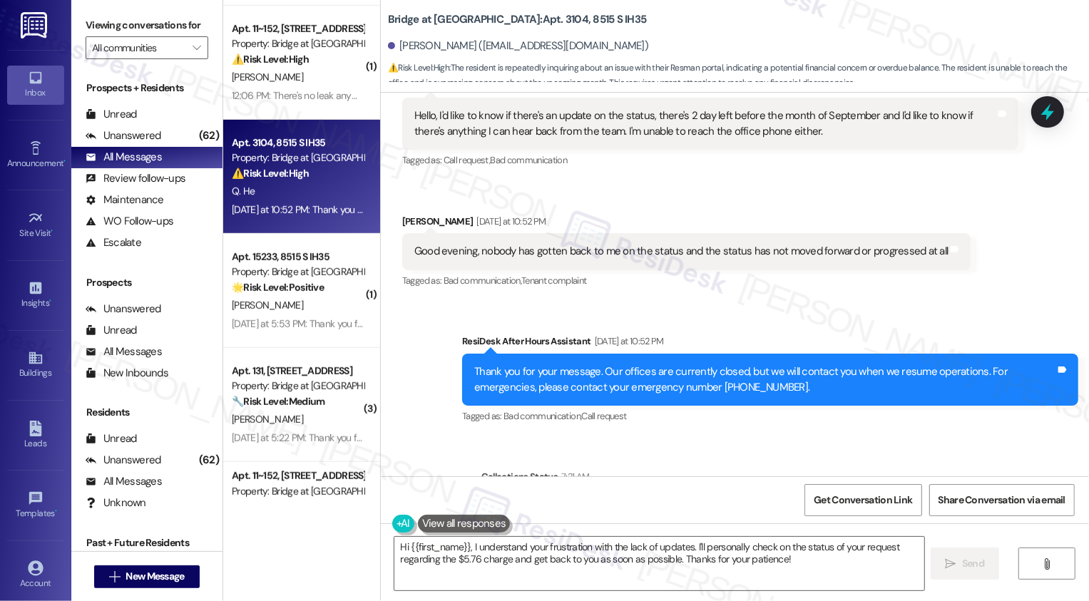
scroll to position [8923, 0]
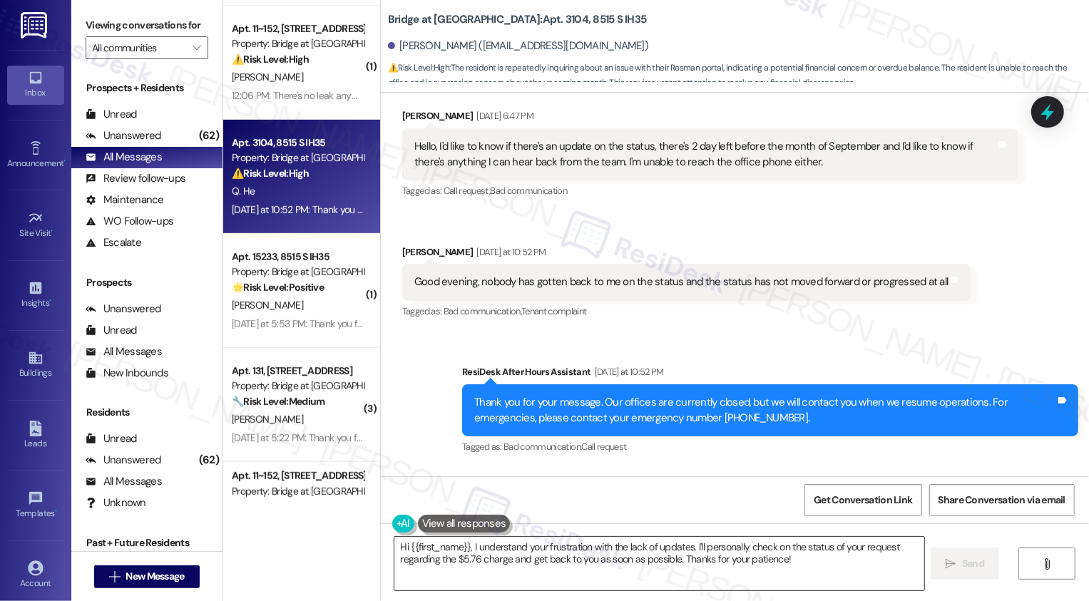
click at [559, 559] on textarea "Hi {{first_name}}, I understand your frustration with the lack of updates. I'll…" at bounding box center [659, 564] width 530 height 54
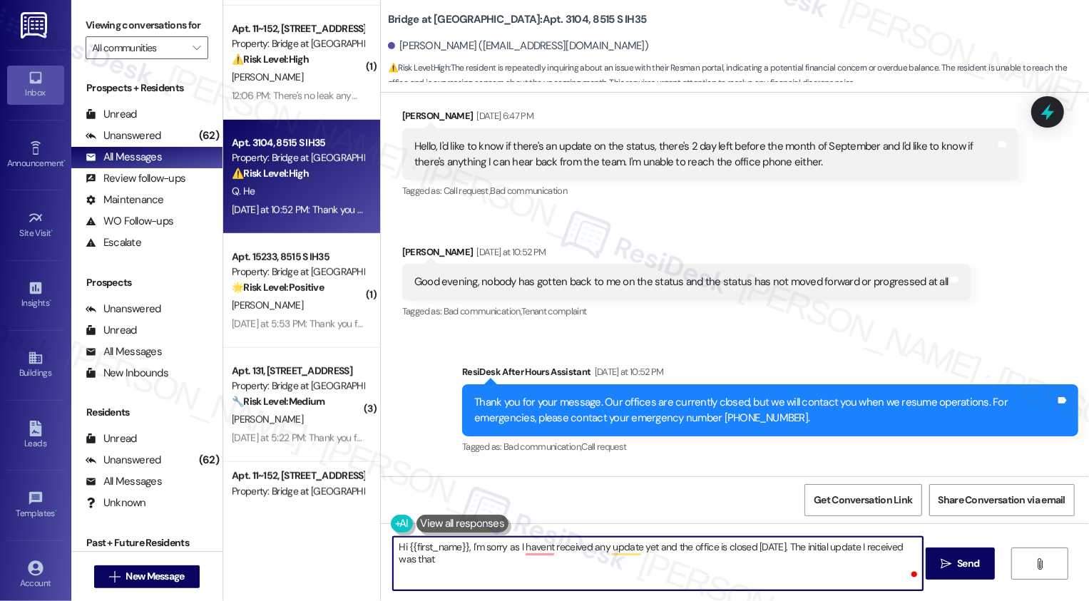
paste textarea "Everything is covered except your monthly fees such as trash, etc."
click at [410, 559] on textarea "Hi {{first_name}}, I'm sorry as I havent received any update yet and the office…" at bounding box center [658, 564] width 530 height 54
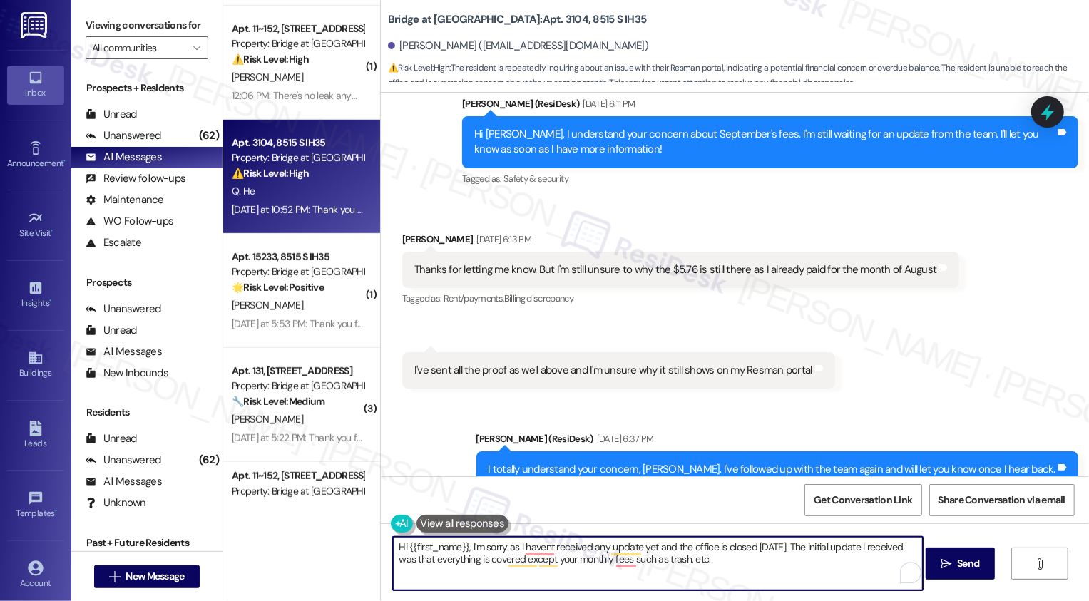
scroll to position [8186, 0]
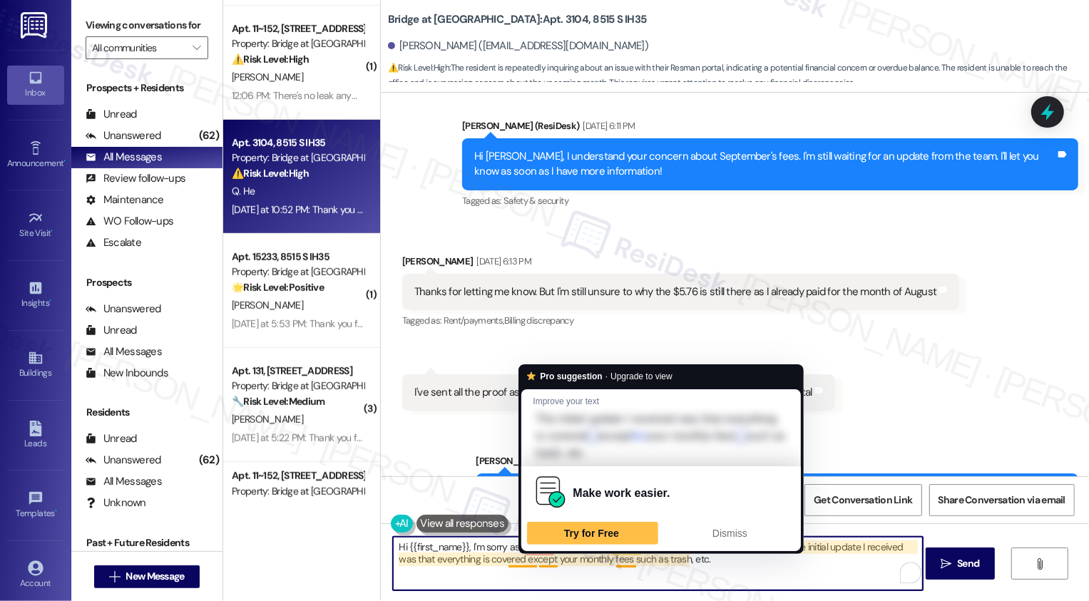
click at [536, 559] on textarea "Hi {{first_name}}, I'm sorry as I havent received any update yet and the office…" at bounding box center [658, 564] width 530 height 54
click at [538, 558] on textarea "Hi {{first_name}}, I'm sorry as I havent received any update yet and the office…" at bounding box center [658, 564] width 530 height 54
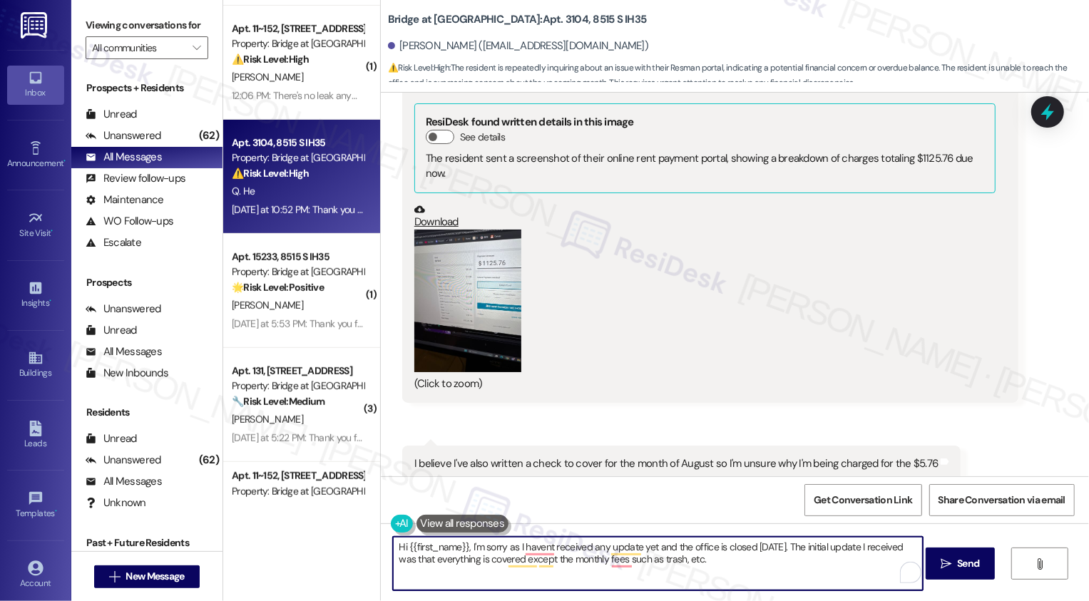
scroll to position [5555, 0]
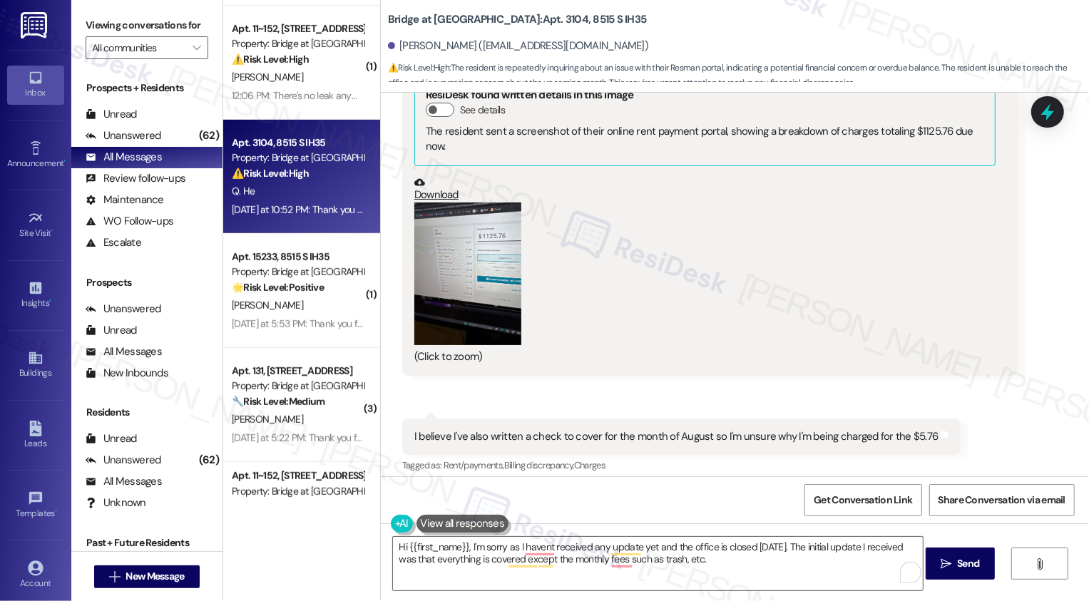
click at [457, 289] on button "Zoom image" at bounding box center [467, 274] width 107 height 143
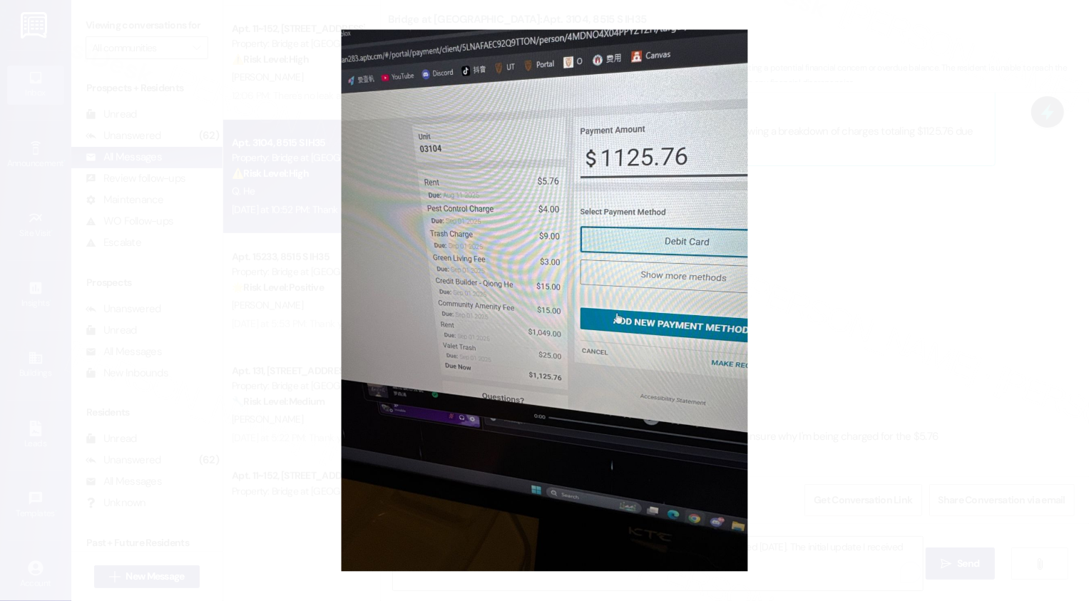
click at [907, 388] on button "Unzoom image" at bounding box center [544, 300] width 1089 height 601
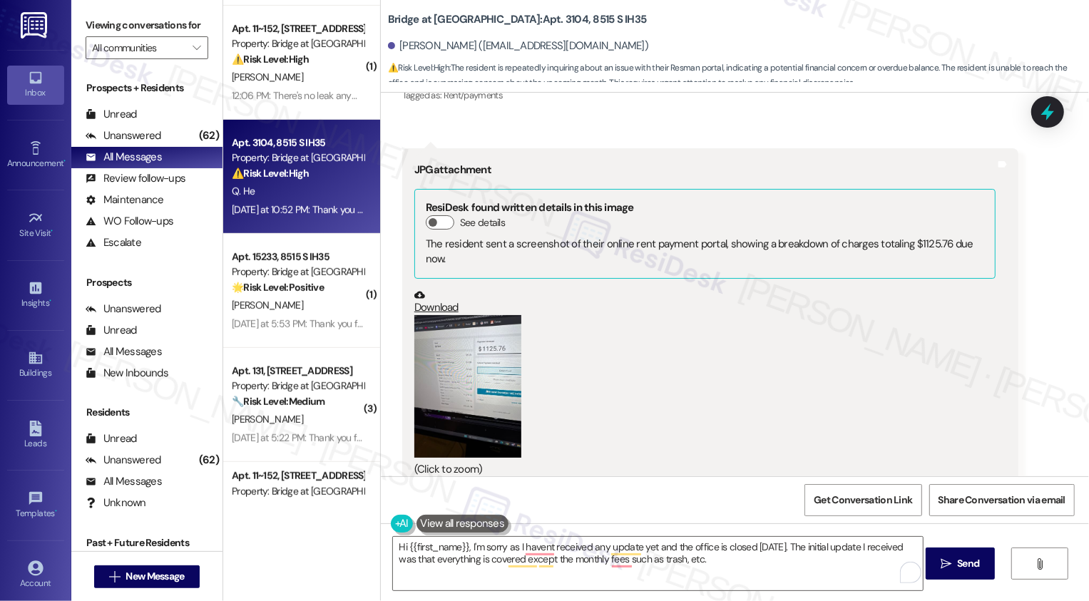
scroll to position [5508, 0]
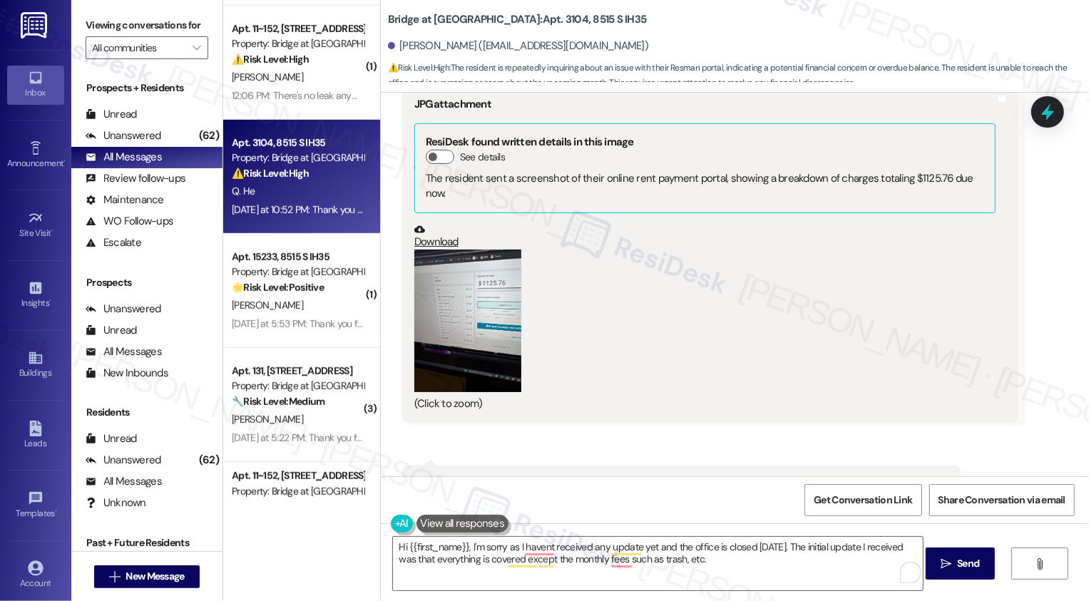
click at [473, 307] on button "Zoom image" at bounding box center [467, 321] width 107 height 143
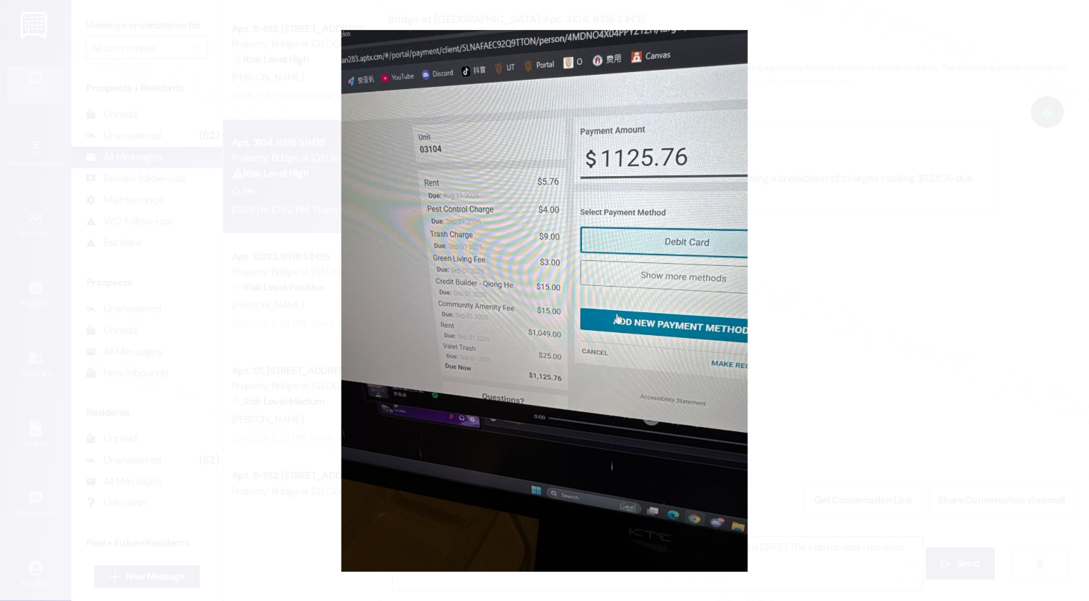
click at [828, 358] on button "Unzoom image" at bounding box center [544, 300] width 1089 height 601
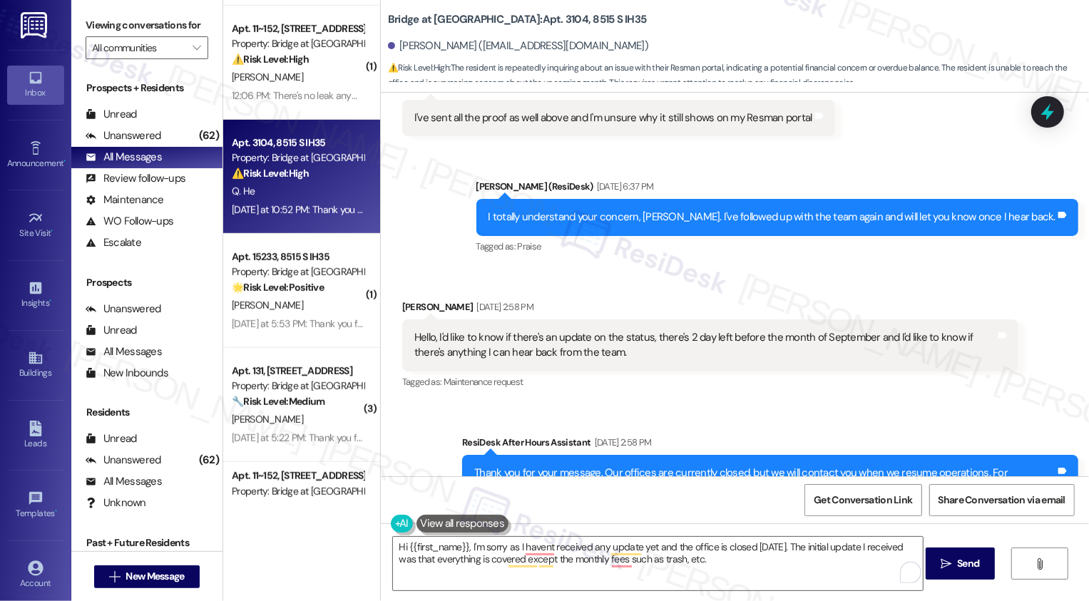
scroll to position [8464, 0]
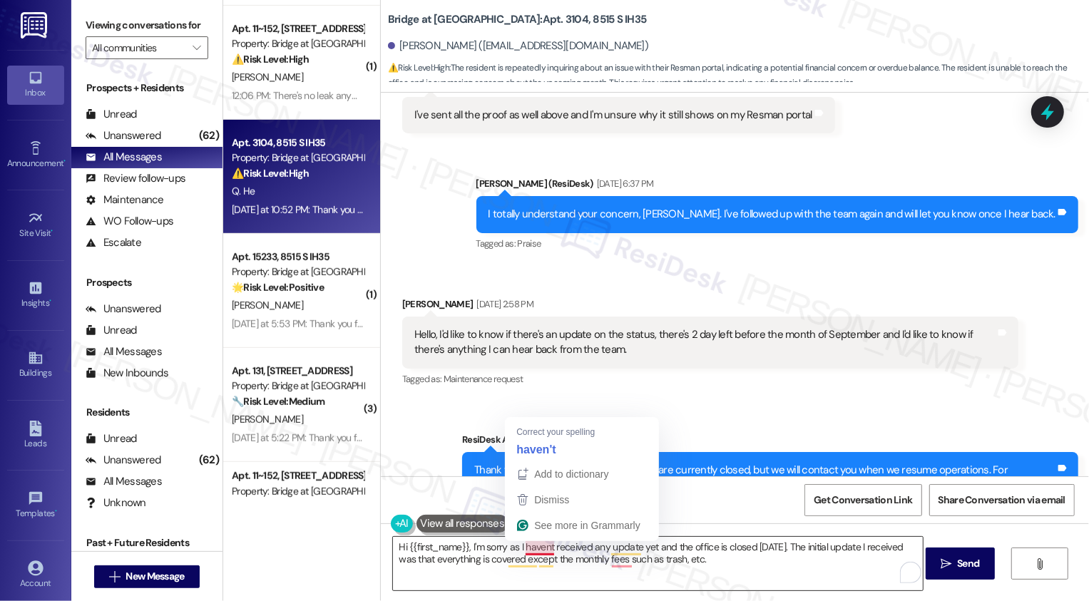
click at [533, 546] on textarea "Hi {{first_name}}, I'm sorry as I havent received any update yet and the office…" at bounding box center [658, 564] width 530 height 54
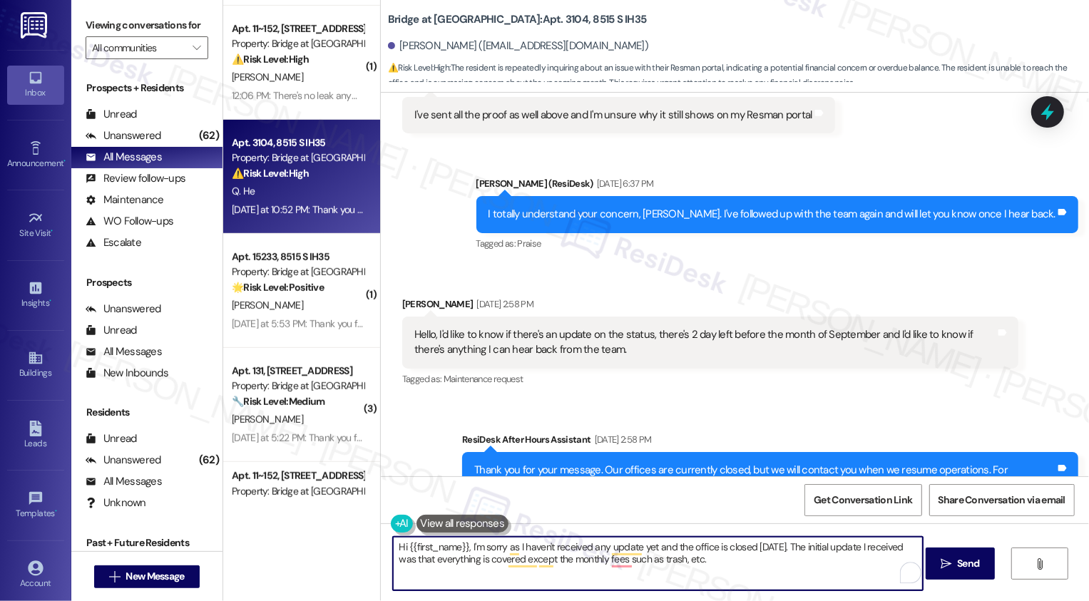
click at [477, 551] on textarea "Hi {{first_name}}, I'm sorry as I haven't received any update yet and the offic…" at bounding box center [658, 564] width 530 height 54
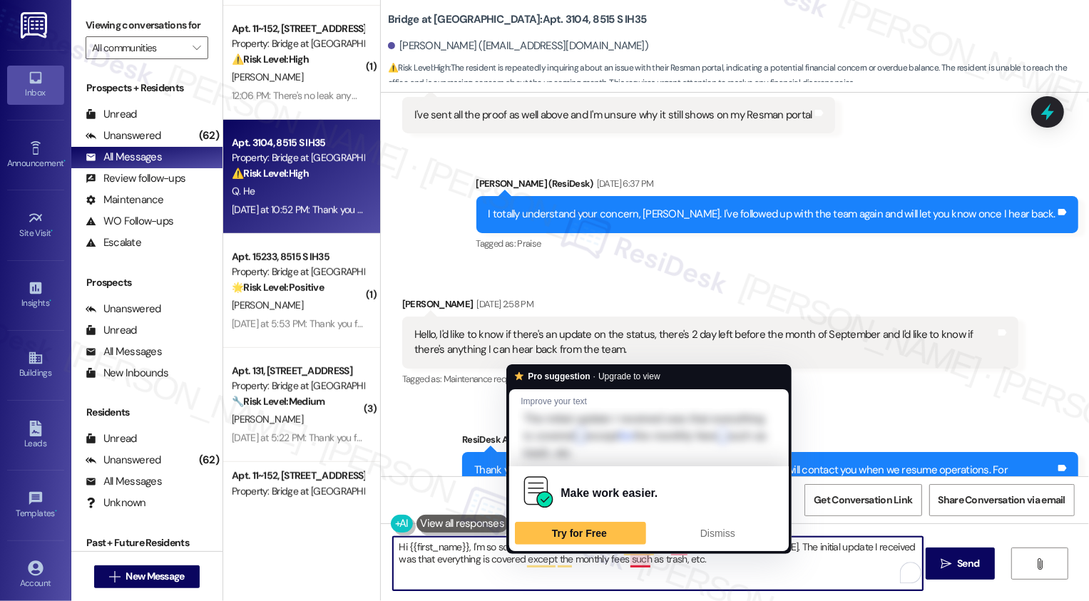
click at [631, 562] on textarea "Hi {{first_name}}, I'm so sorry as I haven't received any update yet and the of…" at bounding box center [658, 564] width 530 height 54
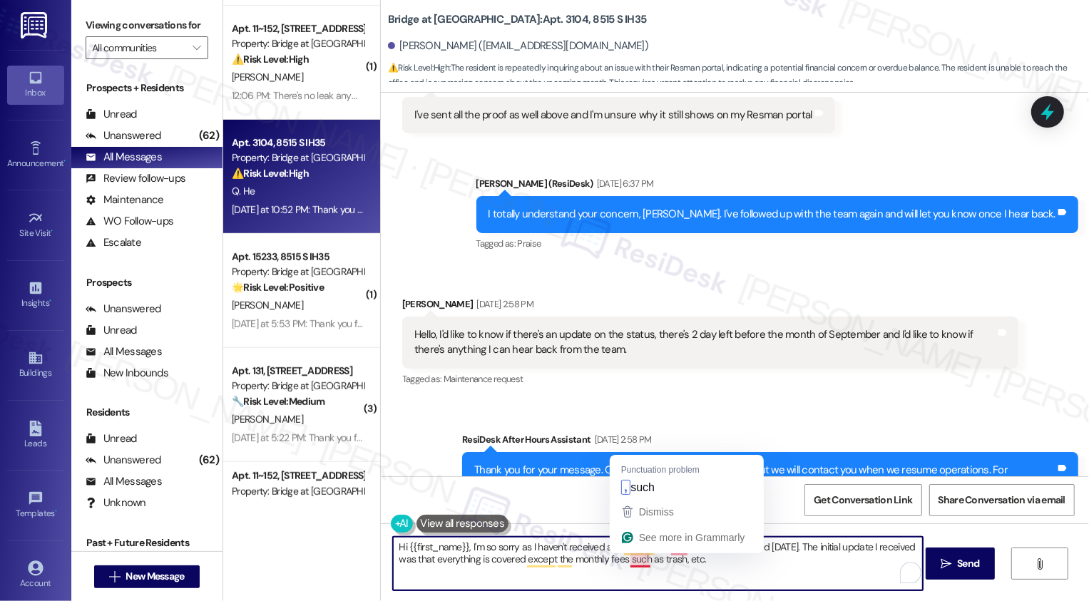
click at [720, 566] on textarea "Hi {{first_name}}, I'm so sorry as I haven't received any update yet and the of…" at bounding box center [658, 564] width 530 height 54
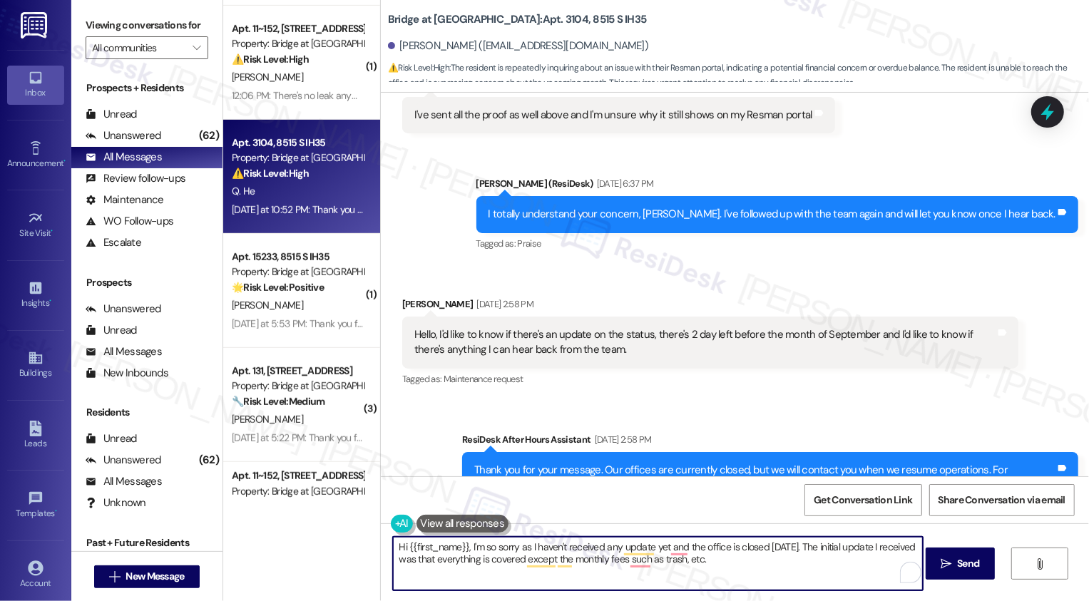
click at [648, 548] on textarea "Hi {{first_name}}, I'm so sorry as I haven't received any update yet and the of…" at bounding box center [658, 564] width 530 height 54
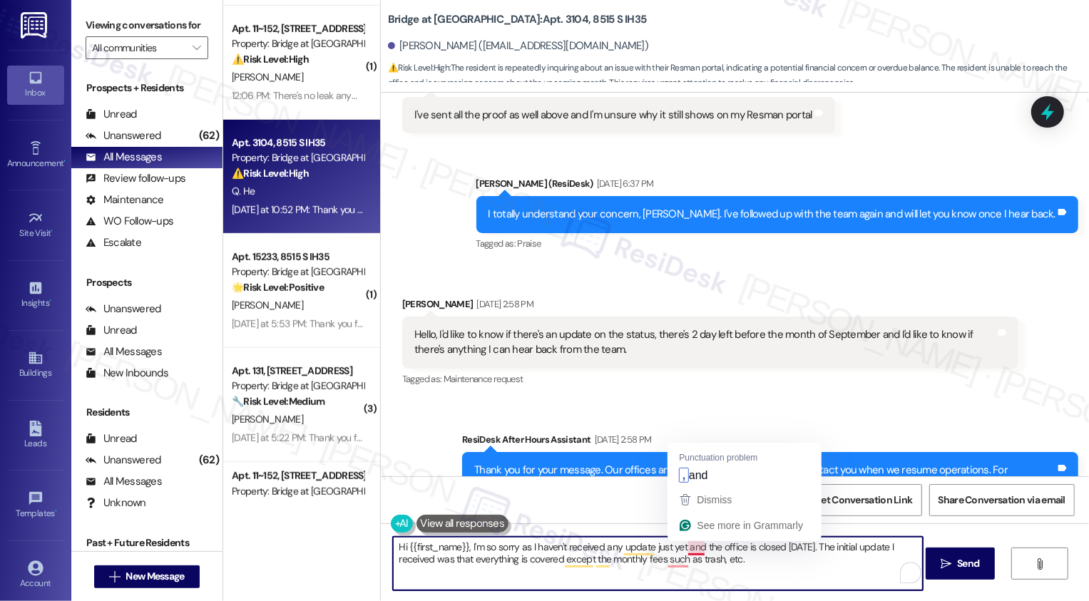
click at [686, 549] on textarea "Hi {{first_name}}, I'm so sorry as I haven't received any update just yet and t…" at bounding box center [658, 564] width 530 height 54
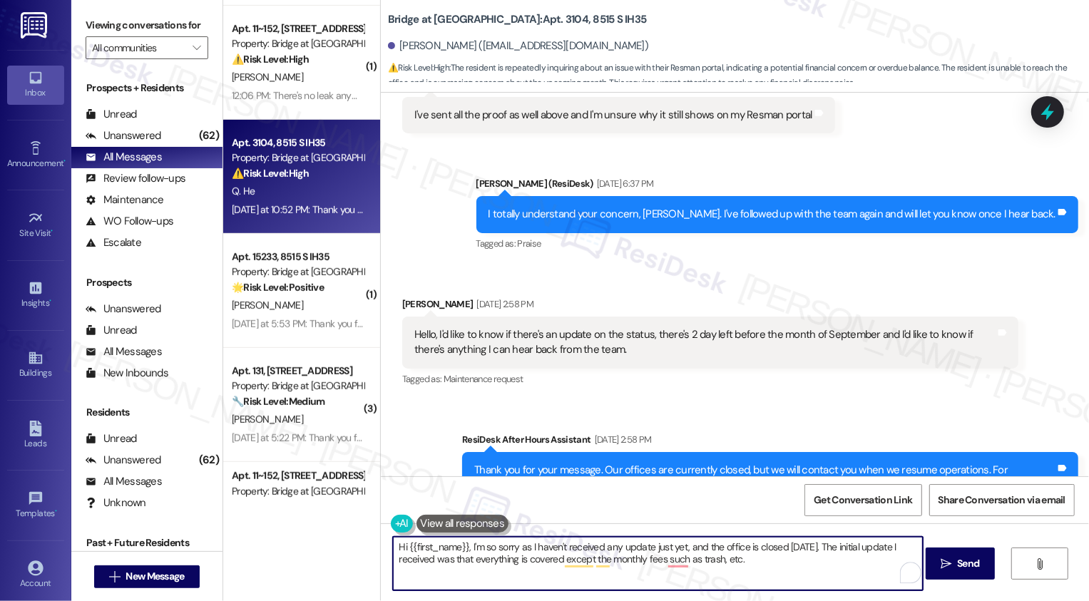
click at [778, 570] on textarea "Hi {{first_name}}, I'm so sorry as I haven't received any update just yet, and …" at bounding box center [658, 564] width 530 height 54
click at [666, 561] on textarea "Hi {{first_name}}, I'm so sorry as I haven't received any update just yet, and …" at bounding box center [658, 564] width 530 height 54
click at [747, 566] on textarea "Hi {{first_name}}, I'm so sorry as I haven't received any update just yet, and …" at bounding box center [658, 564] width 530 height 54
type textarea "Hi {{first_name}}, I'm so sorry as I haven't received any update just yet, and …"
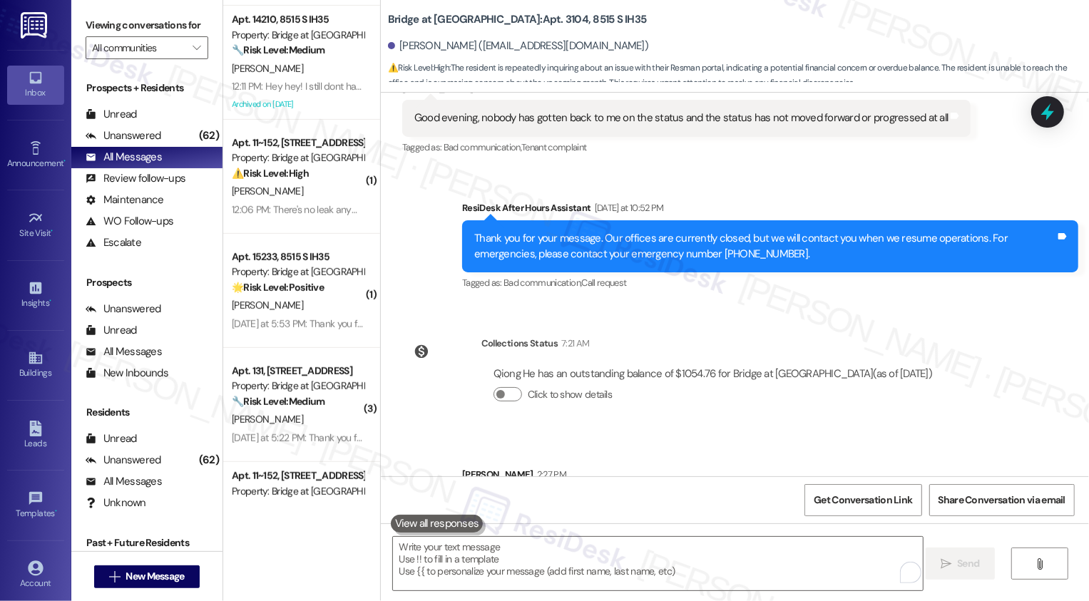
scroll to position [9111, 0]
